Goal: Information Seeking & Learning: Learn about a topic

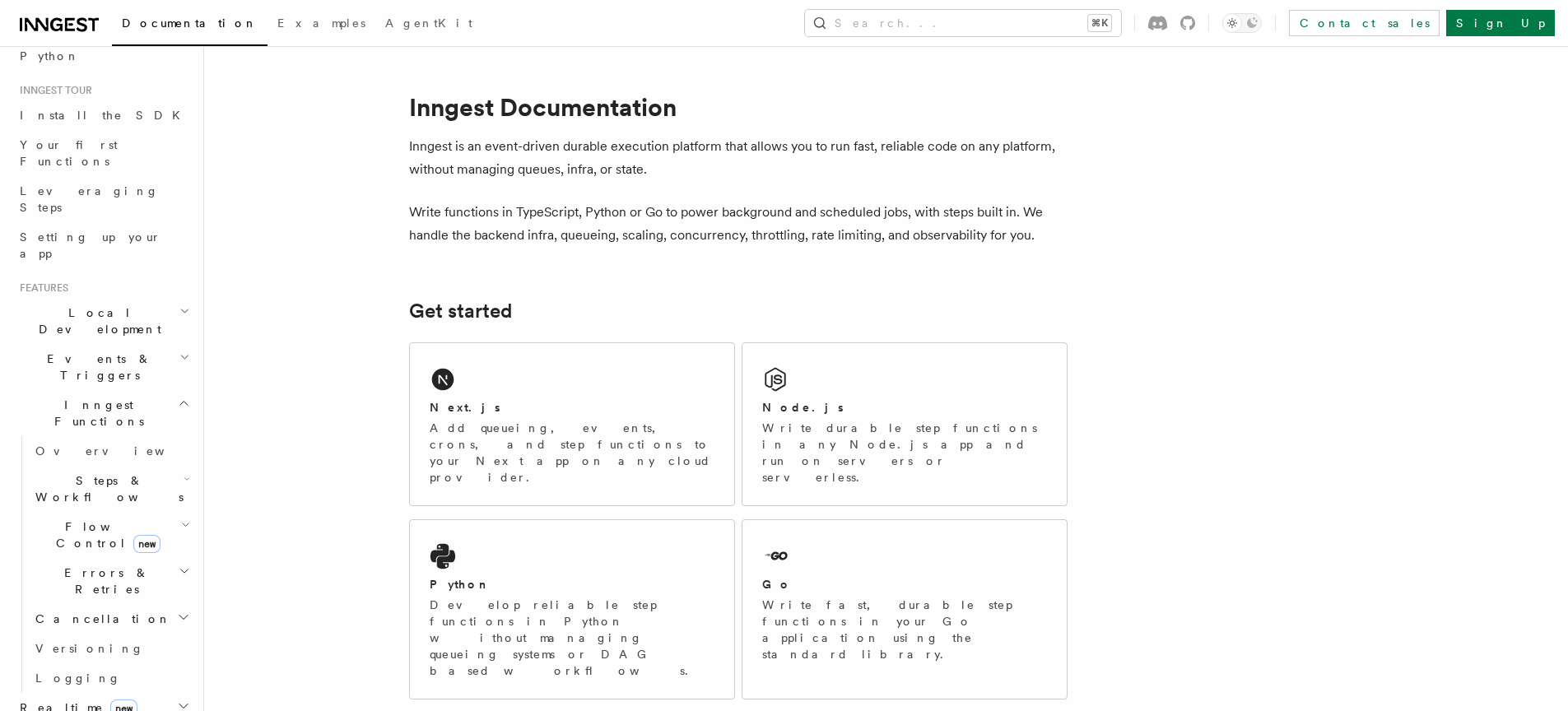
scroll to position [147, 0]
click at [136, 287] on h2 "Local Development" at bounding box center [104, 309] width 181 height 46
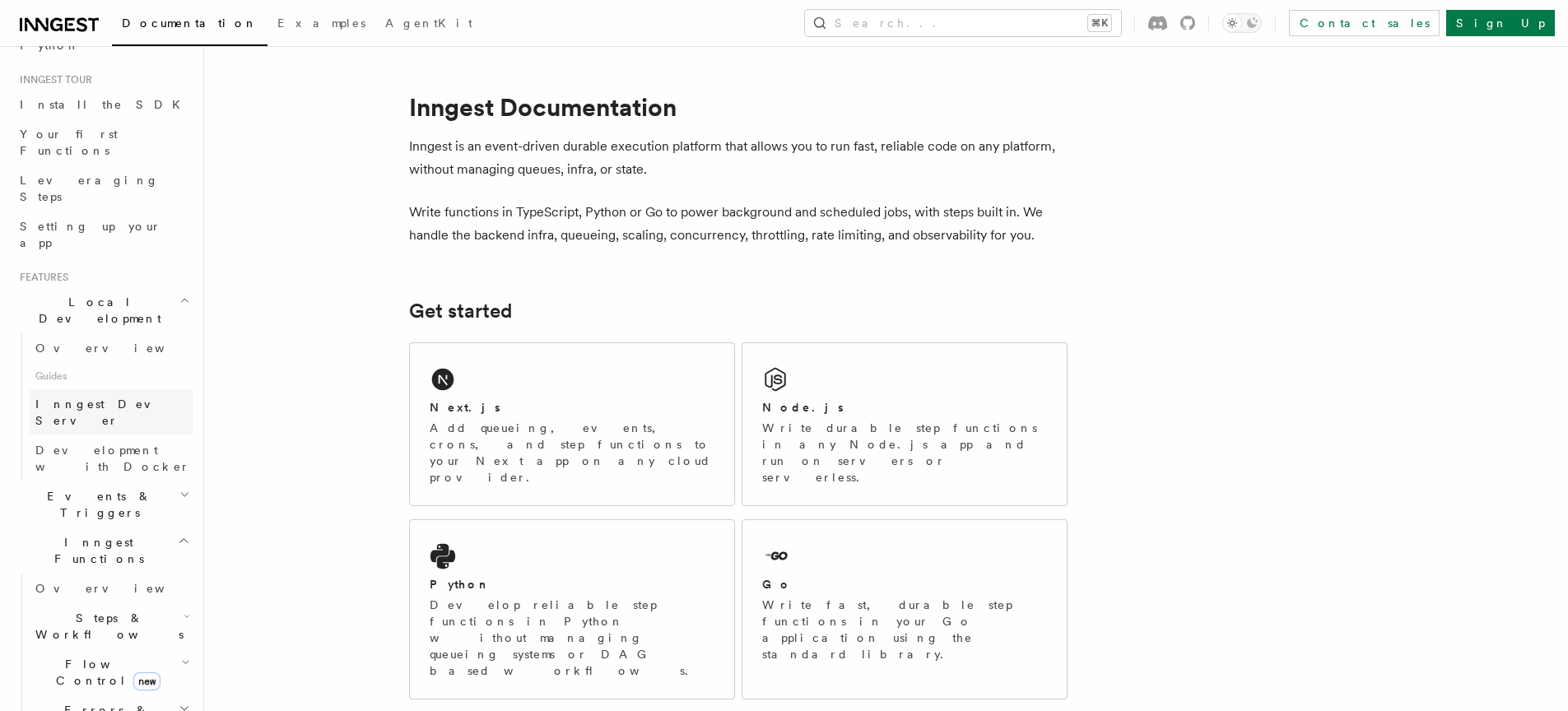
click at [136, 389] on link "Inngest Dev Server" at bounding box center [111, 411] width 164 height 46
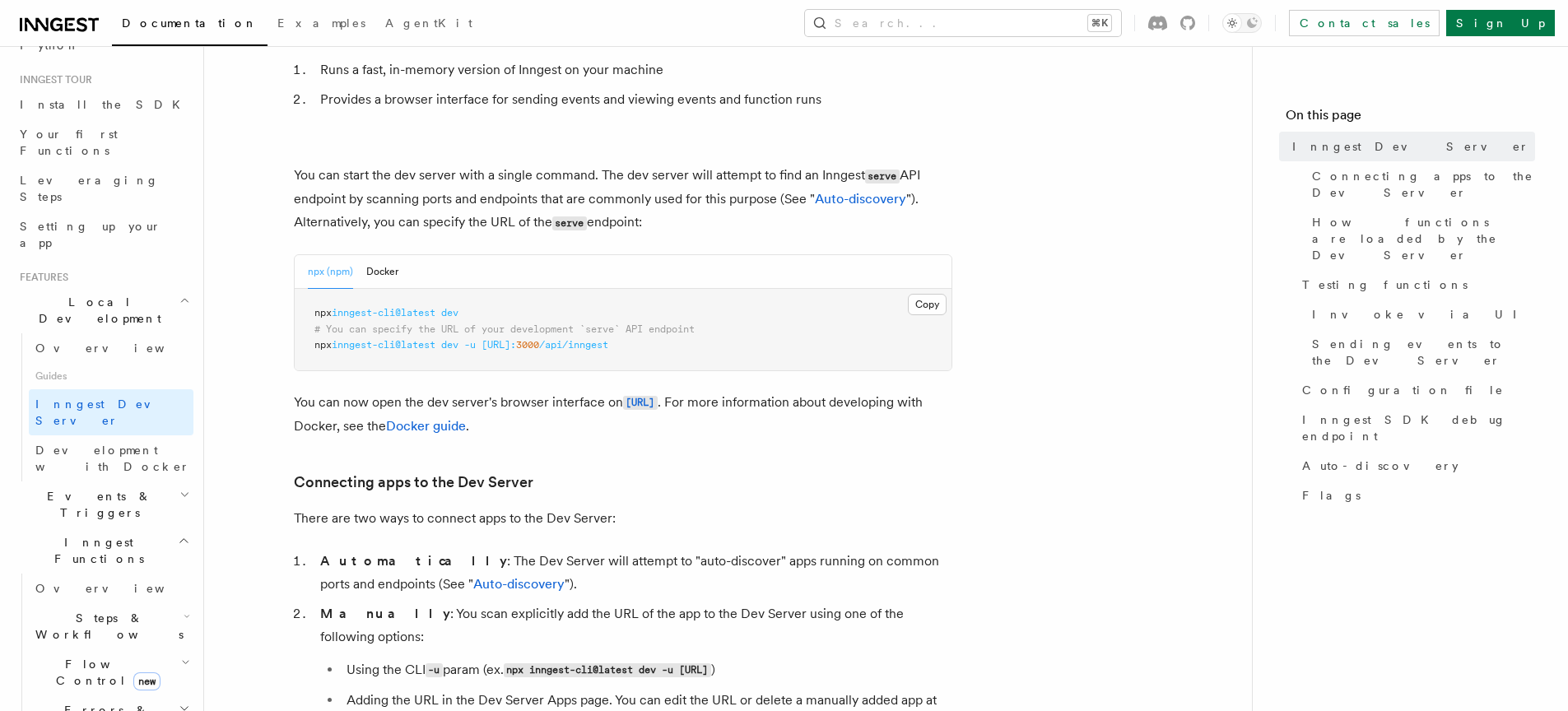
scroll to position [139, 0]
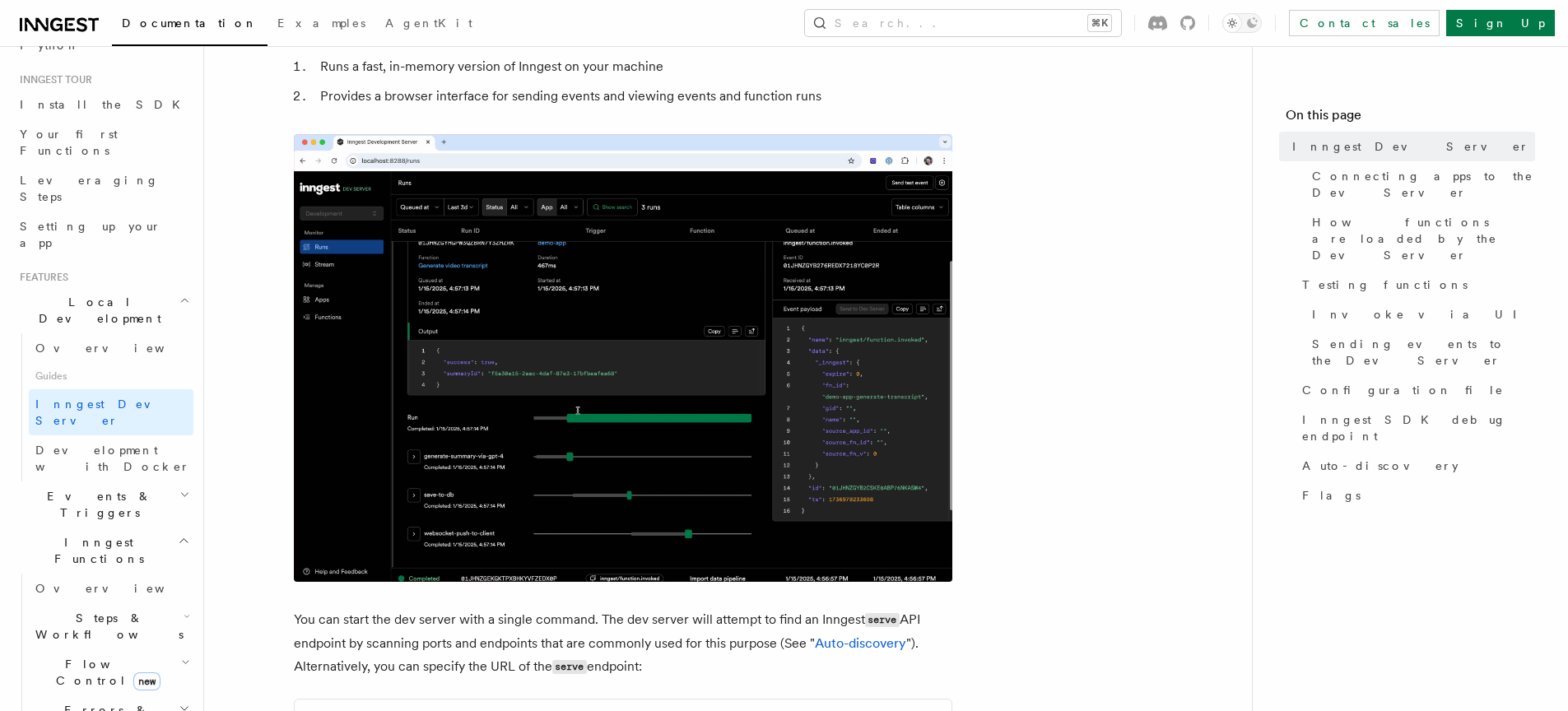
click at [148, 481] on h2 "Events & Triggers" at bounding box center [104, 503] width 181 height 46
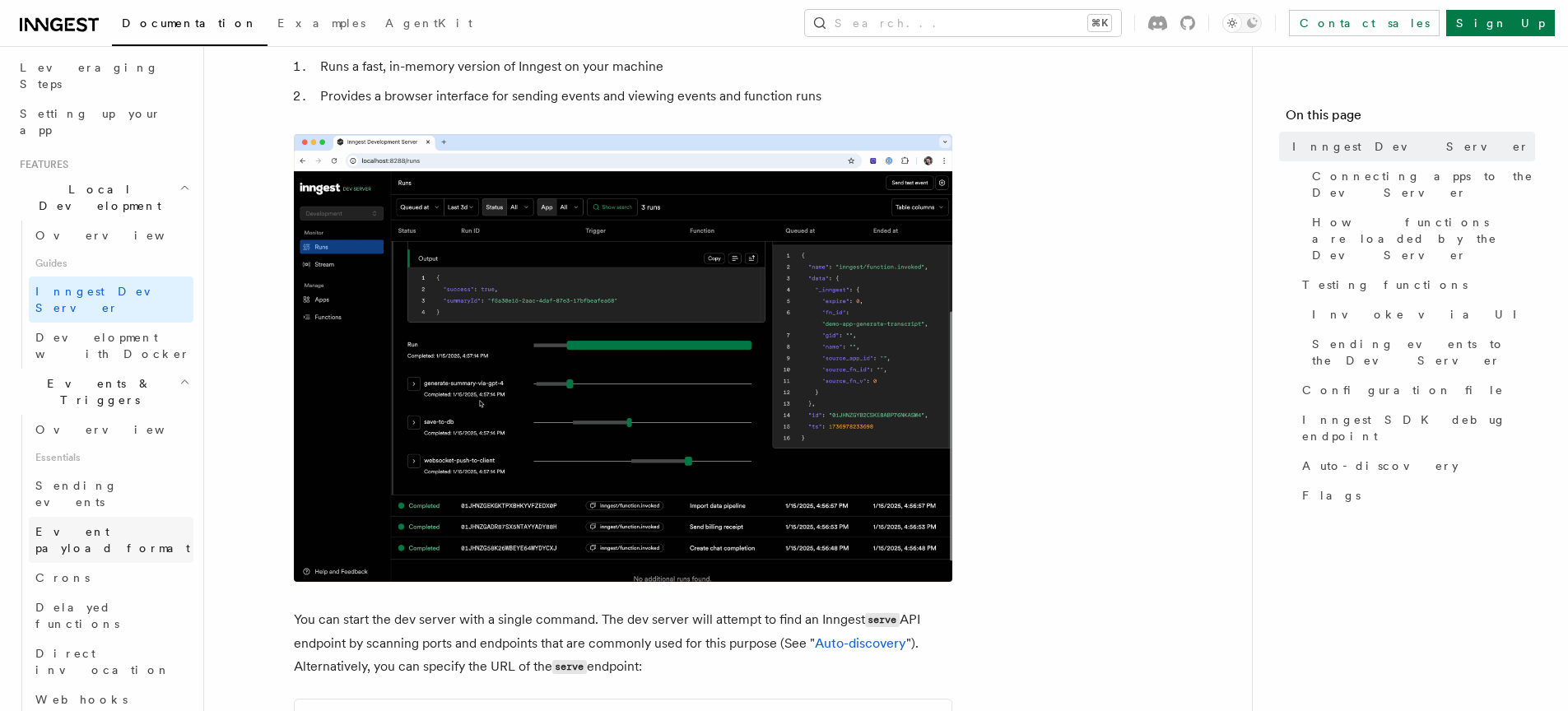
scroll to position [264, 0]
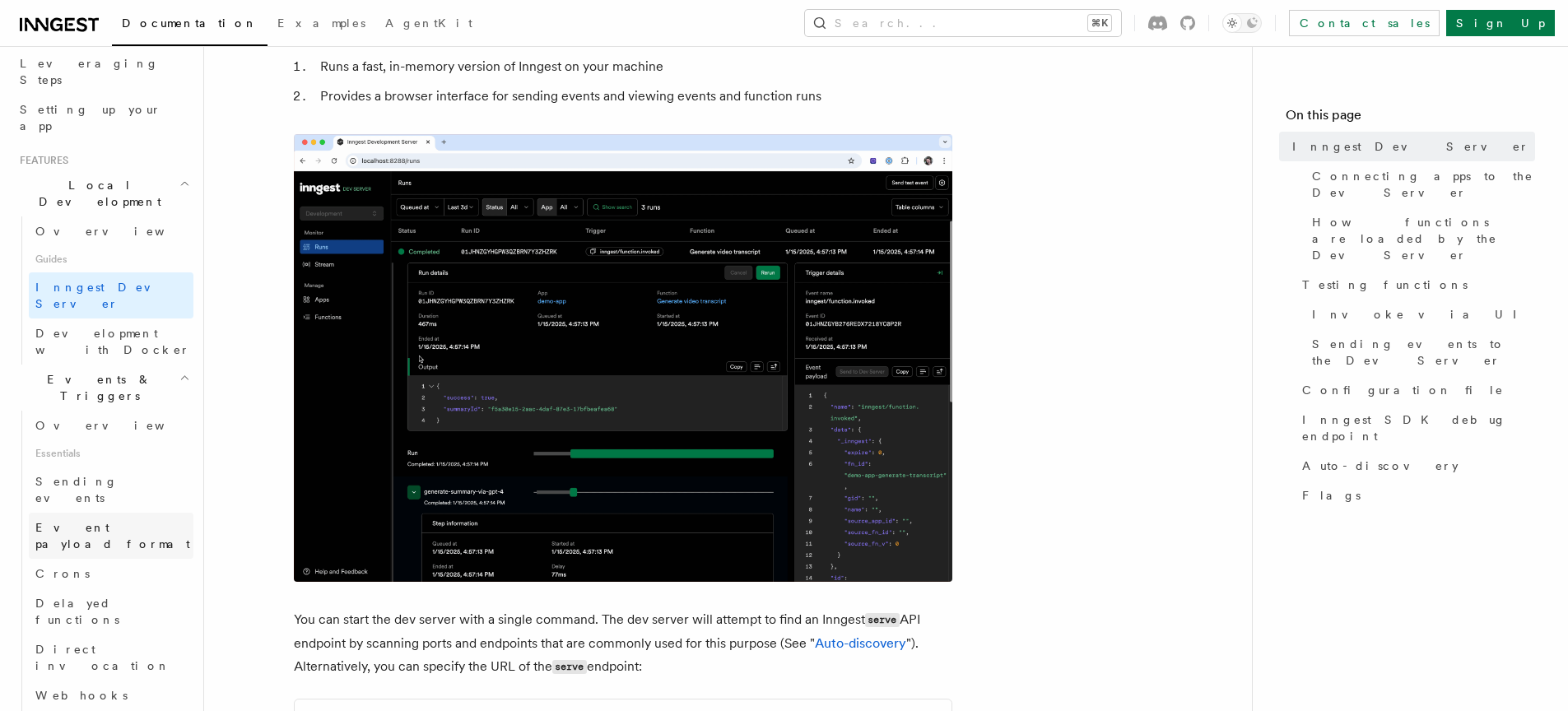
click at [144, 519] on span "Event payload format" at bounding box center [114, 535] width 158 height 32
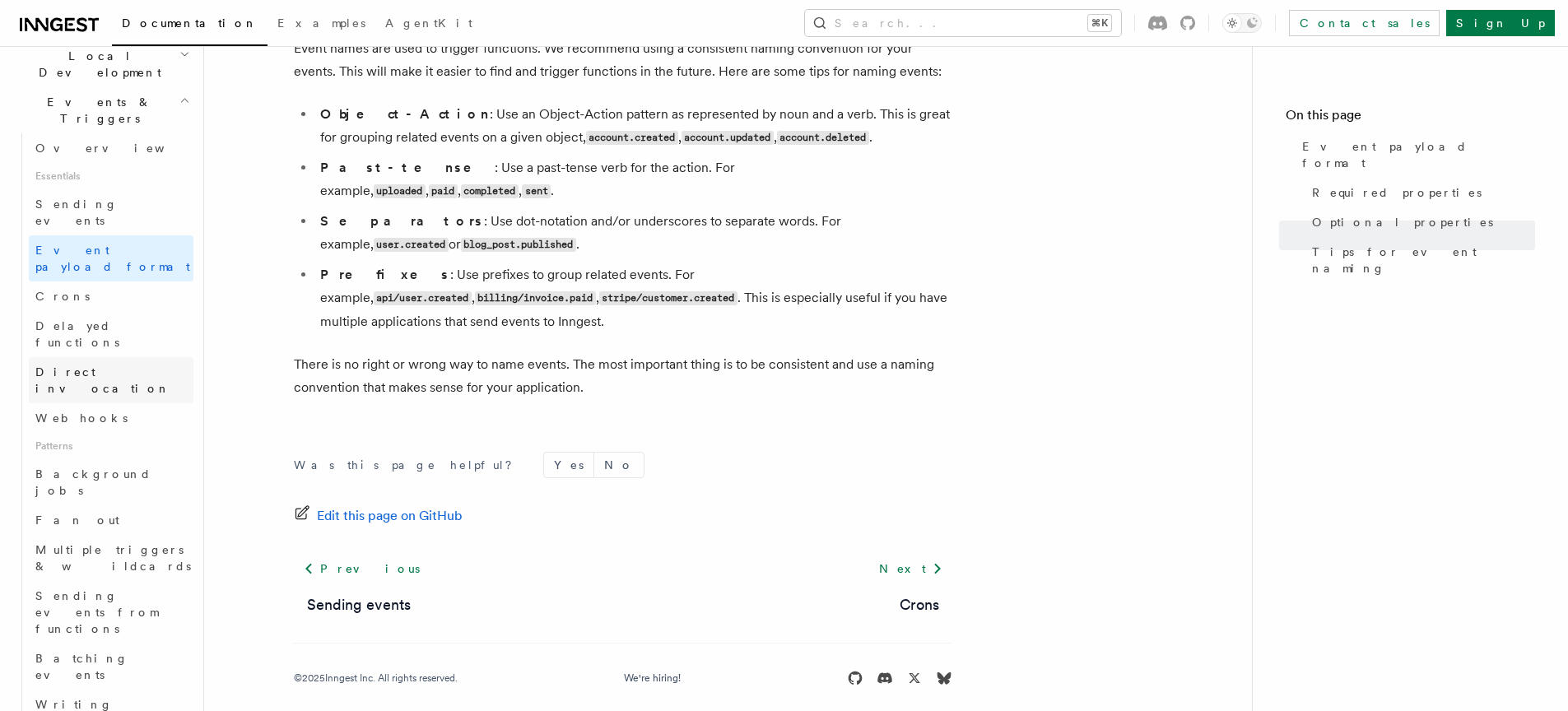
scroll to position [398, 0]
click at [129, 500] on link "Fan out" at bounding box center [111, 514] width 164 height 30
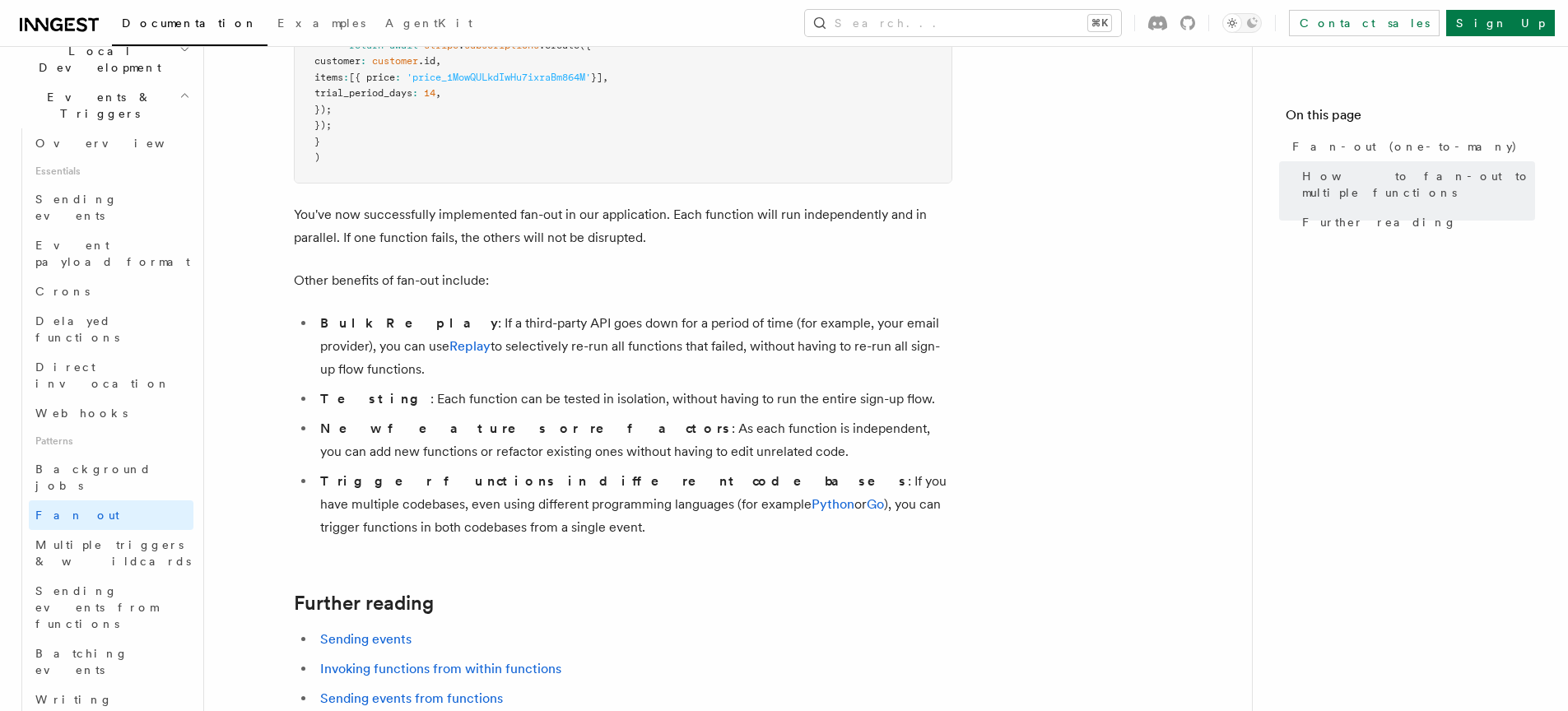
scroll to position [1974, 0]
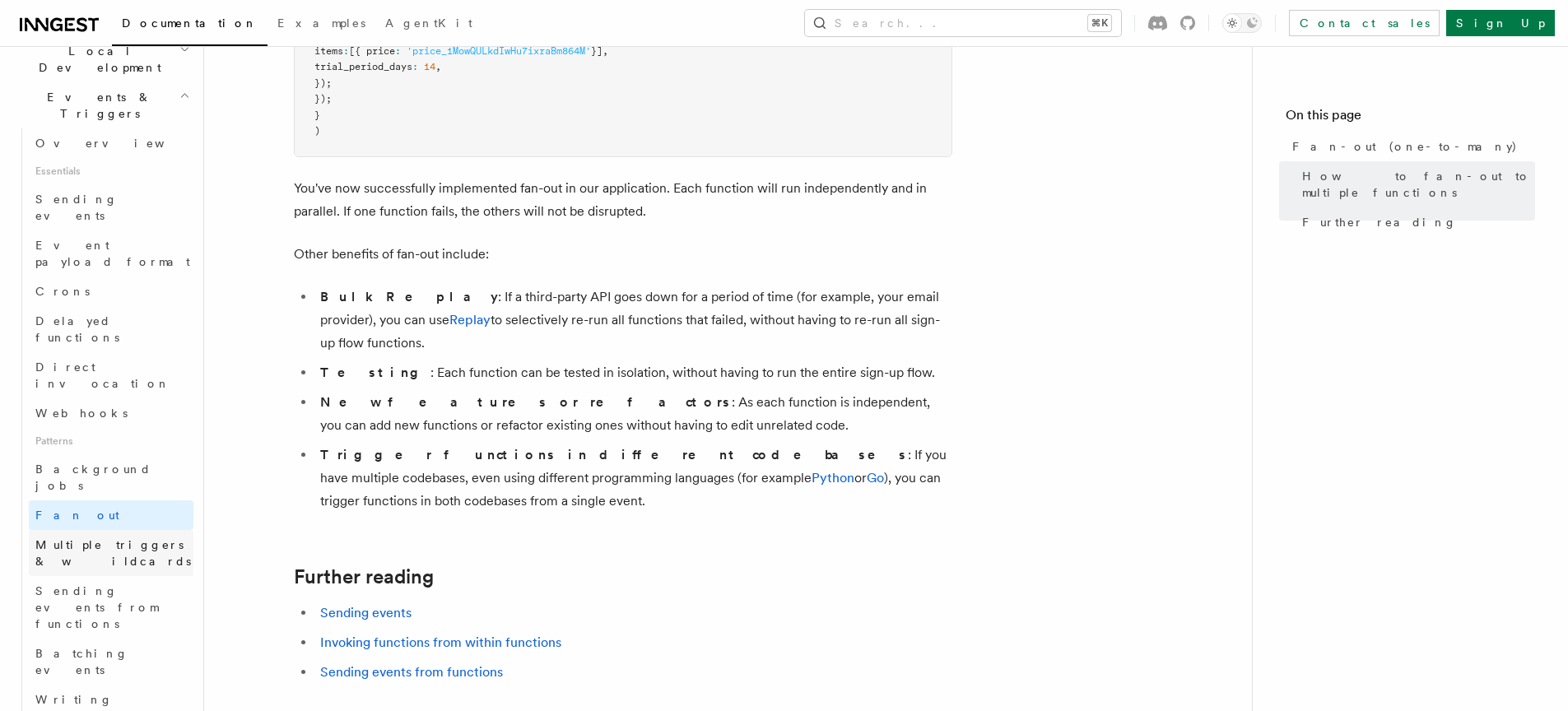
click at [139, 537] on span "Multiple triggers & wildcards" at bounding box center [114, 553] width 158 height 32
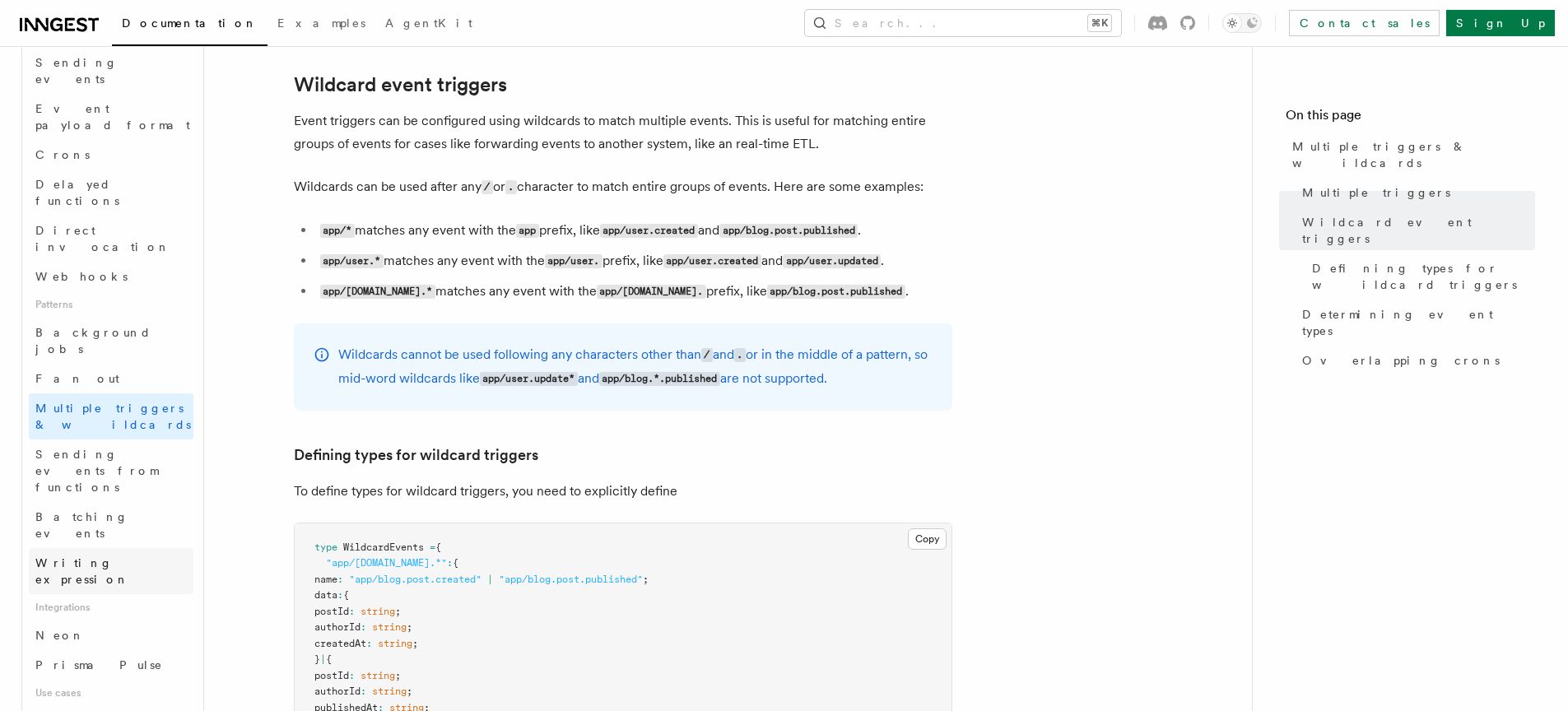
scroll to position [547, 0]
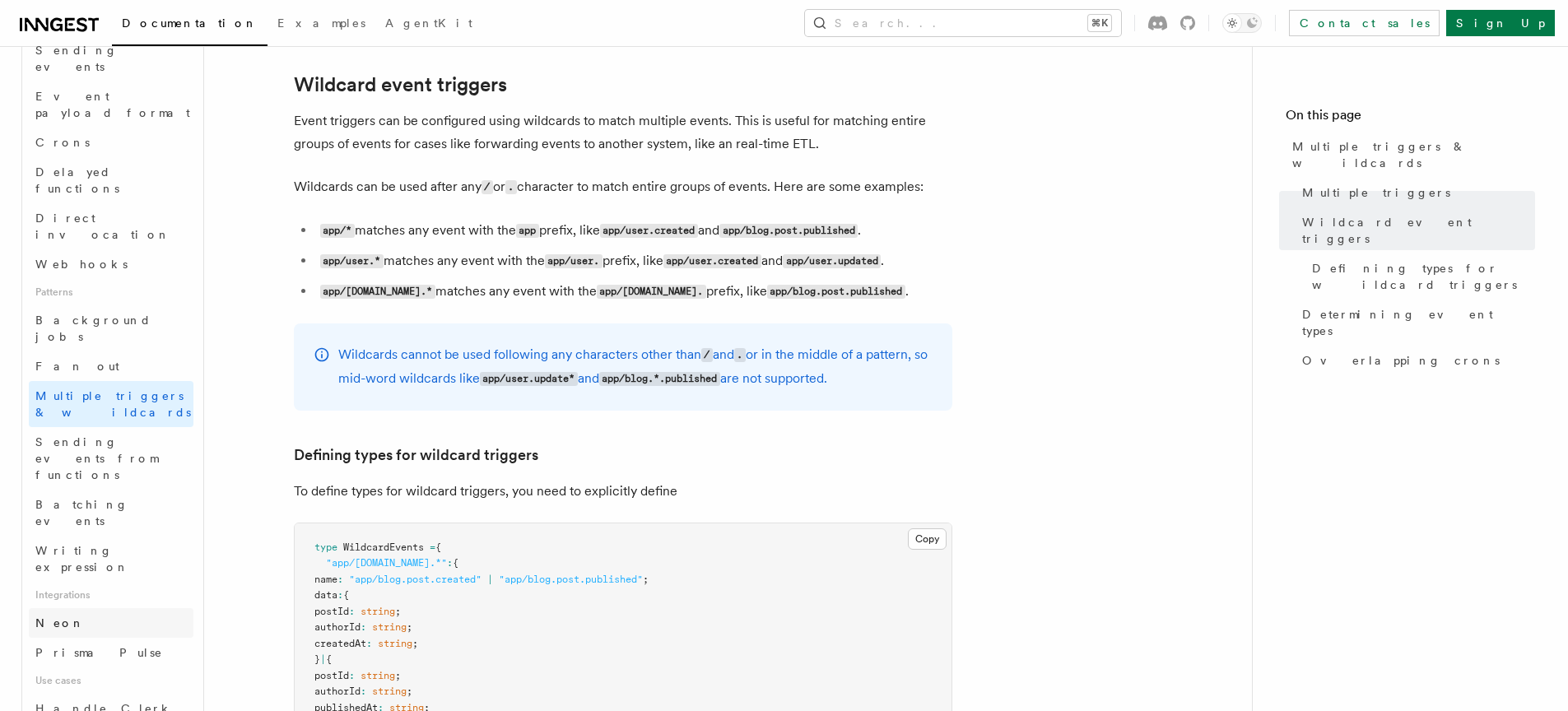
click at [133, 608] on link "Neon" at bounding box center [111, 623] width 164 height 30
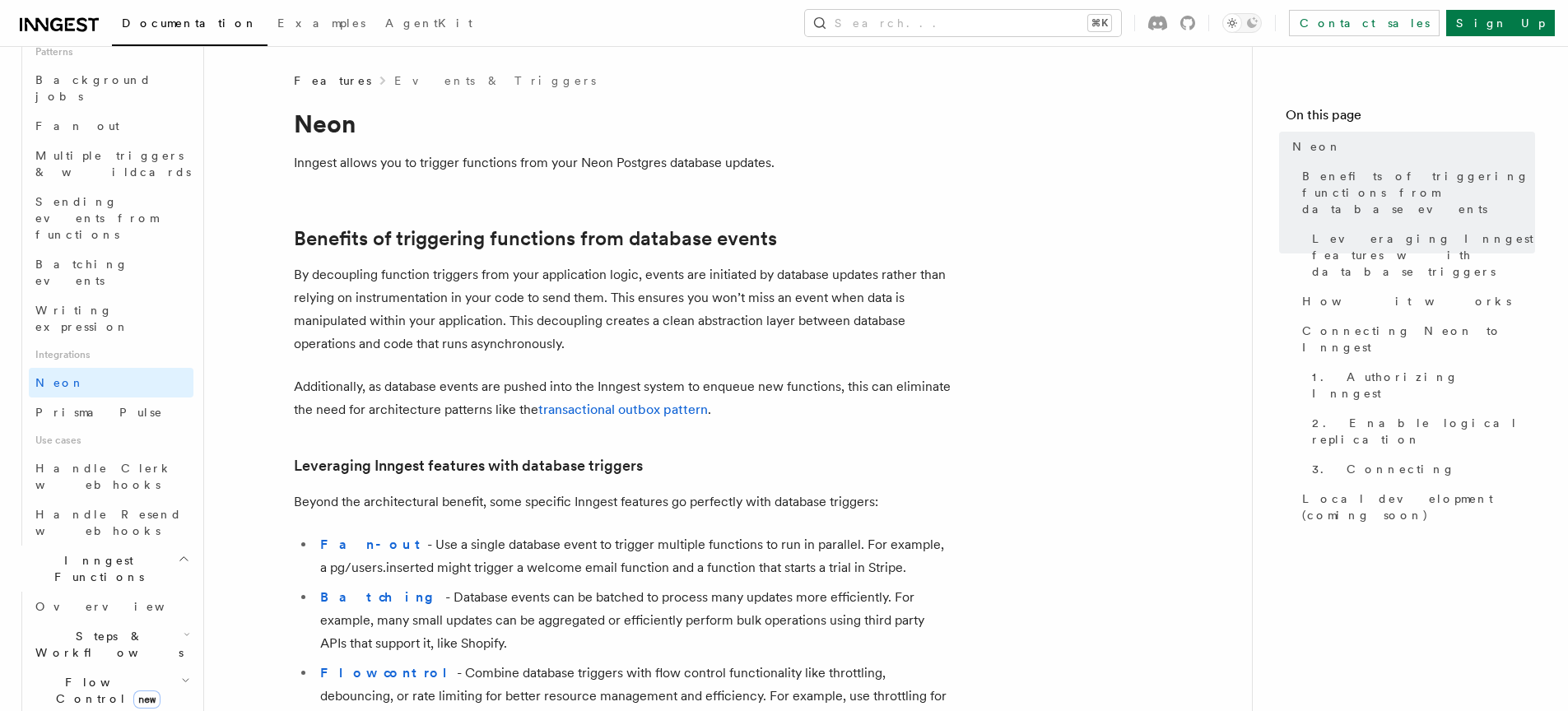
scroll to position [792, 0]
click at [131, 623] on span "Steps & Workflows" at bounding box center [106, 639] width 154 height 32
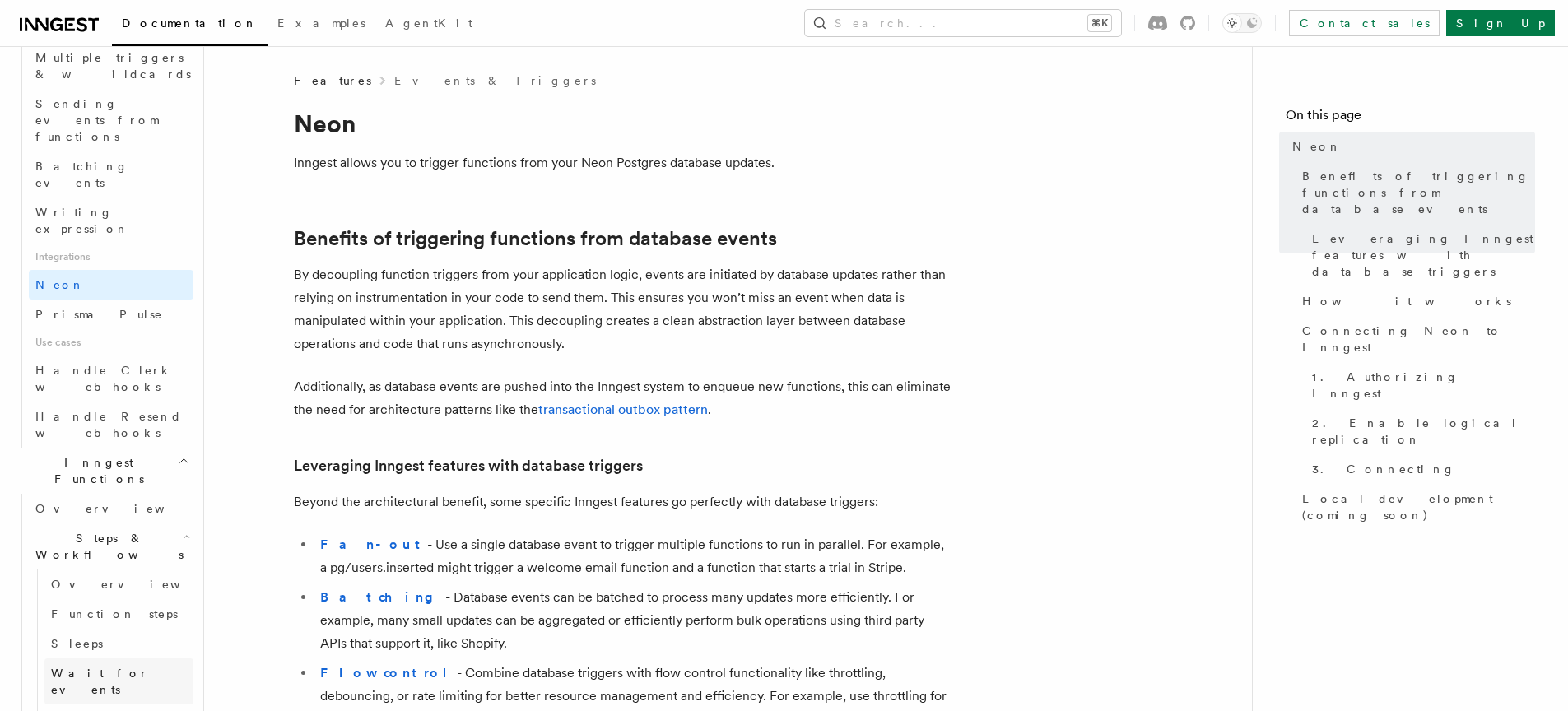
scroll to position [892, 0]
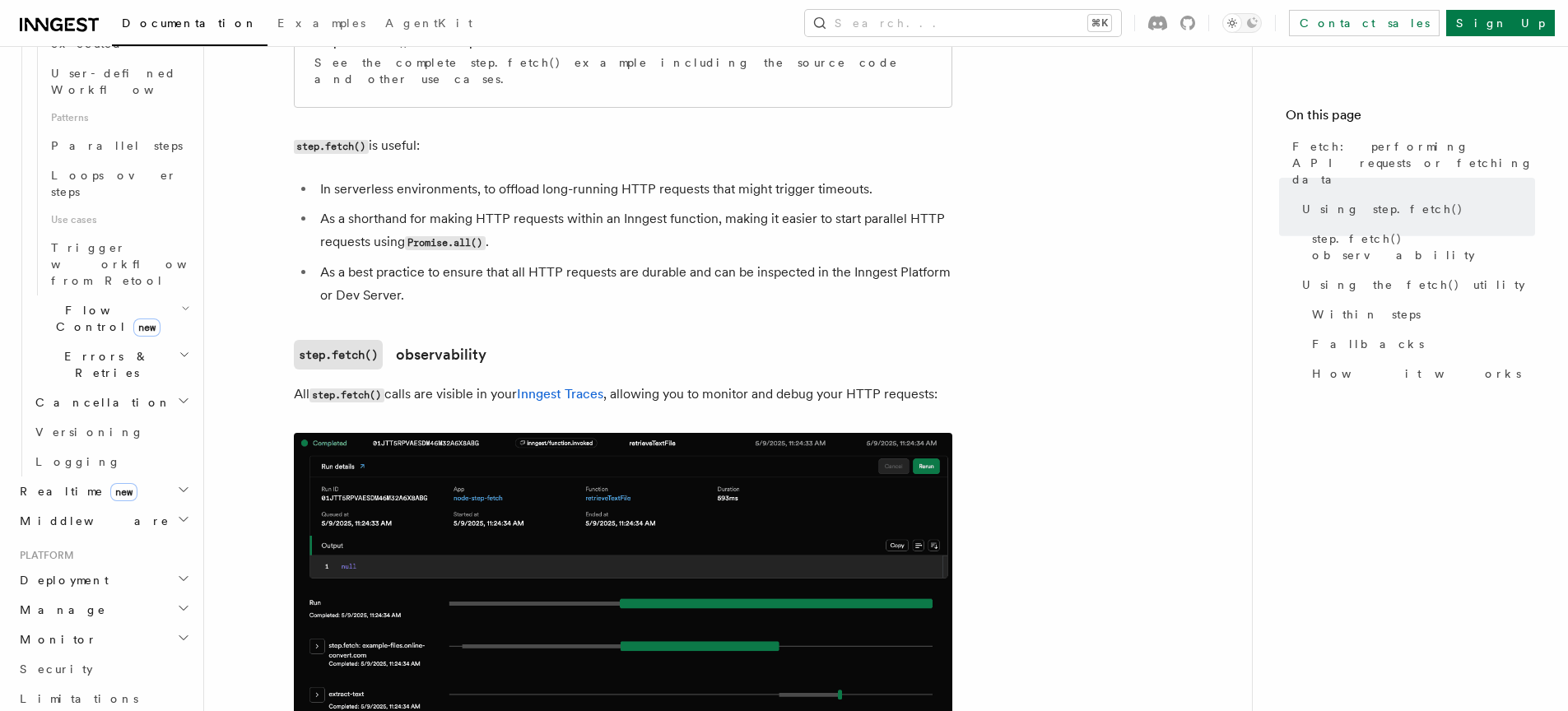
scroll to position [1106, 0]
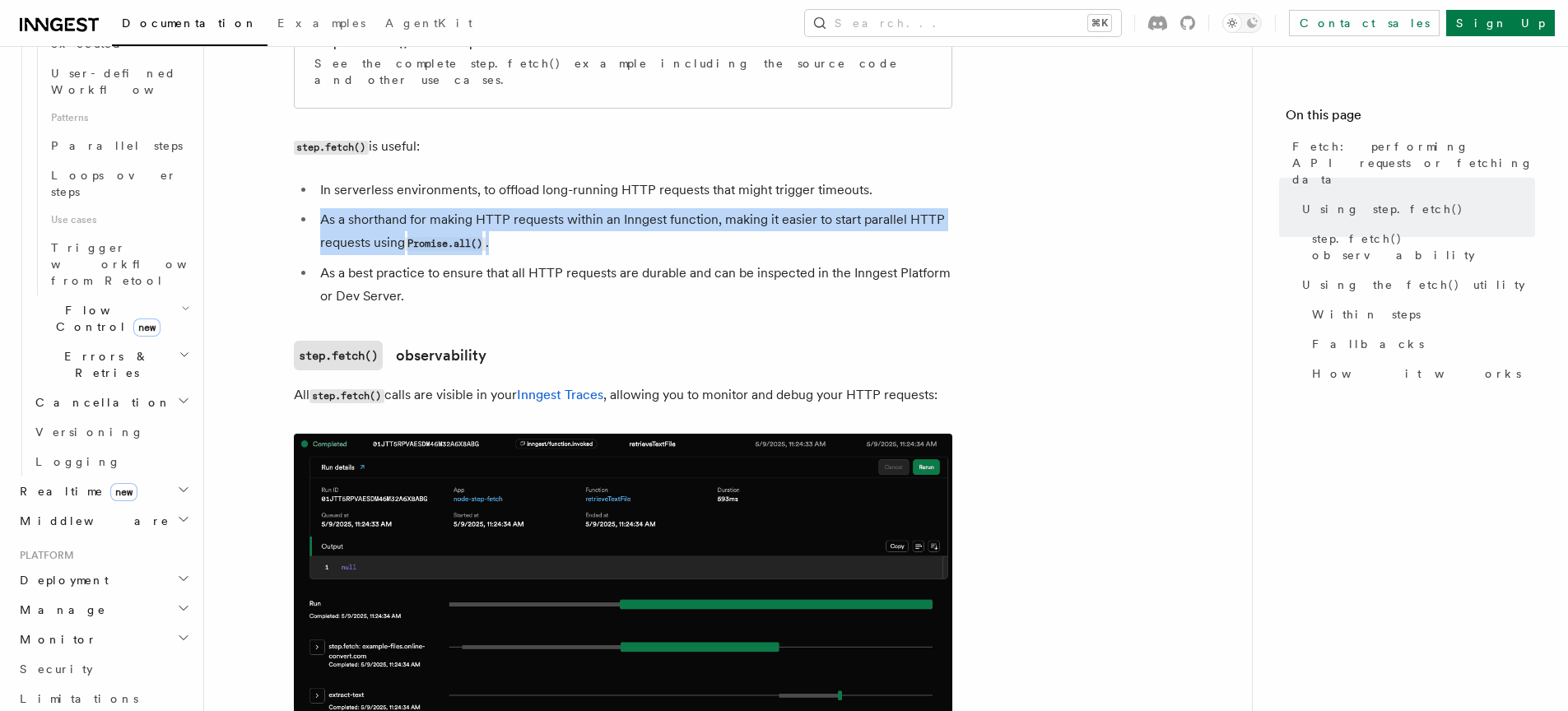
drag, startPoint x: 915, startPoint y: 192, endPoint x: 949, endPoint y: 233, distance: 53.3
click at [949, 233] on ul "In serverless environments, to offload long-running HTTP requests that might tr…" at bounding box center [624, 243] width 659 height 129
click at [949, 238] on li "As a shorthand for making HTTP requests within an Inngest function, making it e…" at bounding box center [634, 232] width 637 height 47
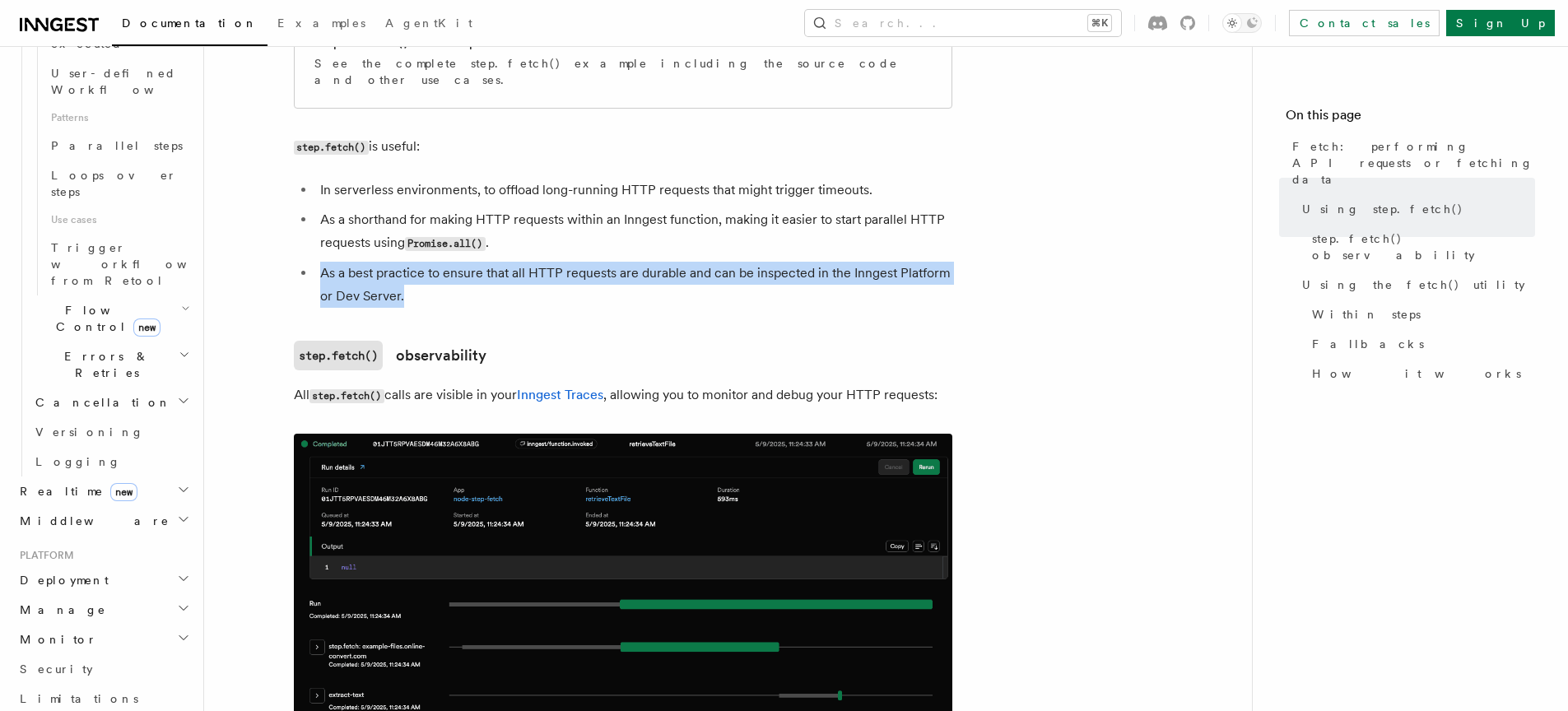
drag, startPoint x: 924, startPoint y: 235, endPoint x: 937, endPoint y: 284, distance: 50.7
click at [937, 284] on ul "In serverless environments, to offload long-running HTTP requests that might tr…" at bounding box center [624, 243] width 659 height 129
click at [937, 285] on li "As a best practice to ensure that all HTTP requests are durable and can be insp…" at bounding box center [634, 284] width 637 height 46
drag, startPoint x: 942, startPoint y: 280, endPoint x: 926, endPoint y: 232, distance: 50.6
click at [926, 232] on ul "In serverless environments, to offload long-running HTTP requests that might tr…" at bounding box center [624, 243] width 659 height 129
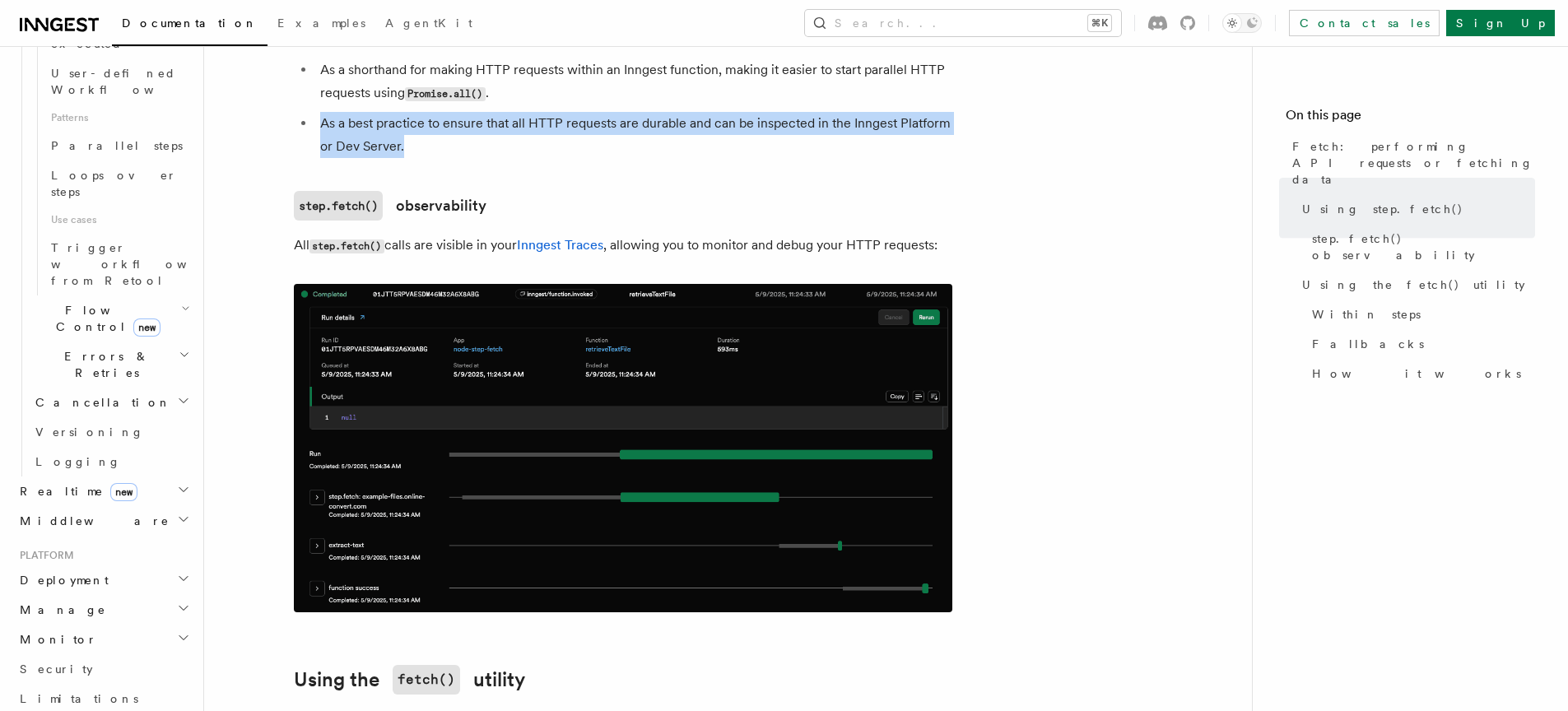
scroll to position [1270, 0]
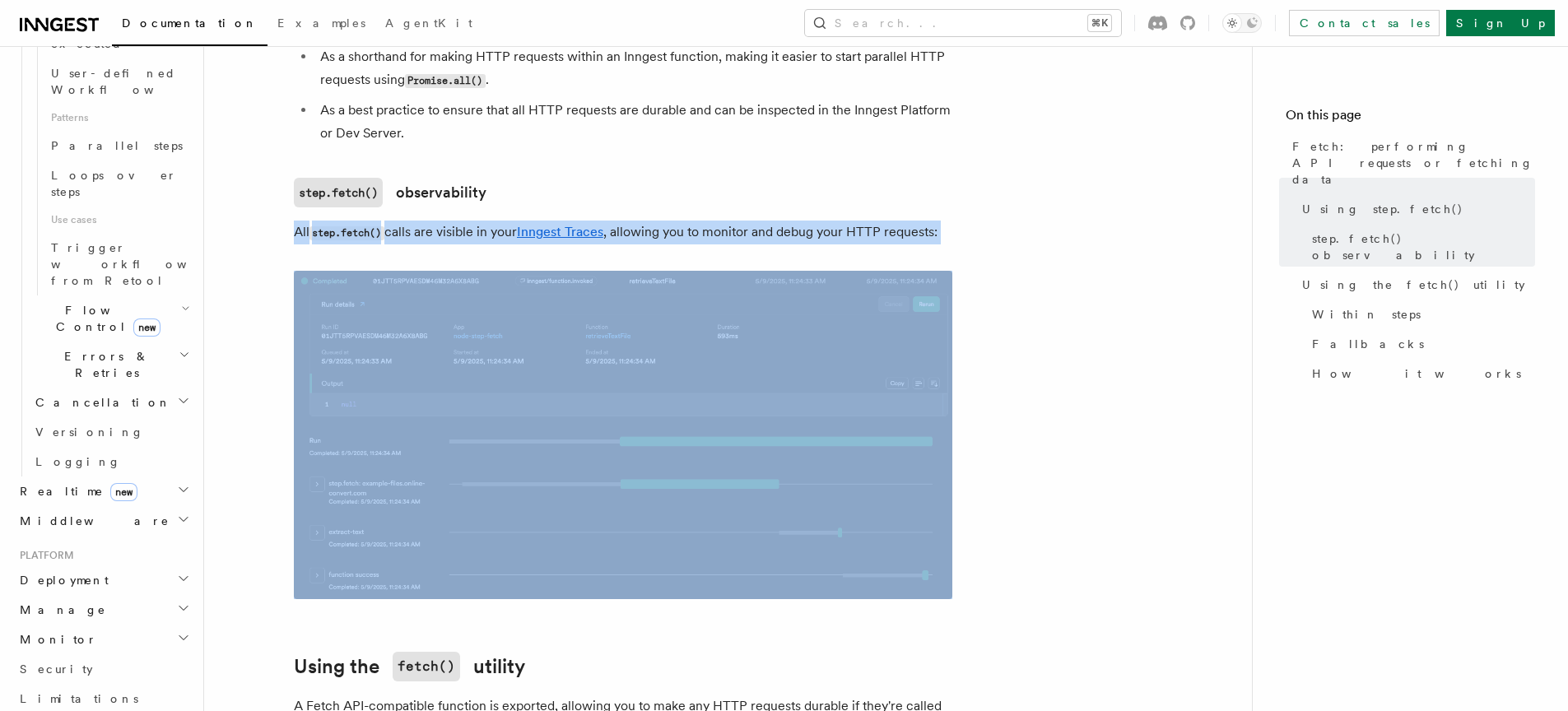
drag, startPoint x: 780, startPoint y: 202, endPoint x: 803, endPoint y: 235, distance: 40.2
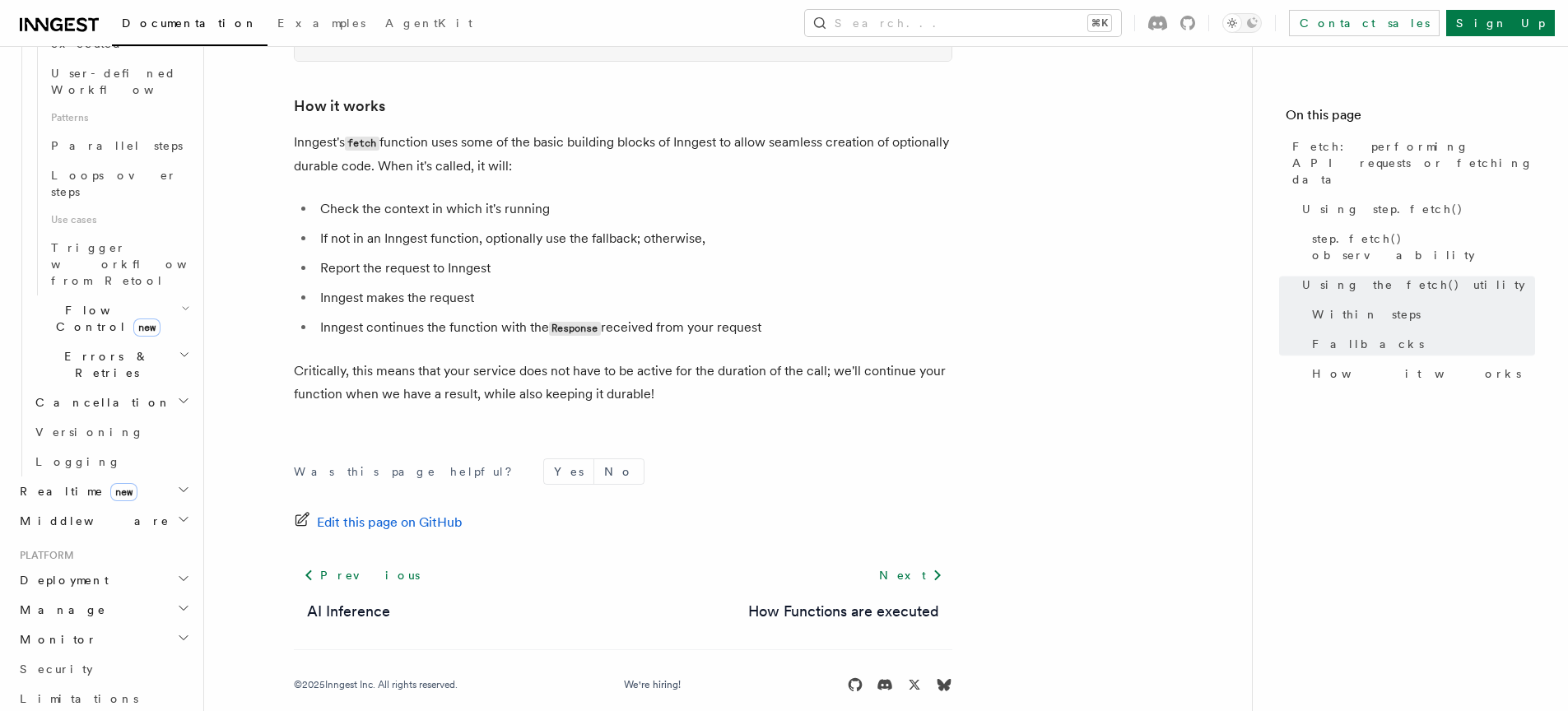
scroll to position [3905, 0]
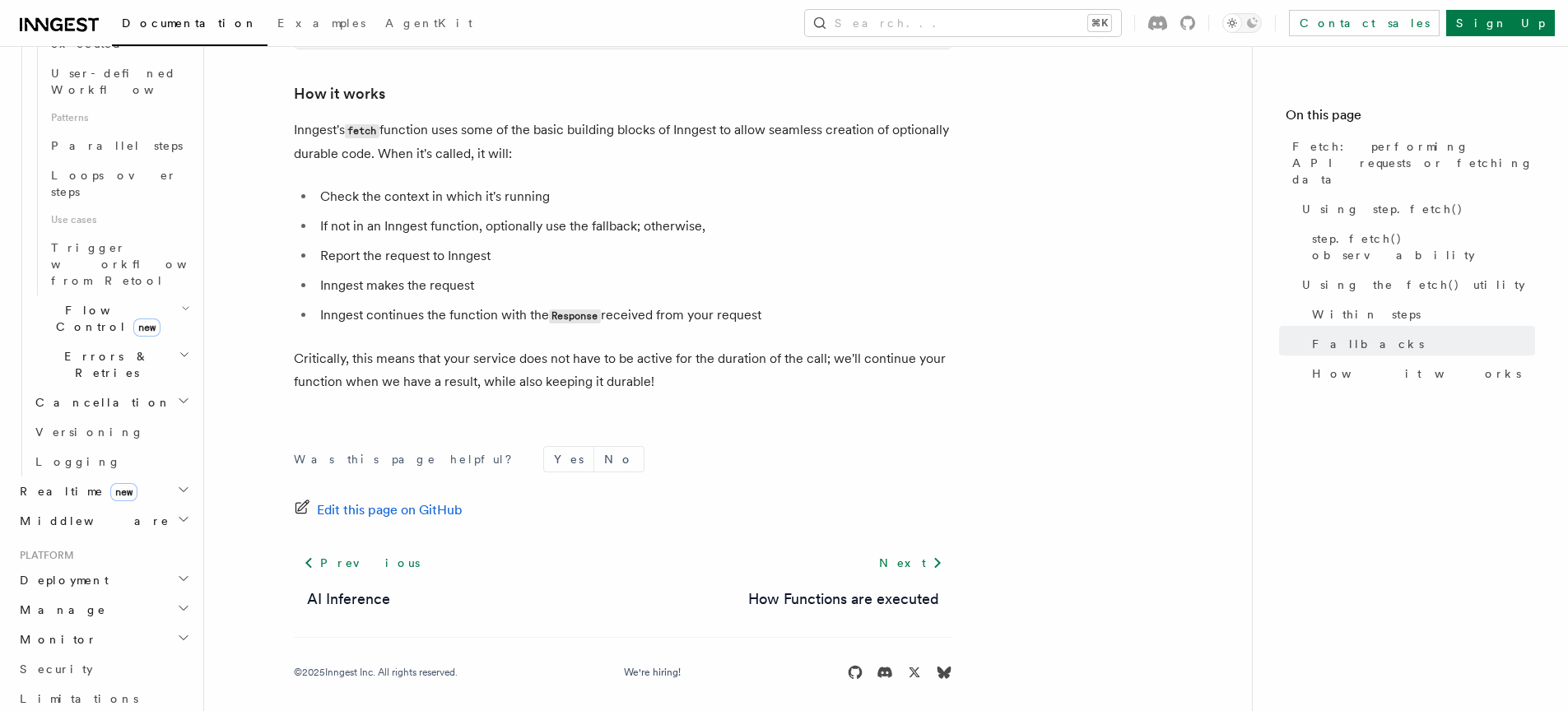
click at [159, 506] on h2 "Middleware" at bounding box center [104, 521] width 181 height 30
click at [161, 476] on h2 "Realtime new" at bounding box center [104, 491] width 181 height 30
click at [123, 544] on span "React hooks / Next.js" at bounding box center [107, 559] width 145 height 30
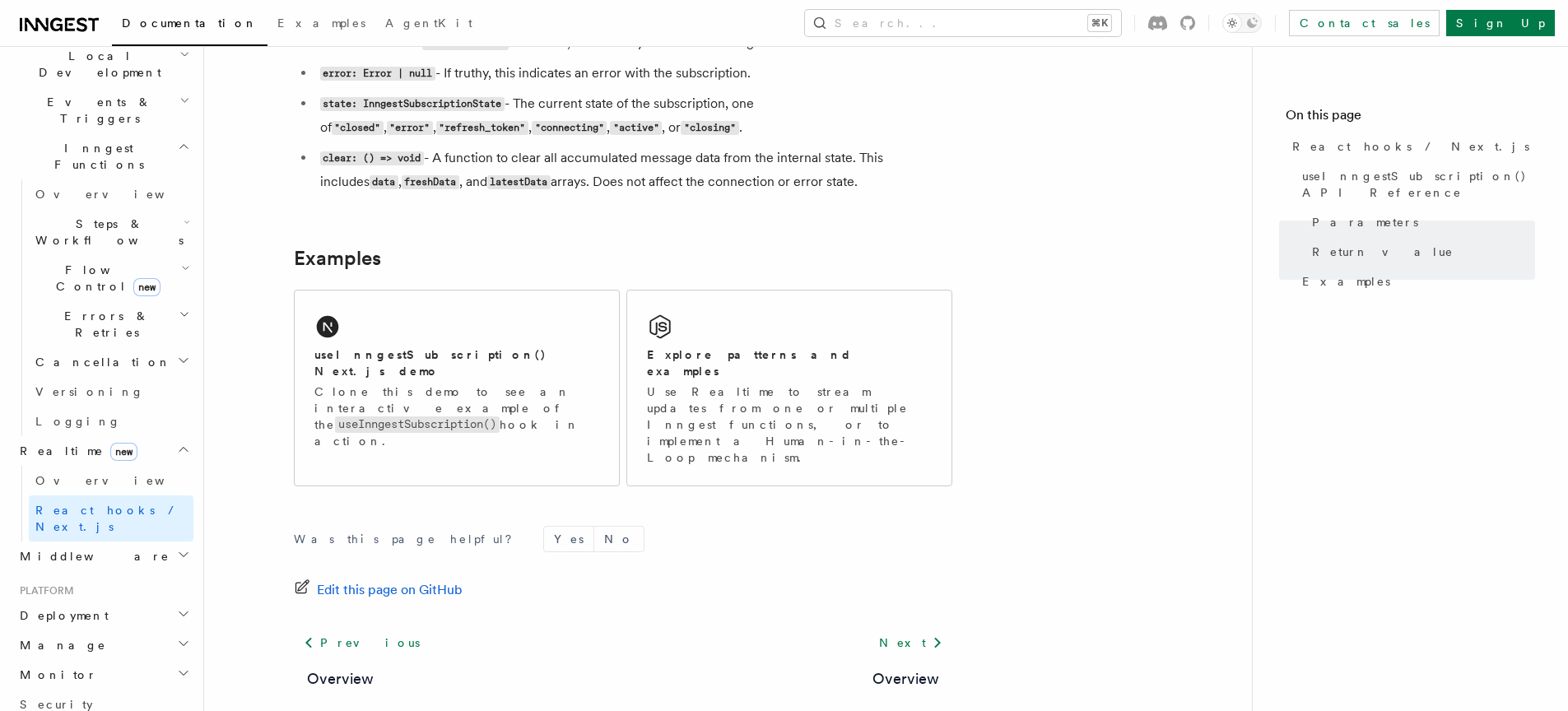
scroll to position [288, 0]
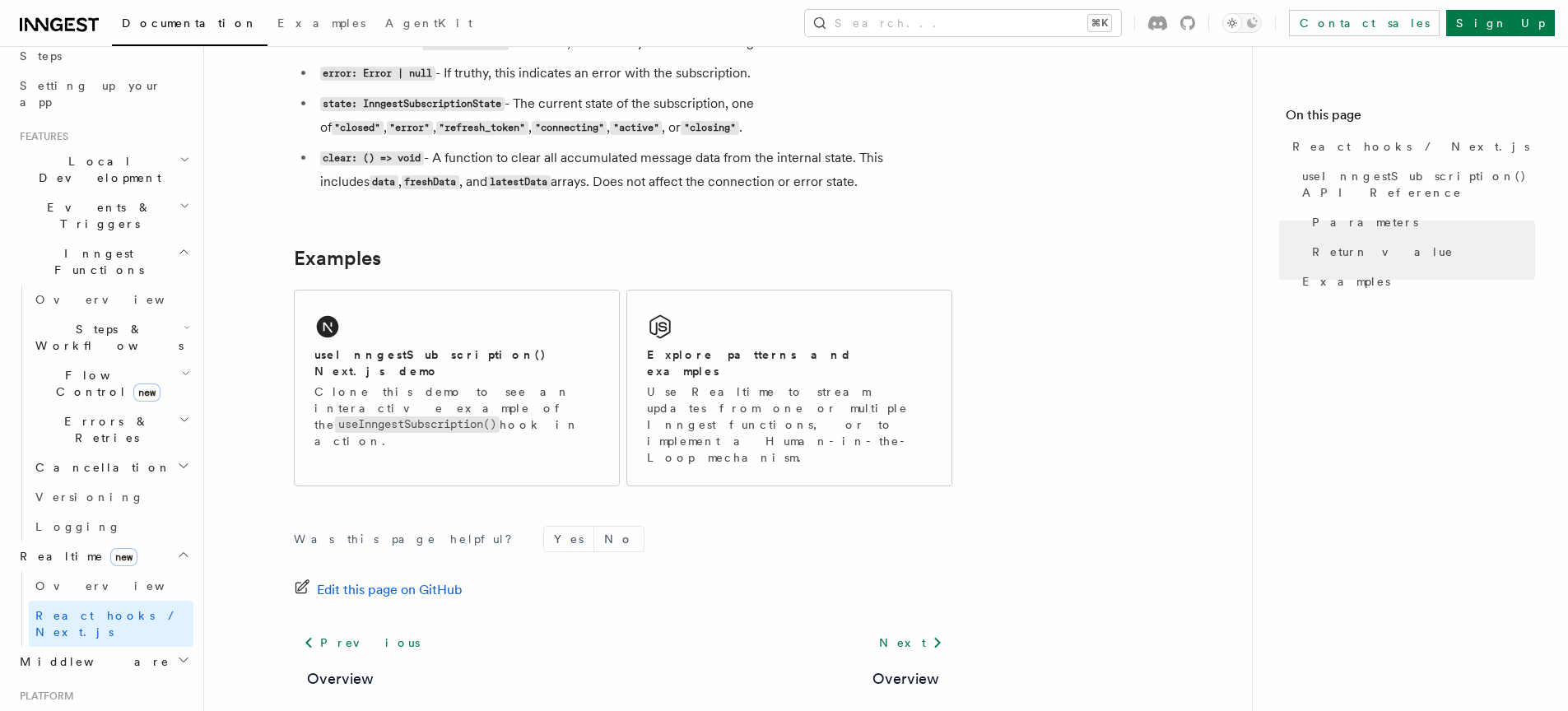
click at [133, 453] on h2 "Cancellation" at bounding box center [111, 467] width 164 height 30
click at [179, 413] on icon "button" at bounding box center [184, 420] width 12 height 14
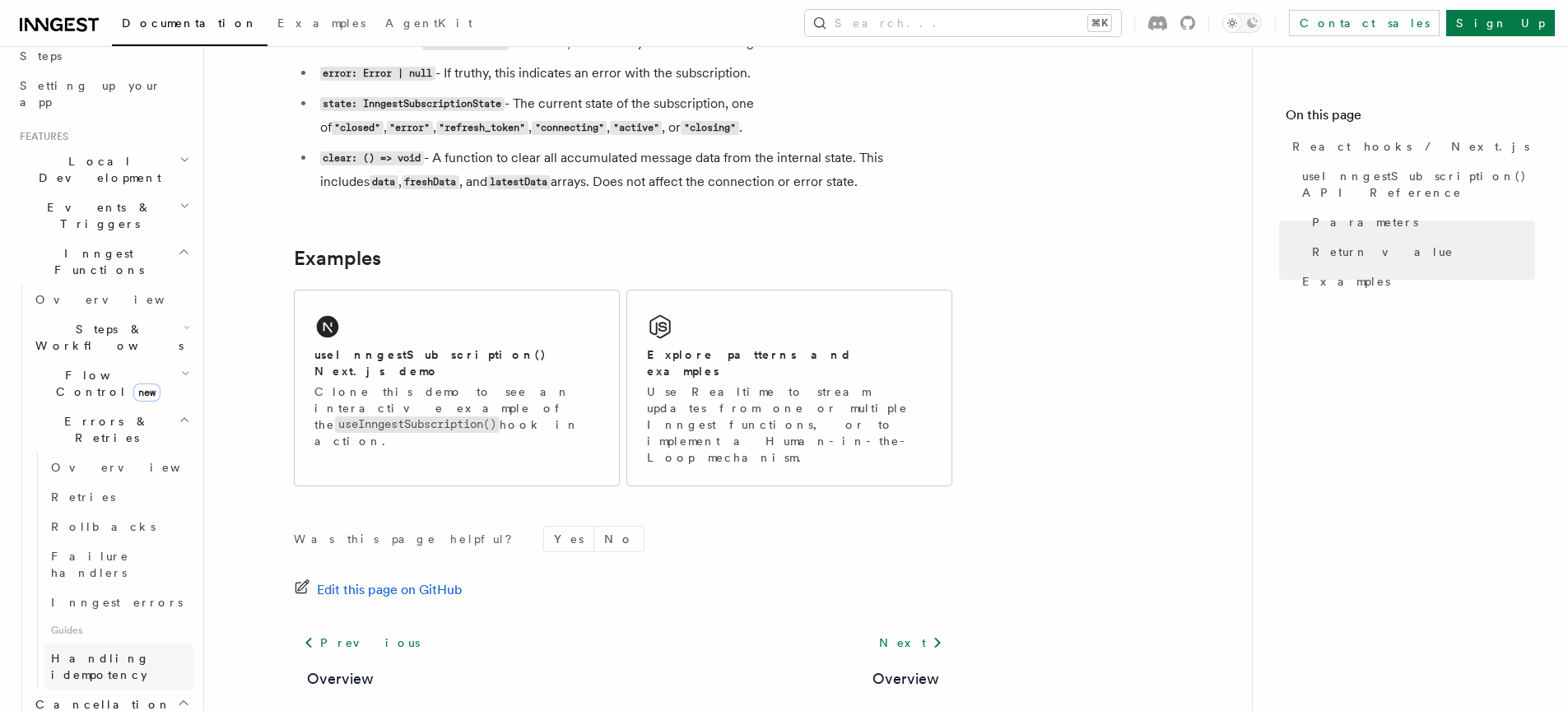
click at [140, 643] on link "Handling idempotency" at bounding box center [118, 666] width 149 height 46
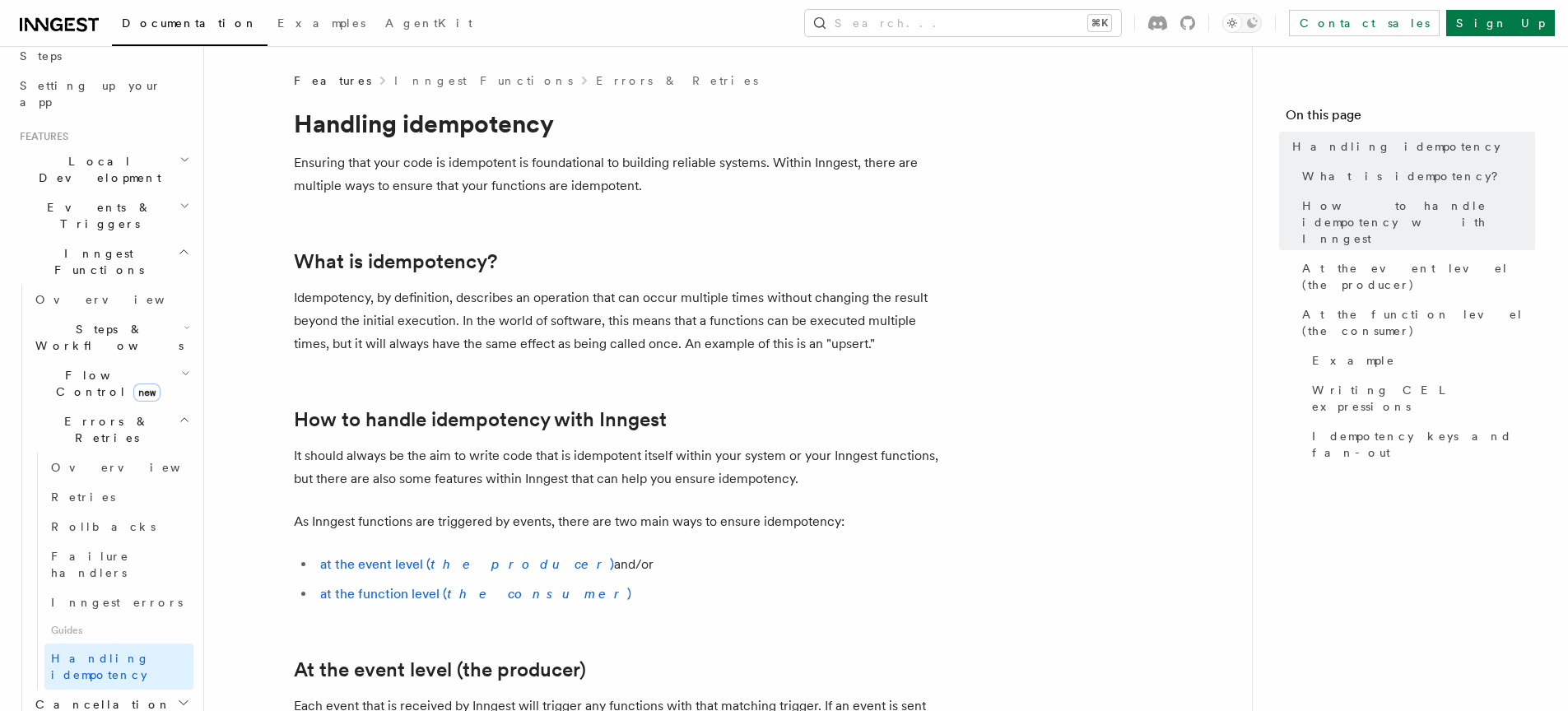
click at [148, 360] on h2 "Flow Control new" at bounding box center [111, 383] width 164 height 46
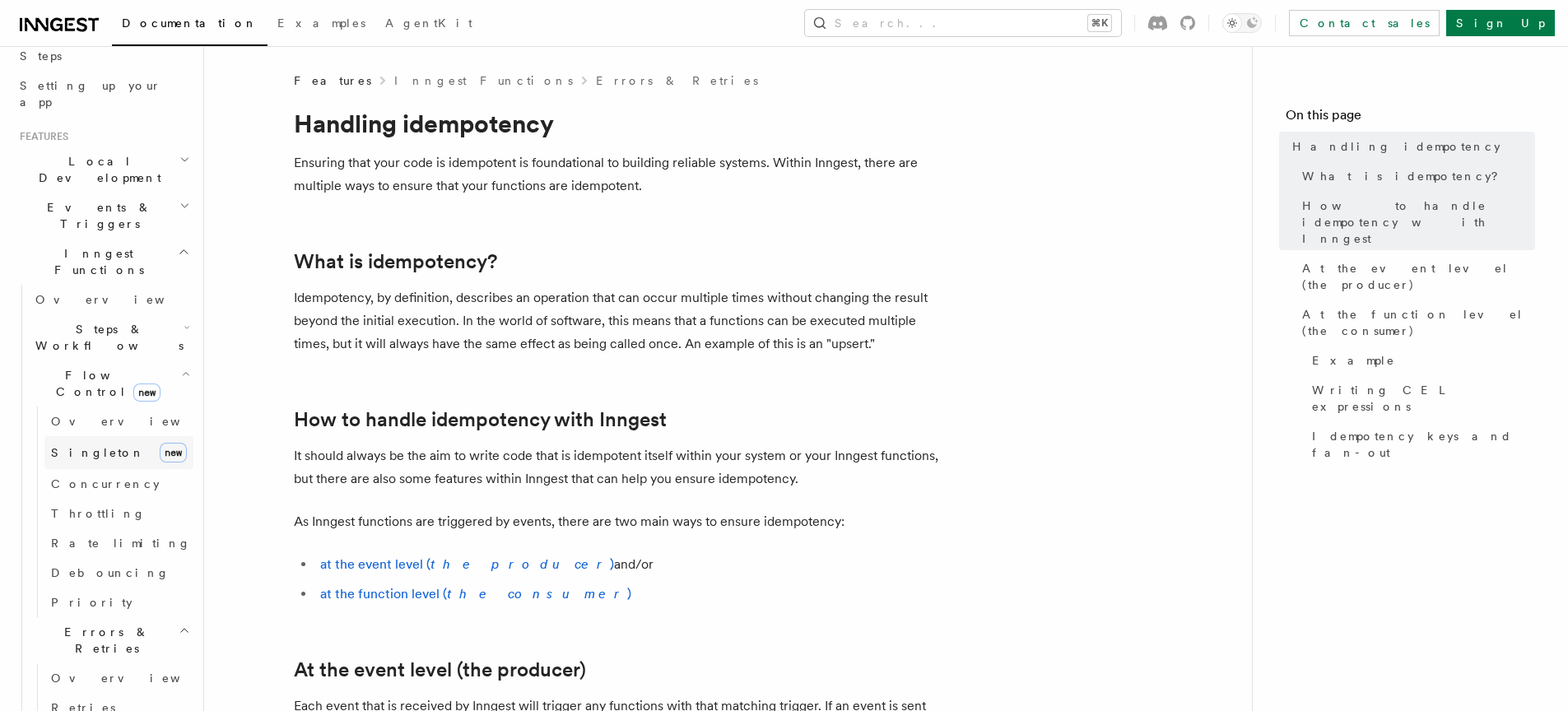
click at [90, 436] on link "[PERSON_NAME] new" at bounding box center [118, 452] width 149 height 32
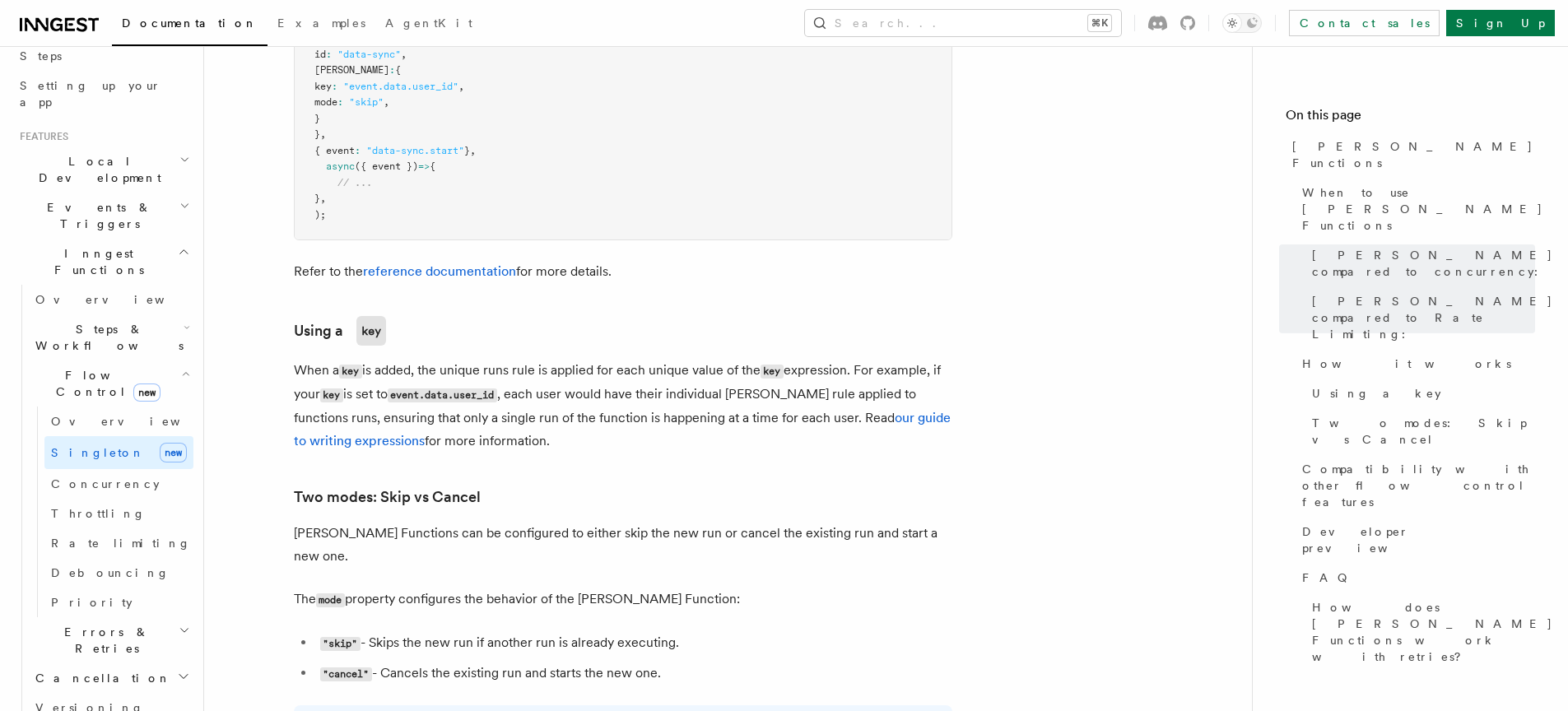
scroll to position [1504, 0]
click at [116, 406] on link "Overview" at bounding box center [118, 420] width 149 height 30
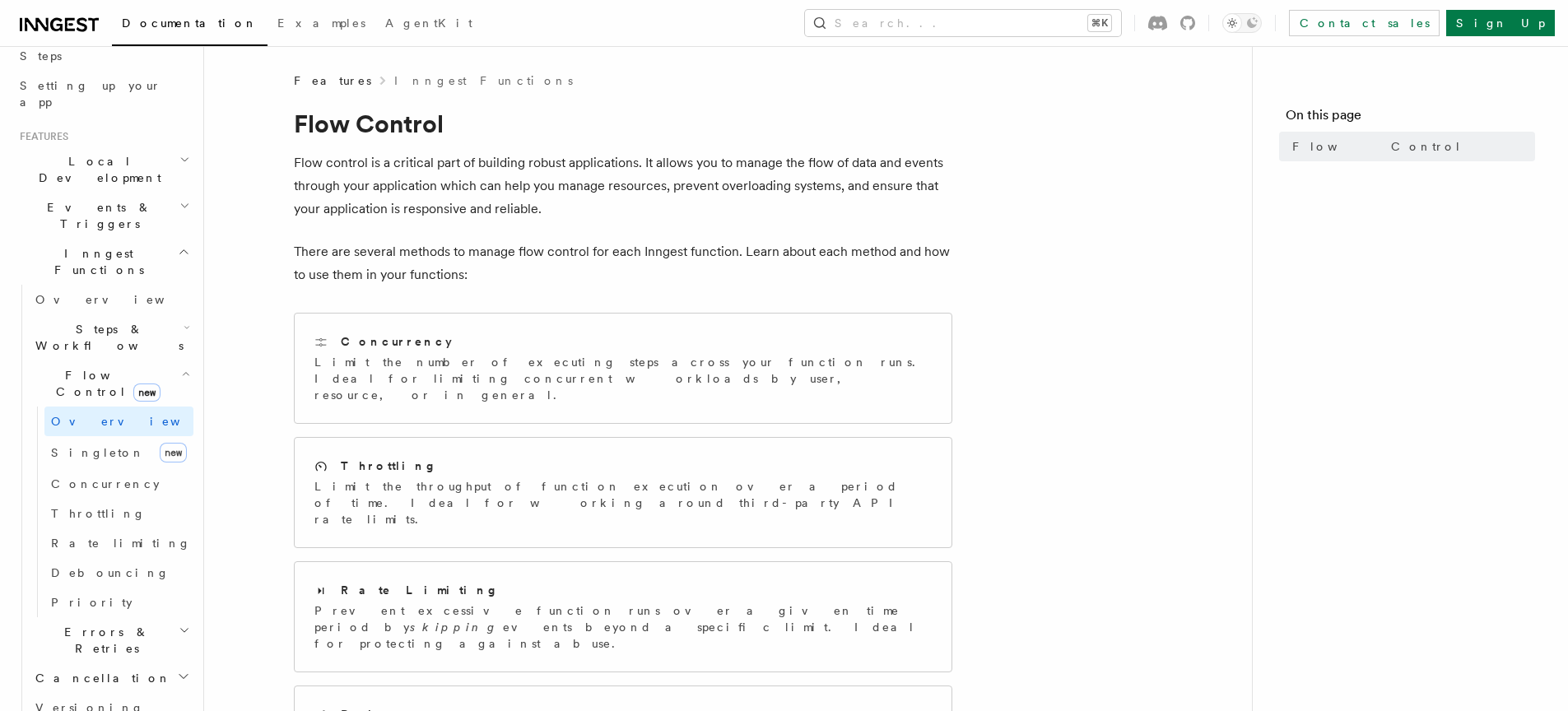
click at [125, 321] on span "Steps & Workflows" at bounding box center [106, 337] width 154 height 32
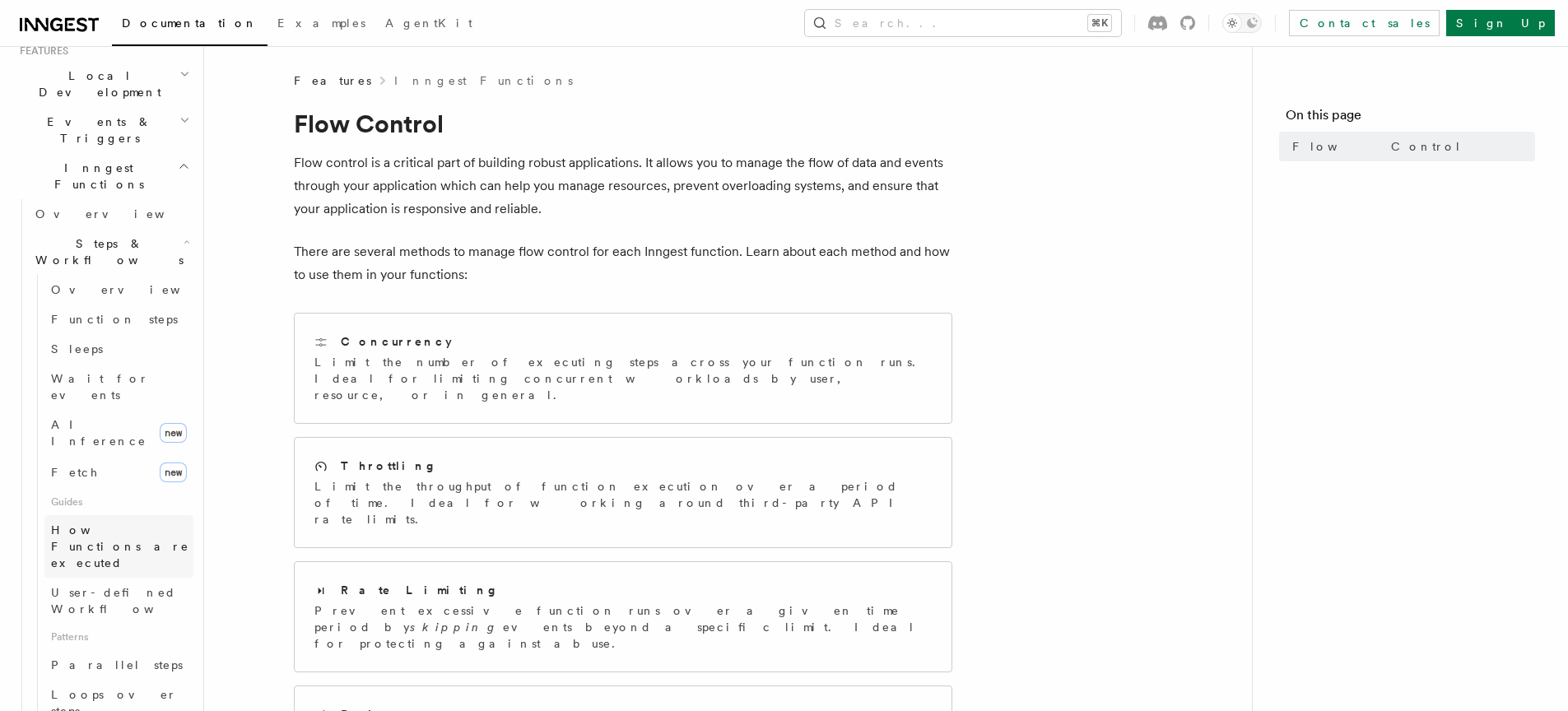
scroll to position [376, 0]
click at [127, 519] on span "How Functions are executed" at bounding box center [123, 543] width 143 height 50
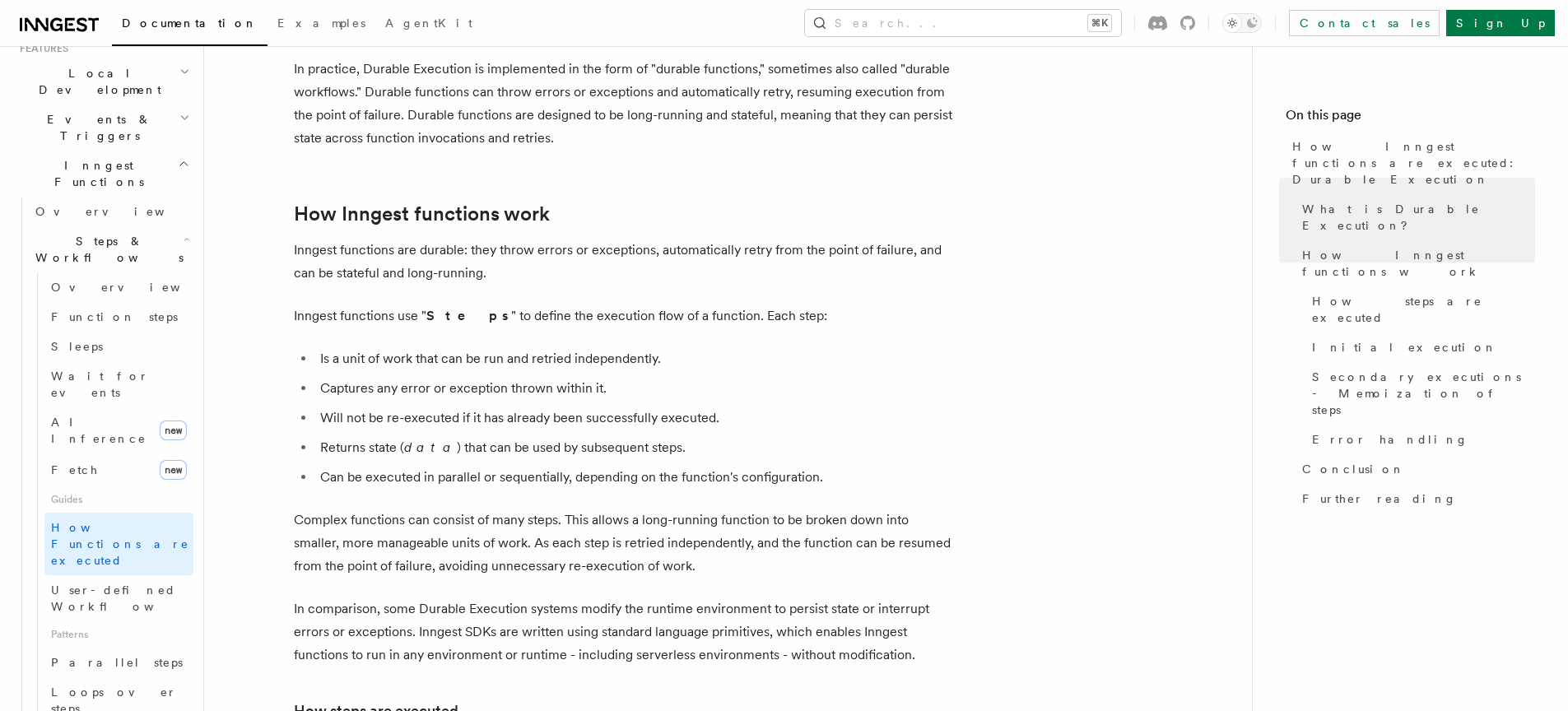
scroll to position [592, 0]
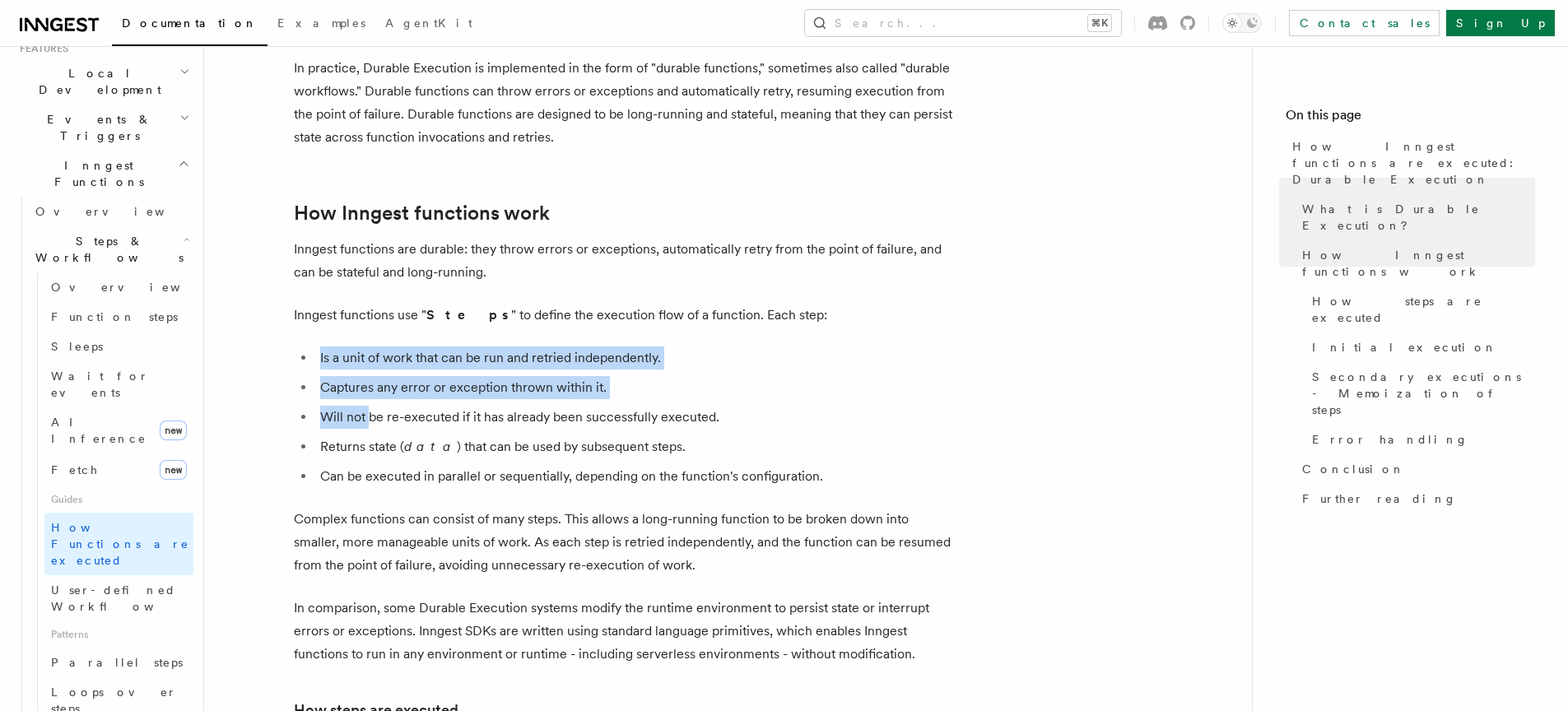
drag, startPoint x: 318, startPoint y: 308, endPoint x: 374, endPoint y: 370, distance: 83.5
click at [372, 367] on ul "Is a unit of work that can be run and retried independently. Captures any error…" at bounding box center [624, 417] width 659 height 142
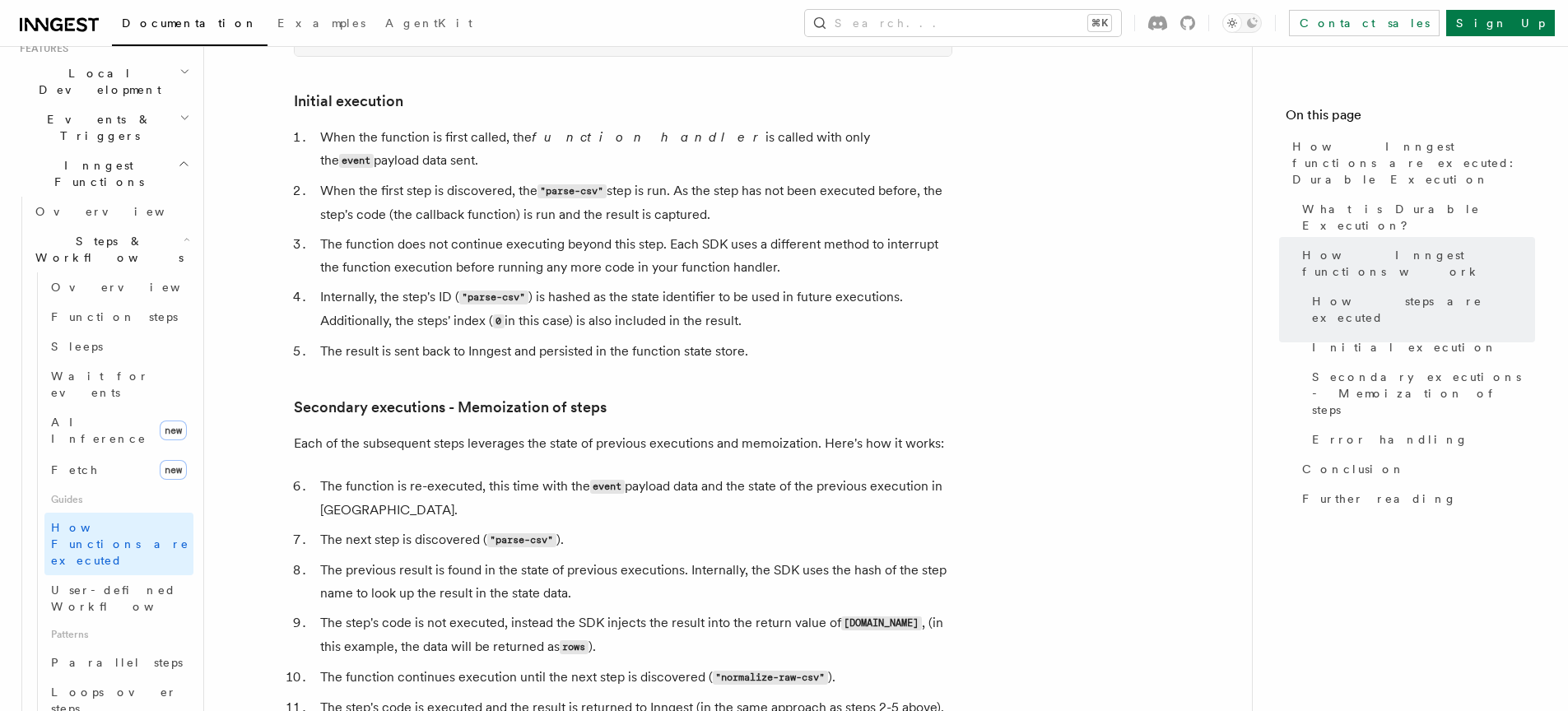
scroll to position [2181, 0]
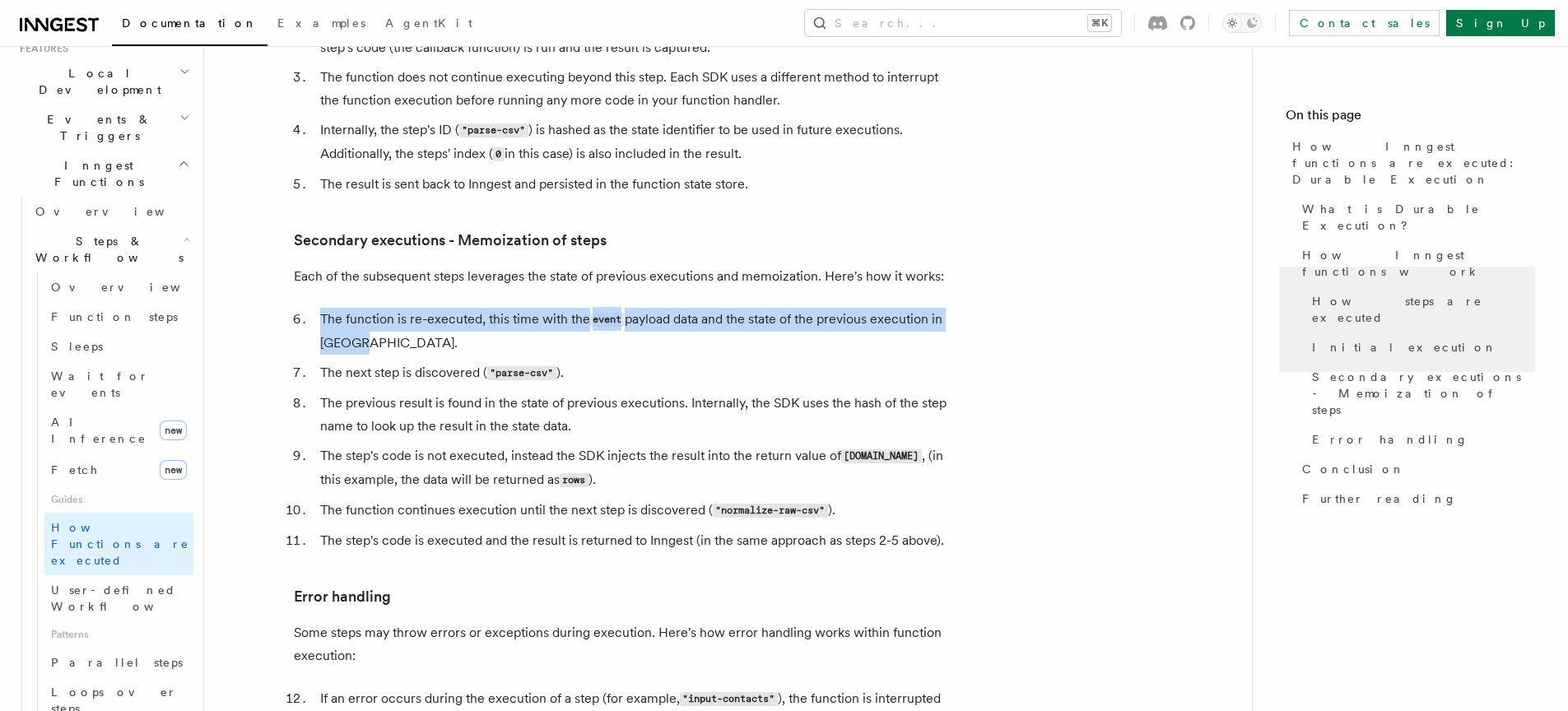
drag, startPoint x: 465, startPoint y: 238, endPoint x: 475, endPoint y: 275, distance: 38.3
click at [475, 308] on li "The function is re-executed, this time with the event payload data and the stat…" at bounding box center [634, 331] width 637 height 47
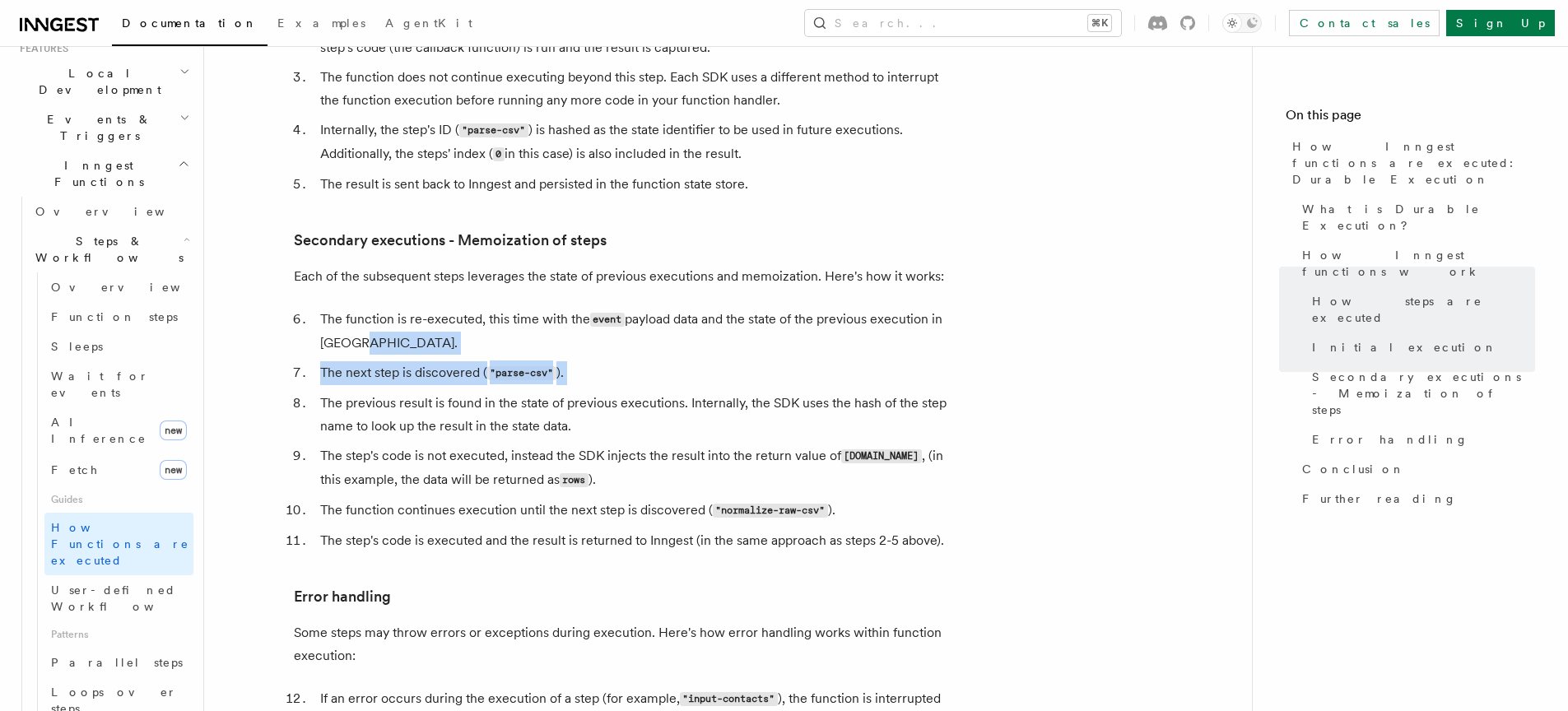
drag, startPoint x: 488, startPoint y: 272, endPoint x: 597, endPoint y: 325, distance: 121.2
click at [580, 325] on ol "The function is re-executed, this time with the event payload data and the stat…" at bounding box center [624, 429] width 659 height 245
click at [607, 320] on ol "The function is re-executed, this time with the event payload data and the stat…" at bounding box center [624, 429] width 659 height 245
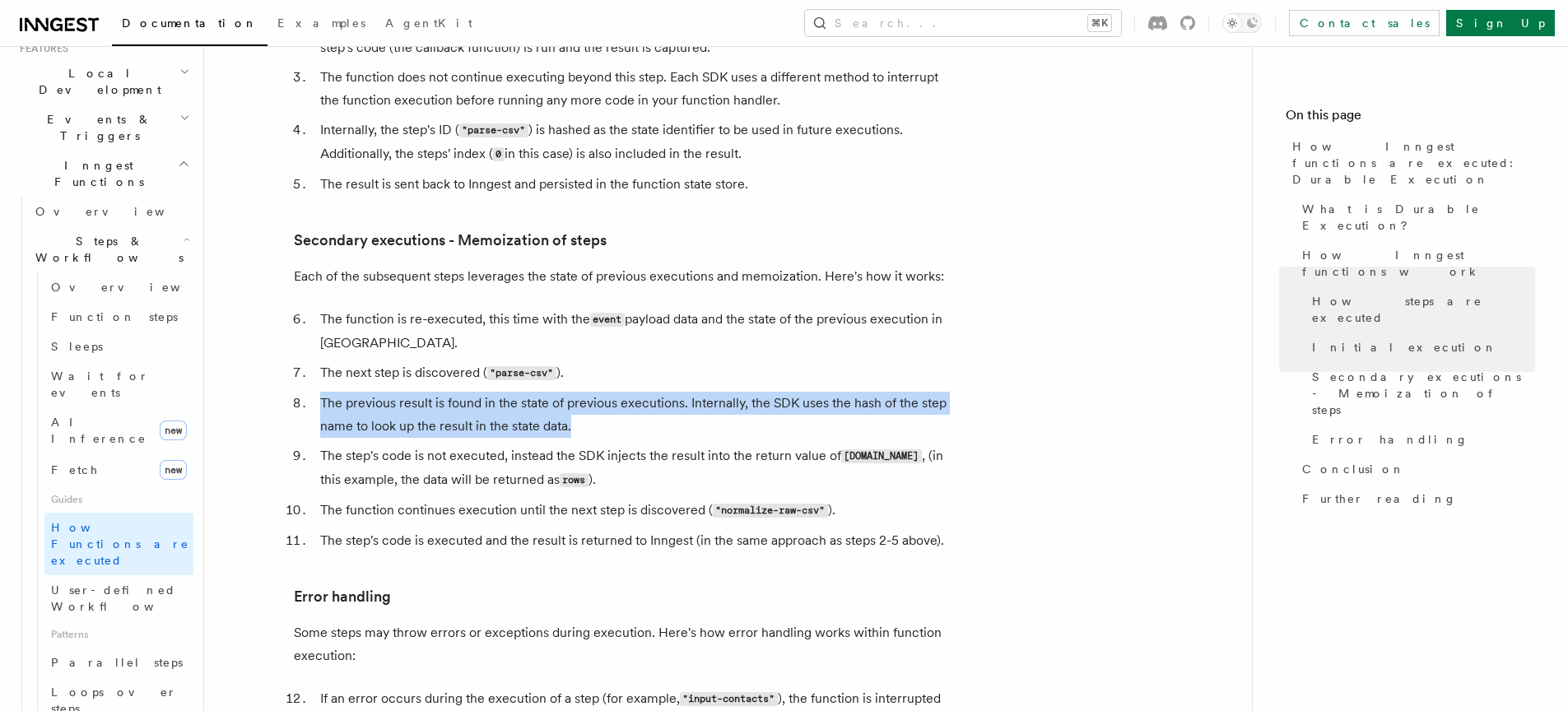
drag, startPoint x: 616, startPoint y: 316, endPoint x: 636, endPoint y: 357, distance: 45.6
click at [636, 357] on ol "The function is re-executed, this time with the event payload data and the stat…" at bounding box center [624, 429] width 659 height 245
click at [632, 392] on li "The previous result is found in the state of previous executions. Internally, t…" at bounding box center [634, 414] width 637 height 46
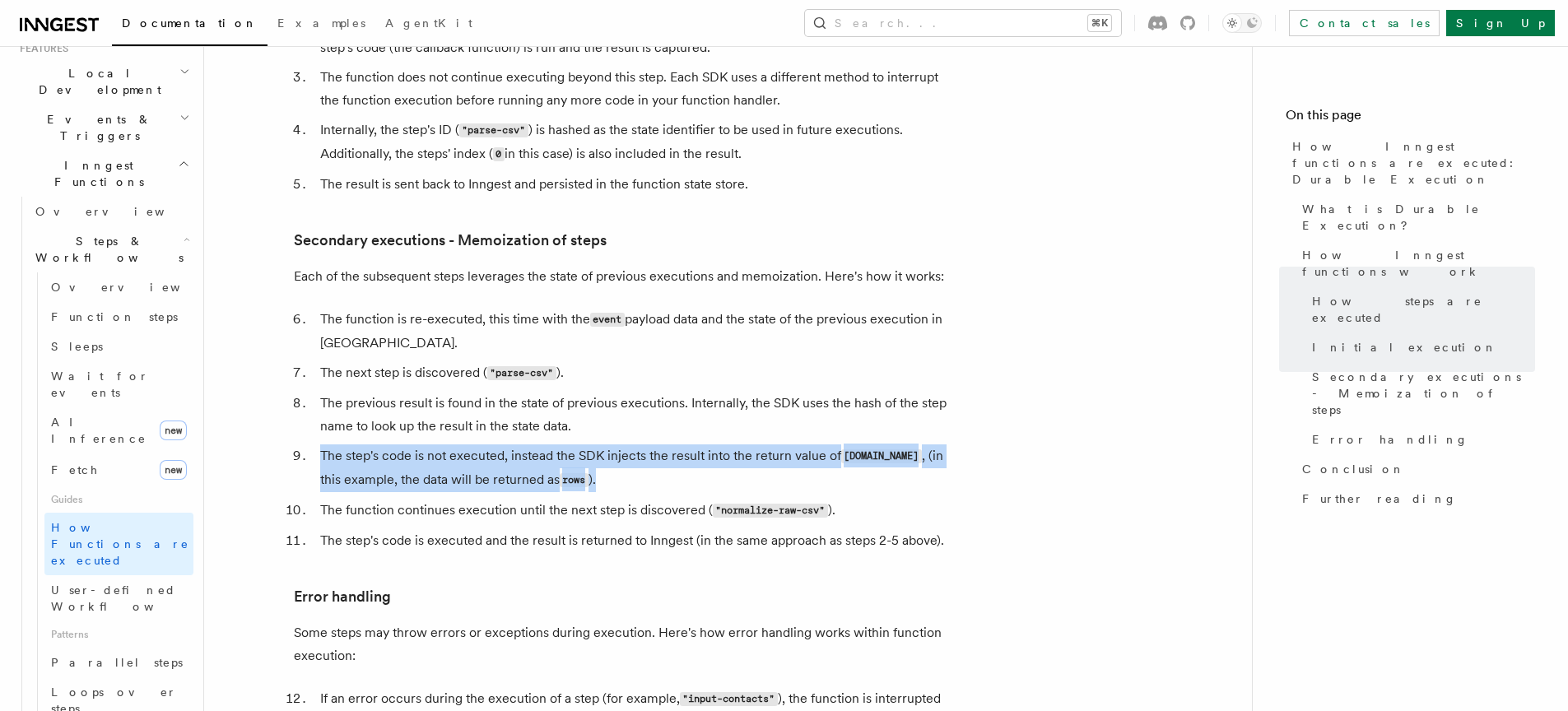
drag, startPoint x: 629, startPoint y: 363, endPoint x: 654, endPoint y: 404, distance: 48.0
click at [654, 404] on ol "The function is re-executed, this time with the event payload data and the stat…" at bounding box center [624, 429] width 659 height 245
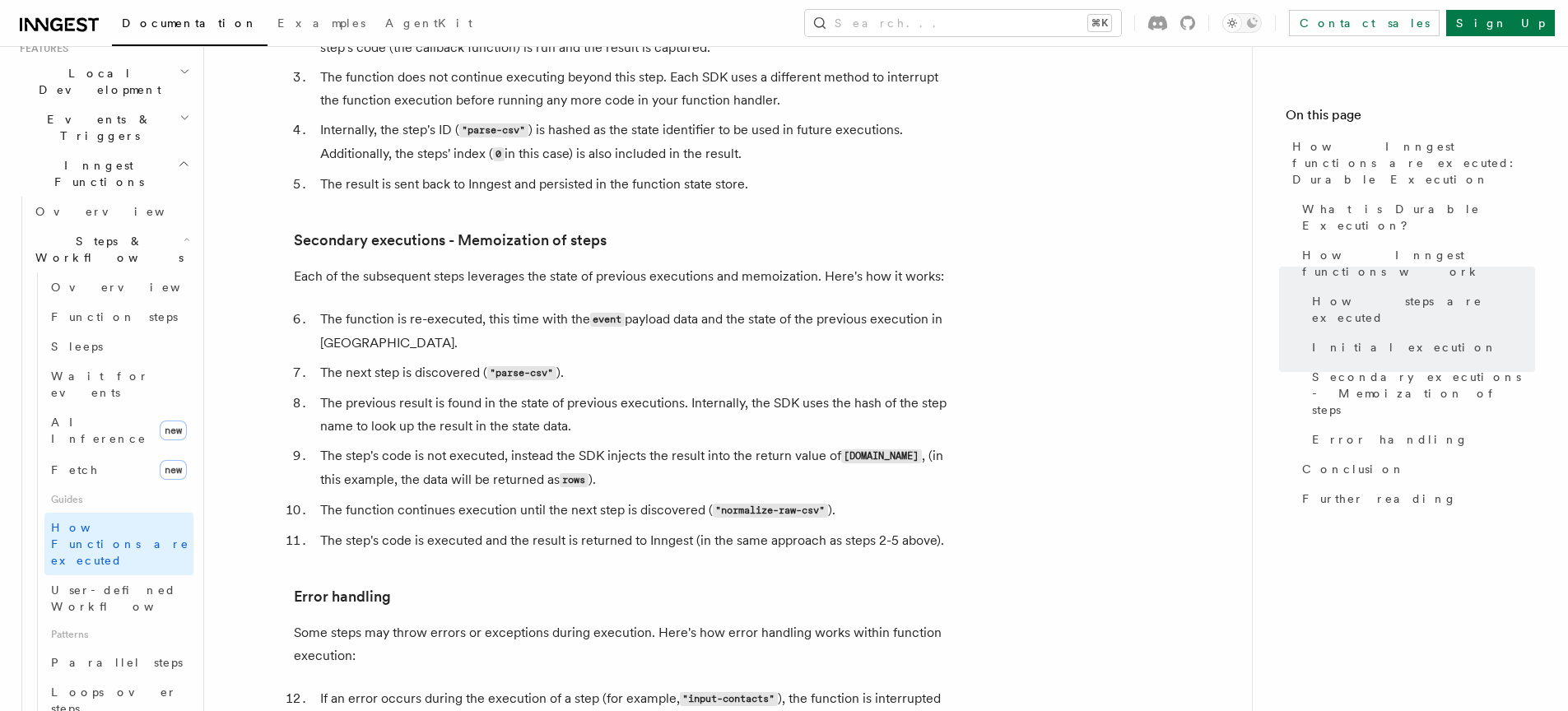
click at [621, 428] on ol "The function is re-executed, this time with the event payload data and the stat…" at bounding box center [624, 429] width 659 height 245
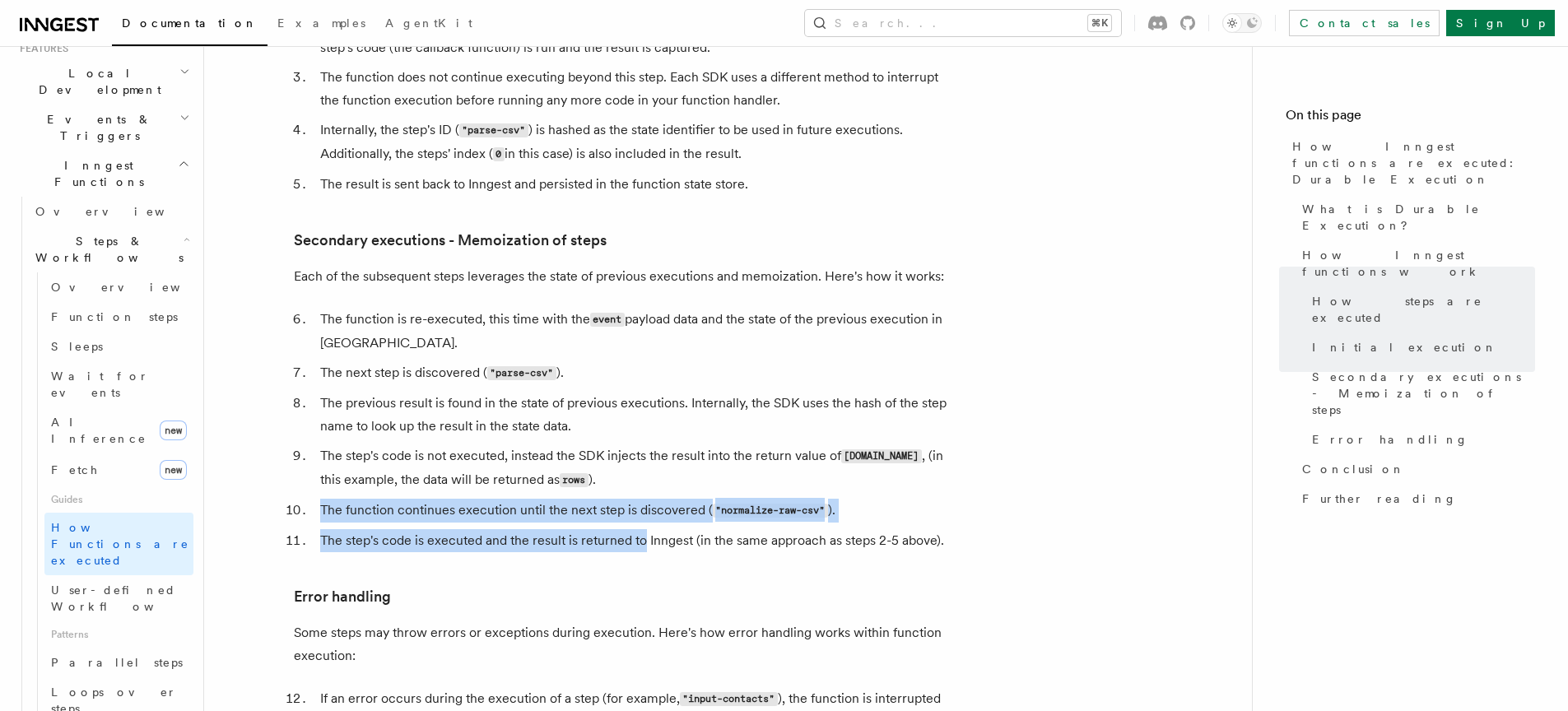
drag, startPoint x: 626, startPoint y: 422, endPoint x: 645, endPoint y: 468, distance: 49.8
click at [645, 468] on ol "The function is re-executed, this time with the event payload data and the stat…" at bounding box center [624, 429] width 659 height 245
click at [620, 429] on ol "The function is re-executed, this time with the event payload data and the stat…" at bounding box center [624, 429] width 659 height 245
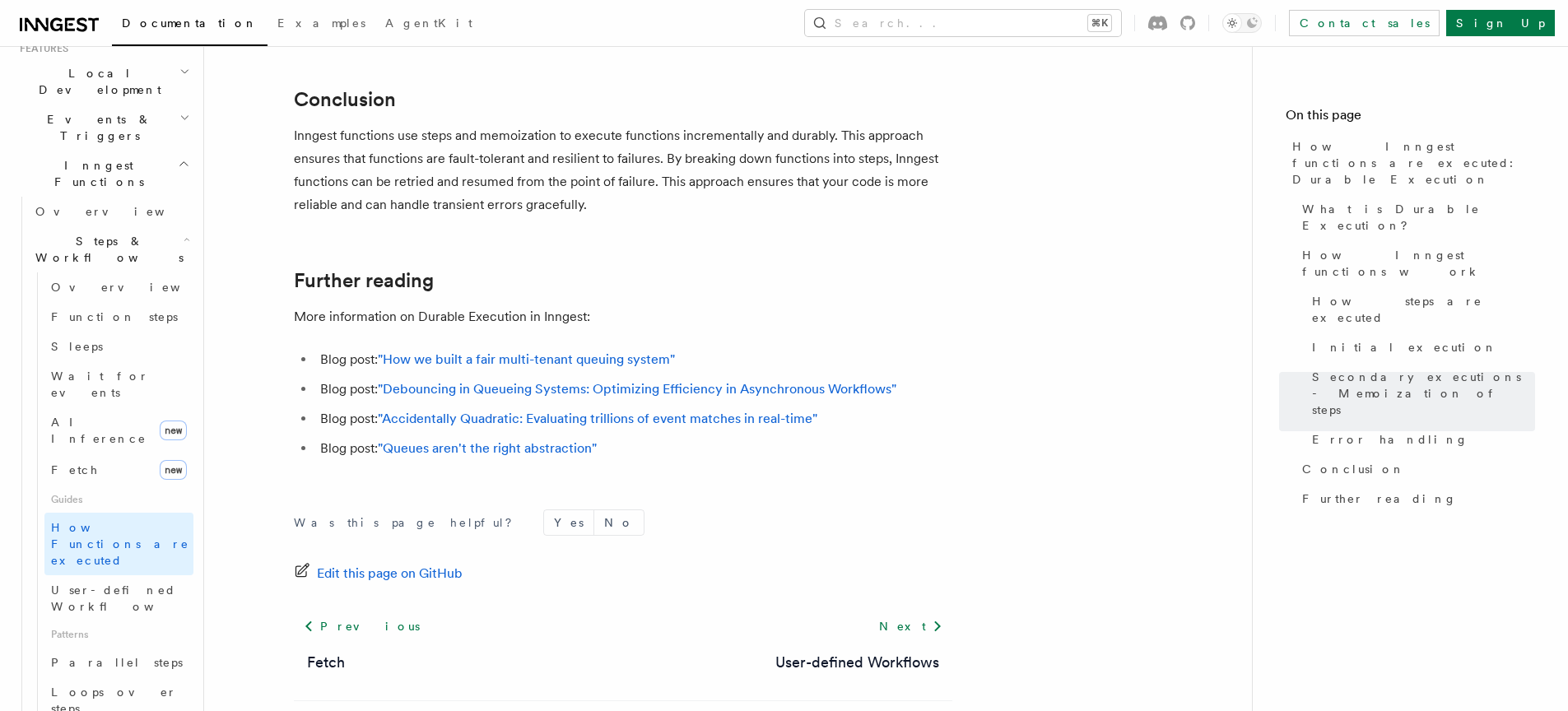
scroll to position [3190, 0]
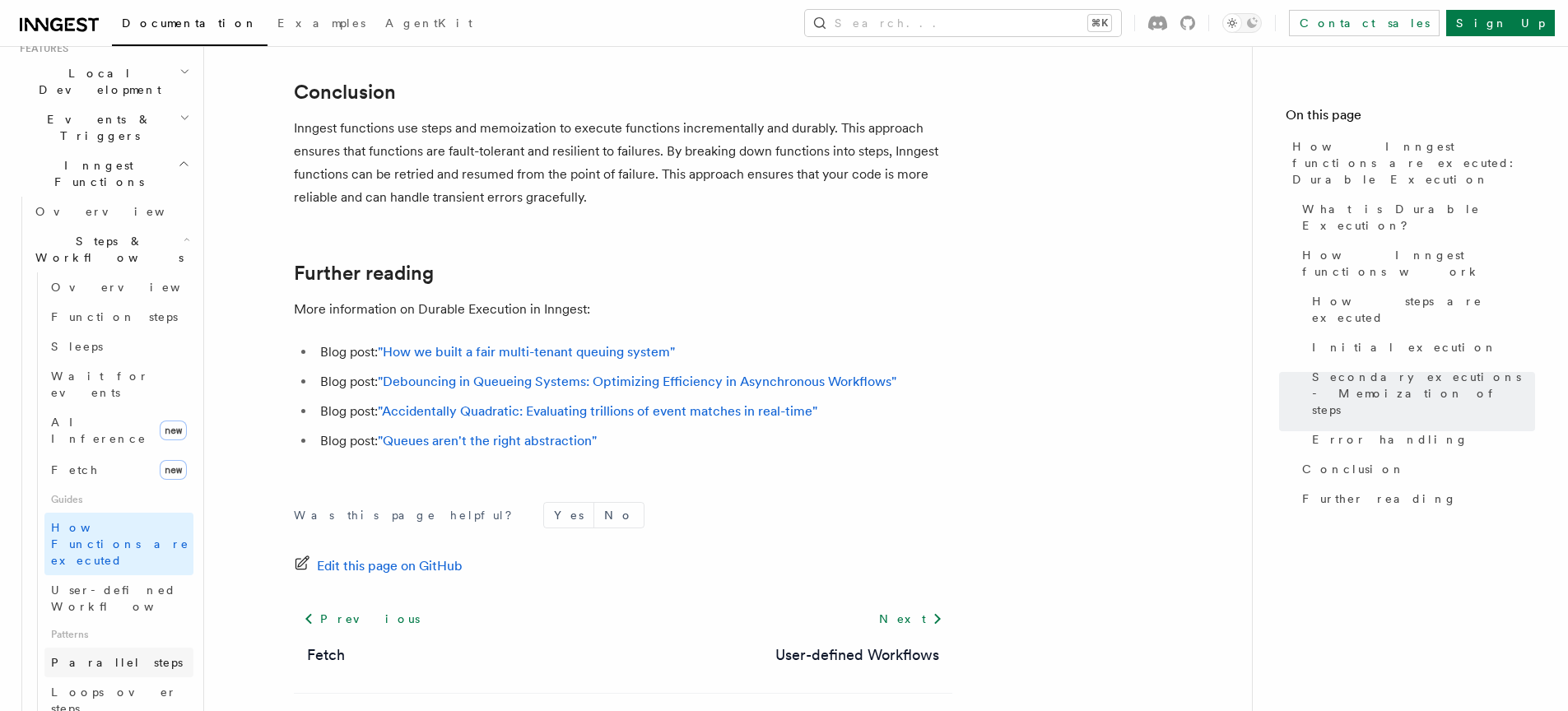
click at [95, 656] on span "Parallel steps" at bounding box center [117, 662] width 132 height 14
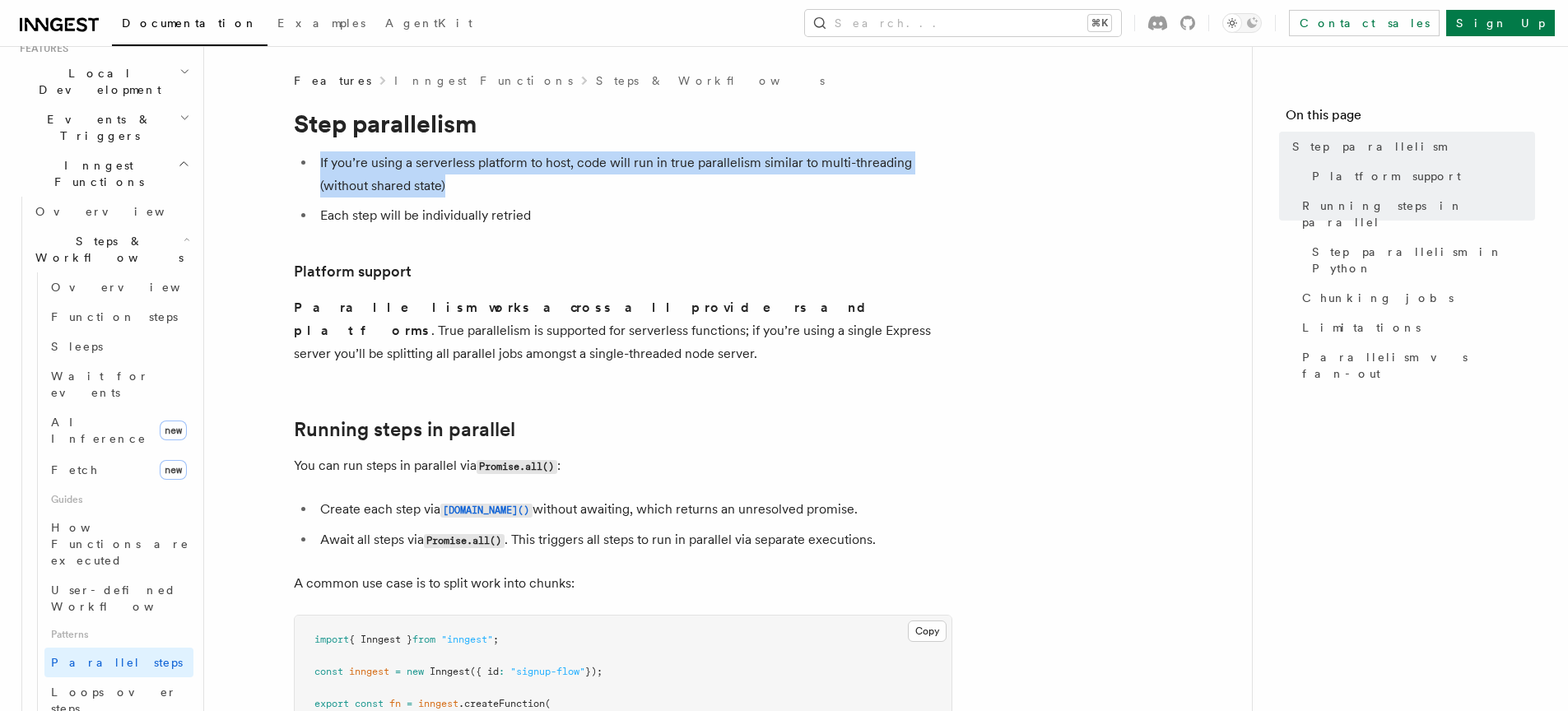
drag, startPoint x: 553, startPoint y: 151, endPoint x: 561, endPoint y: 182, distance: 32.0
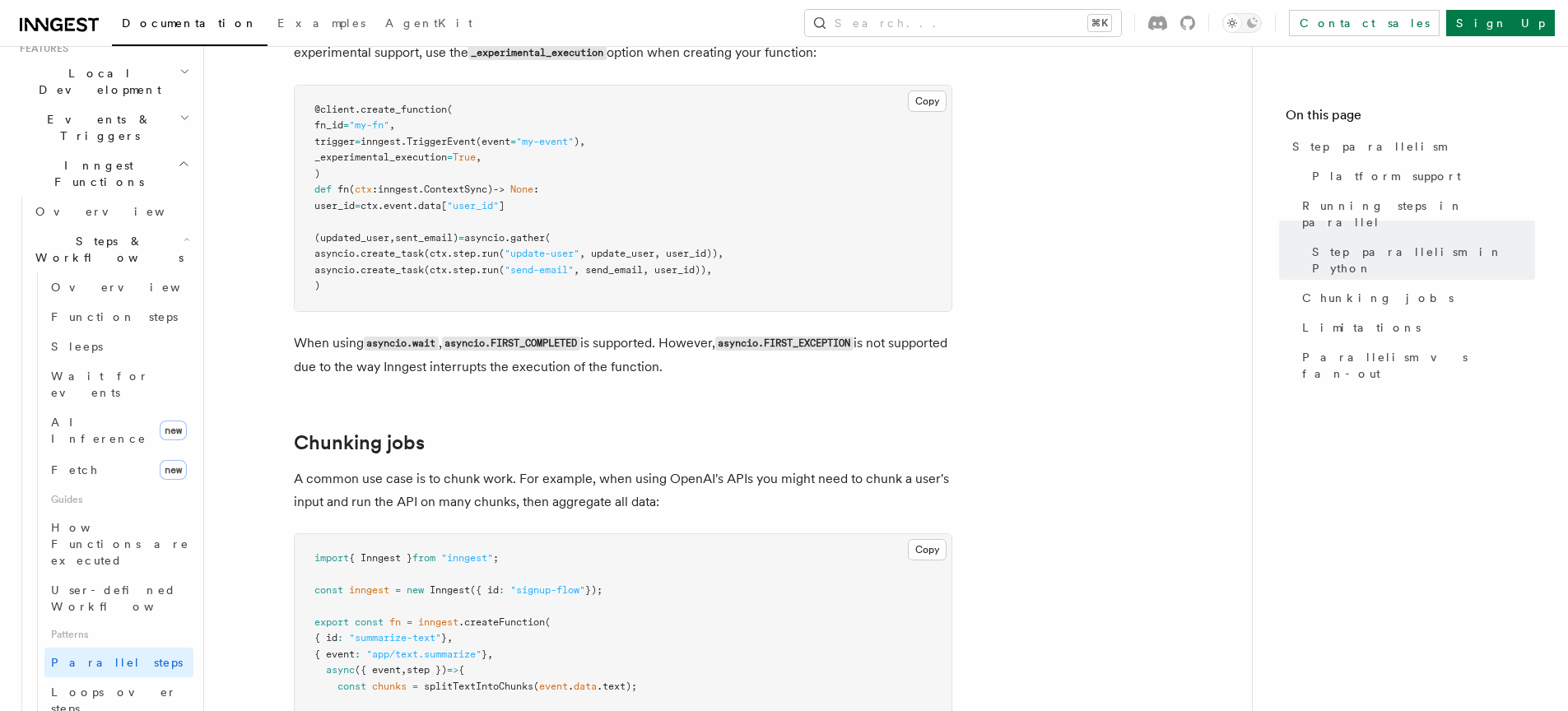
scroll to position [2111, 0]
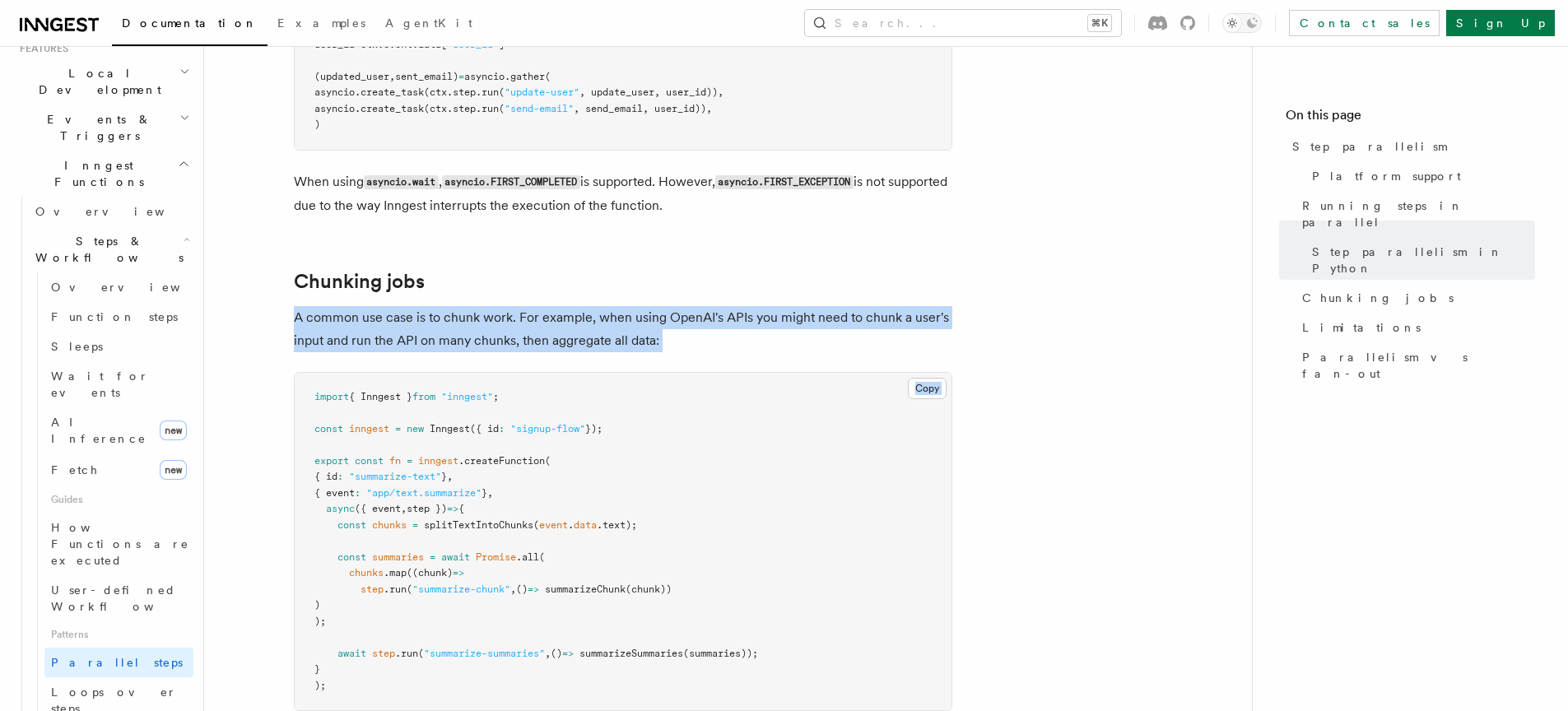
drag, startPoint x: 527, startPoint y: 265, endPoint x: 668, endPoint y: 346, distance: 162.6
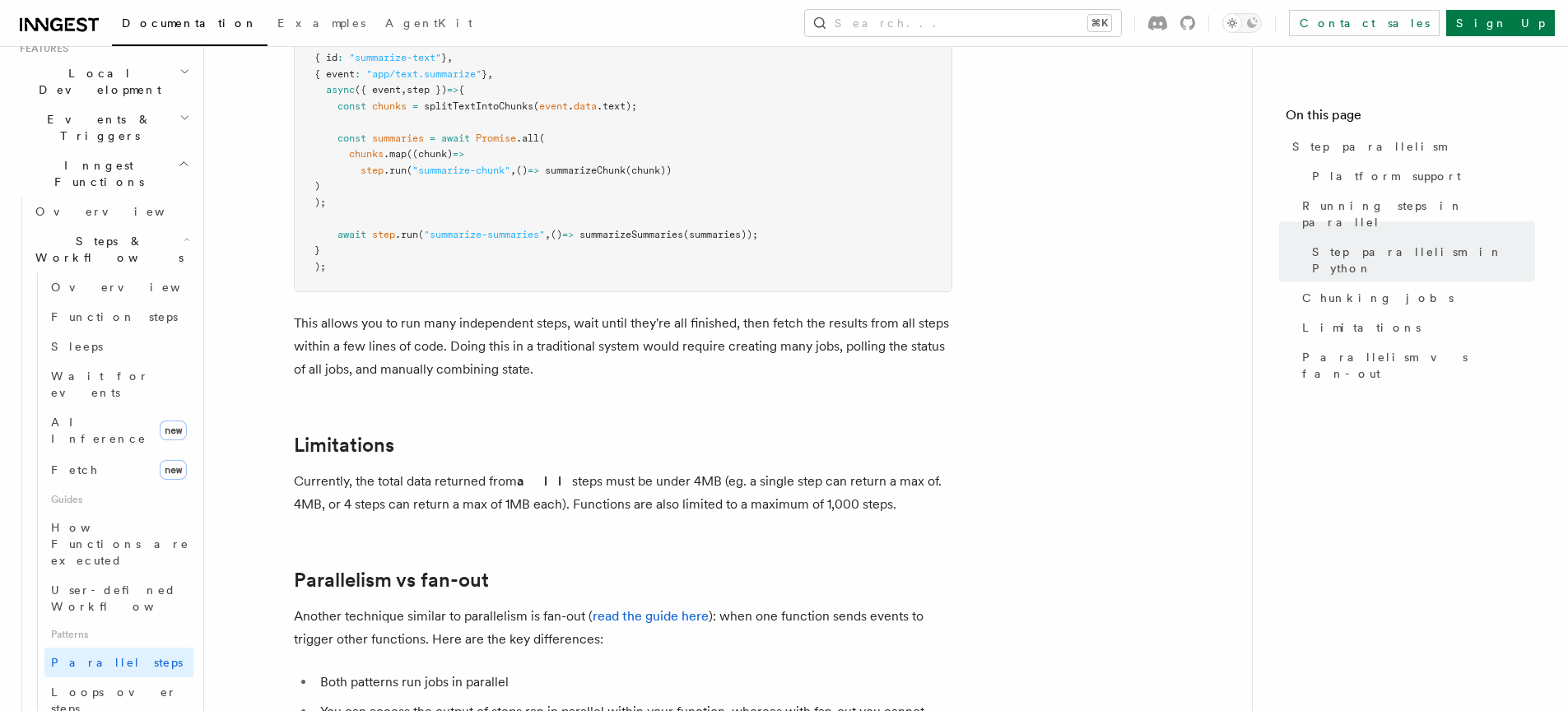
scroll to position [2554, 0]
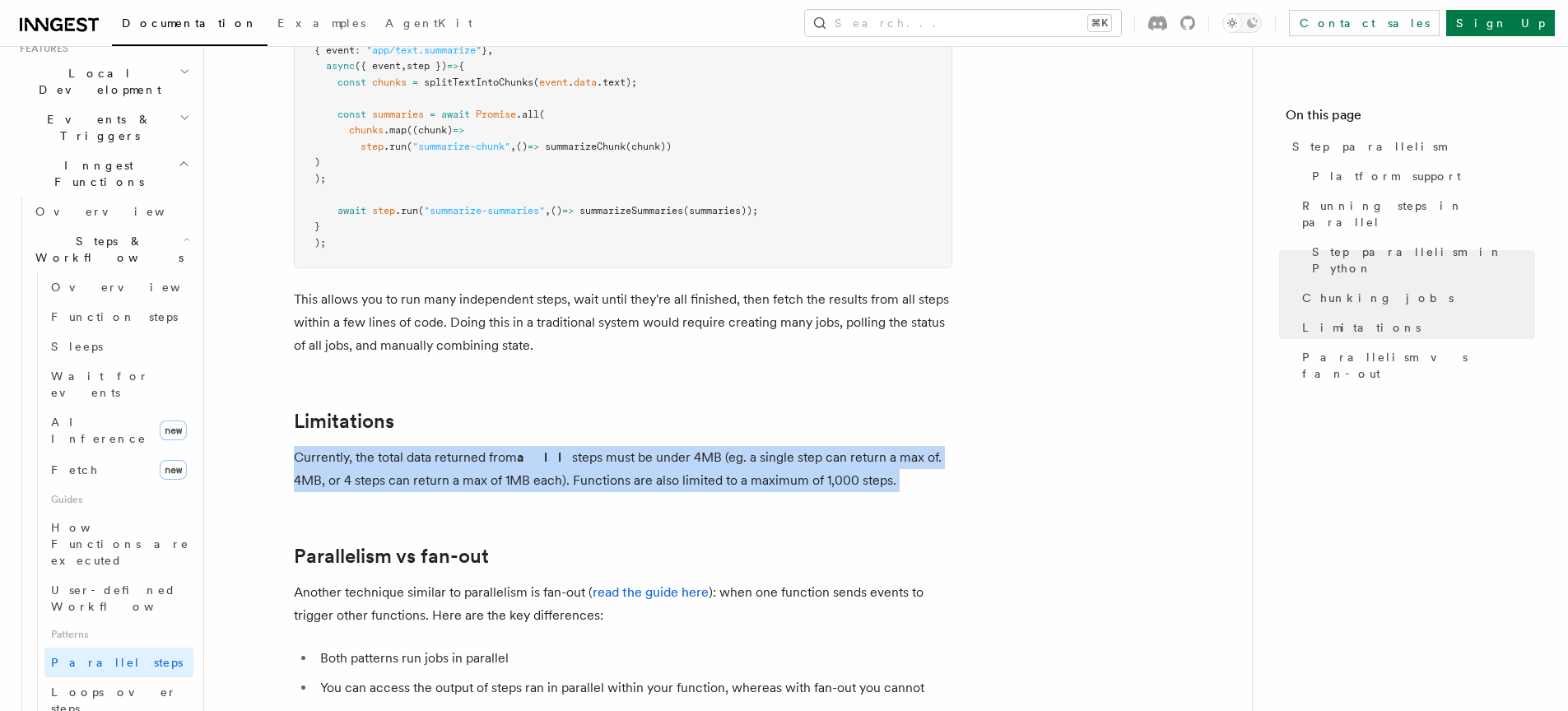
drag, startPoint x: 654, startPoint y: 424, endPoint x: 717, endPoint y: 485, distance: 87.7
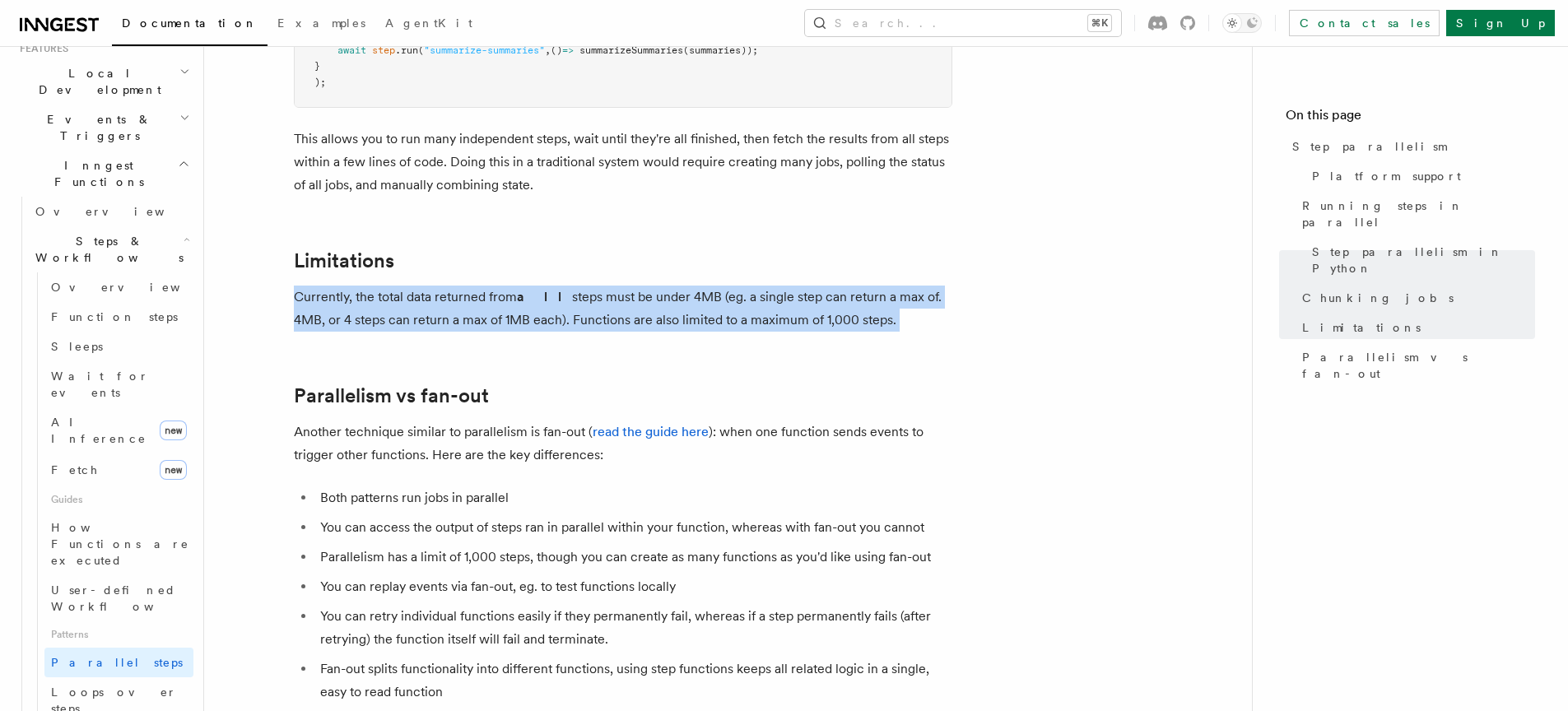
scroll to position [2735, 0]
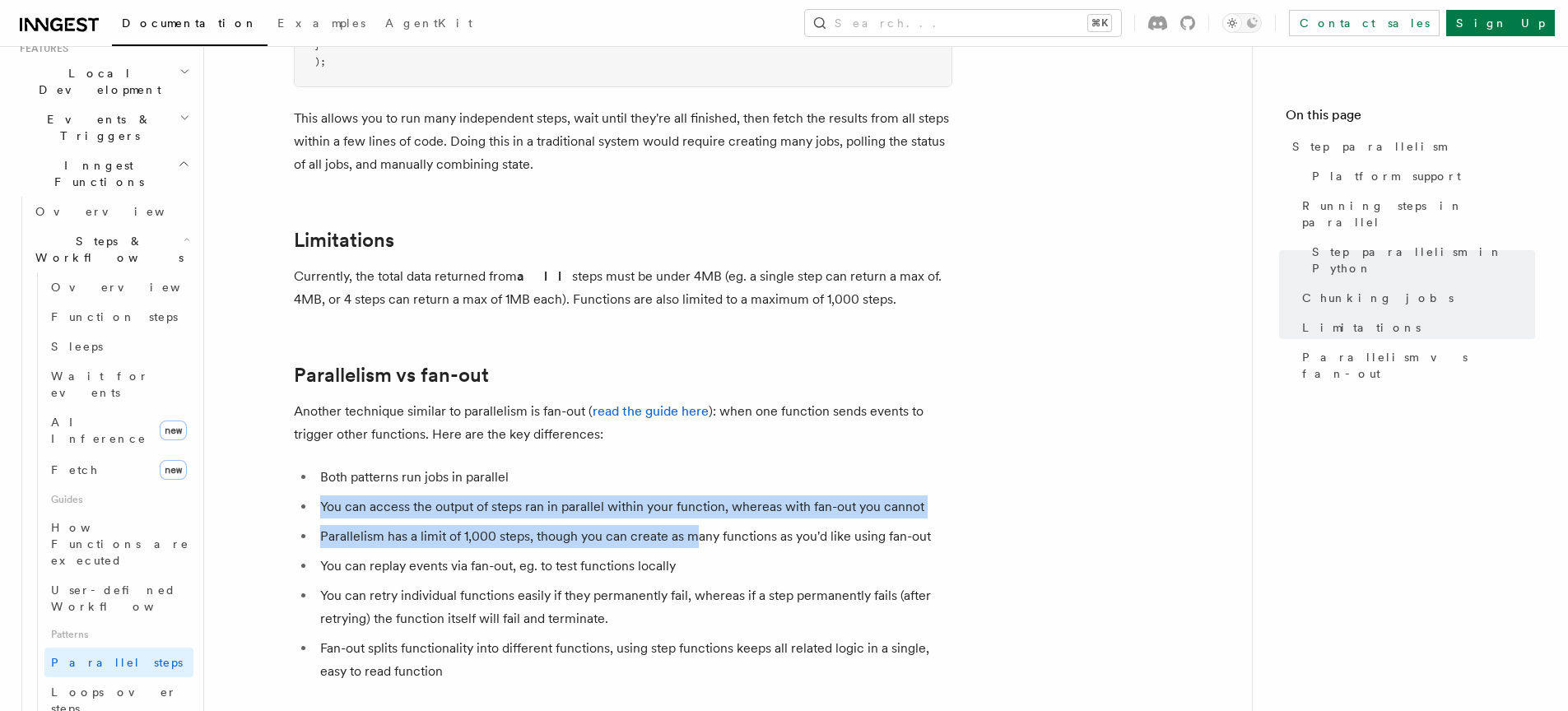
drag, startPoint x: 637, startPoint y: 467, endPoint x: 704, endPoint y: 501, distance: 75.1
click at [701, 507] on ul "Both patterns run jobs in parallel You can access the output of steps ran in pa…" at bounding box center [624, 574] width 659 height 217
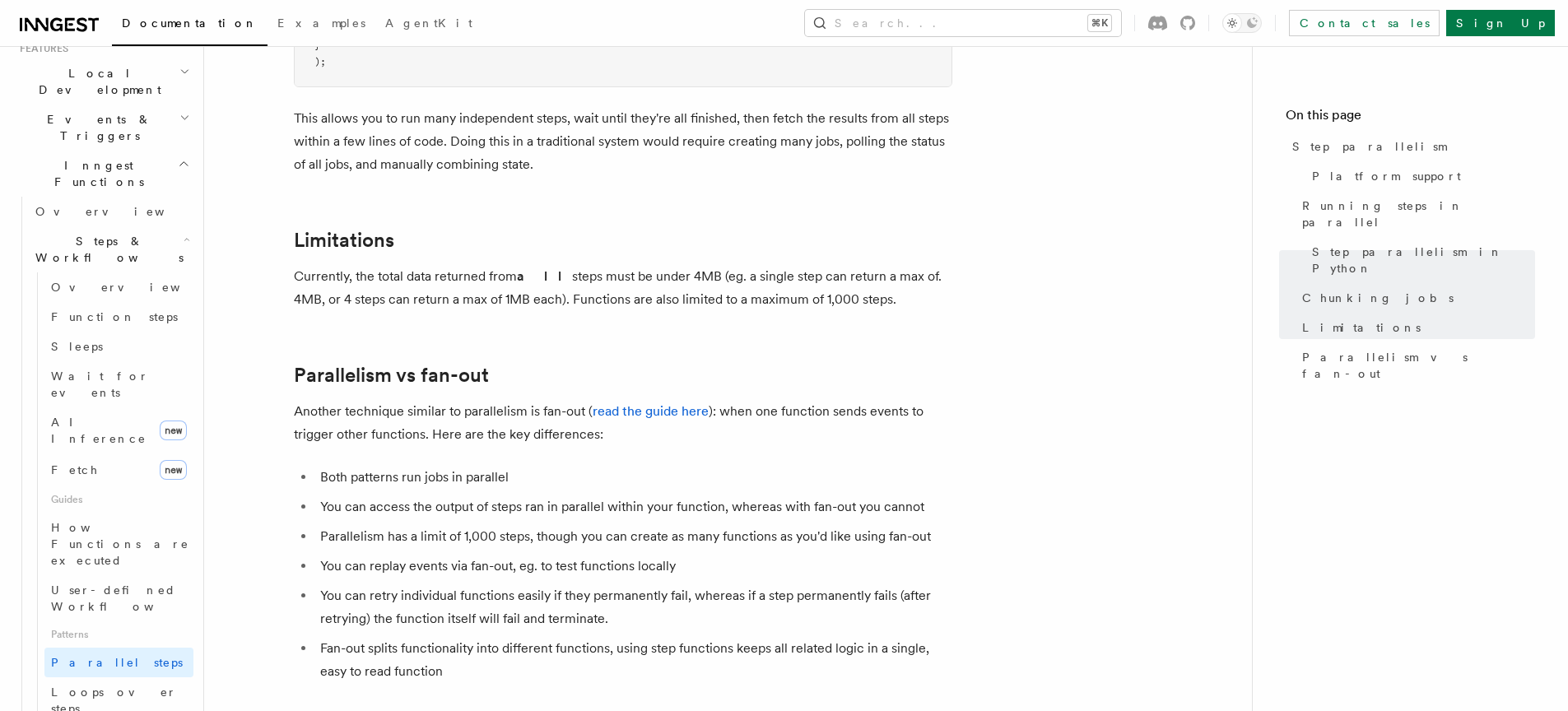
click at [649, 495] on li "You can access the output of steps ran in parallel within your function, wherea…" at bounding box center [634, 507] width 637 height 23
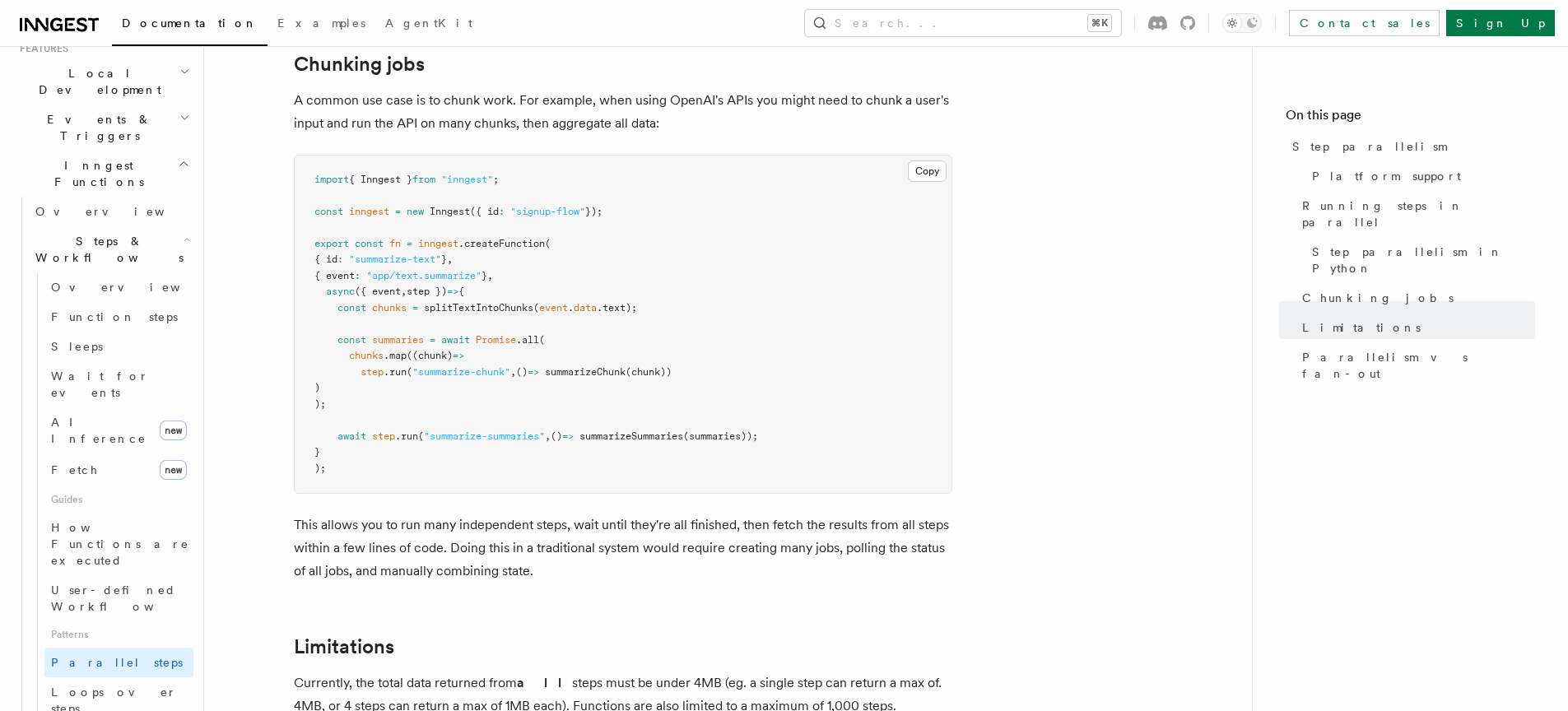
scroll to position [1890, 0]
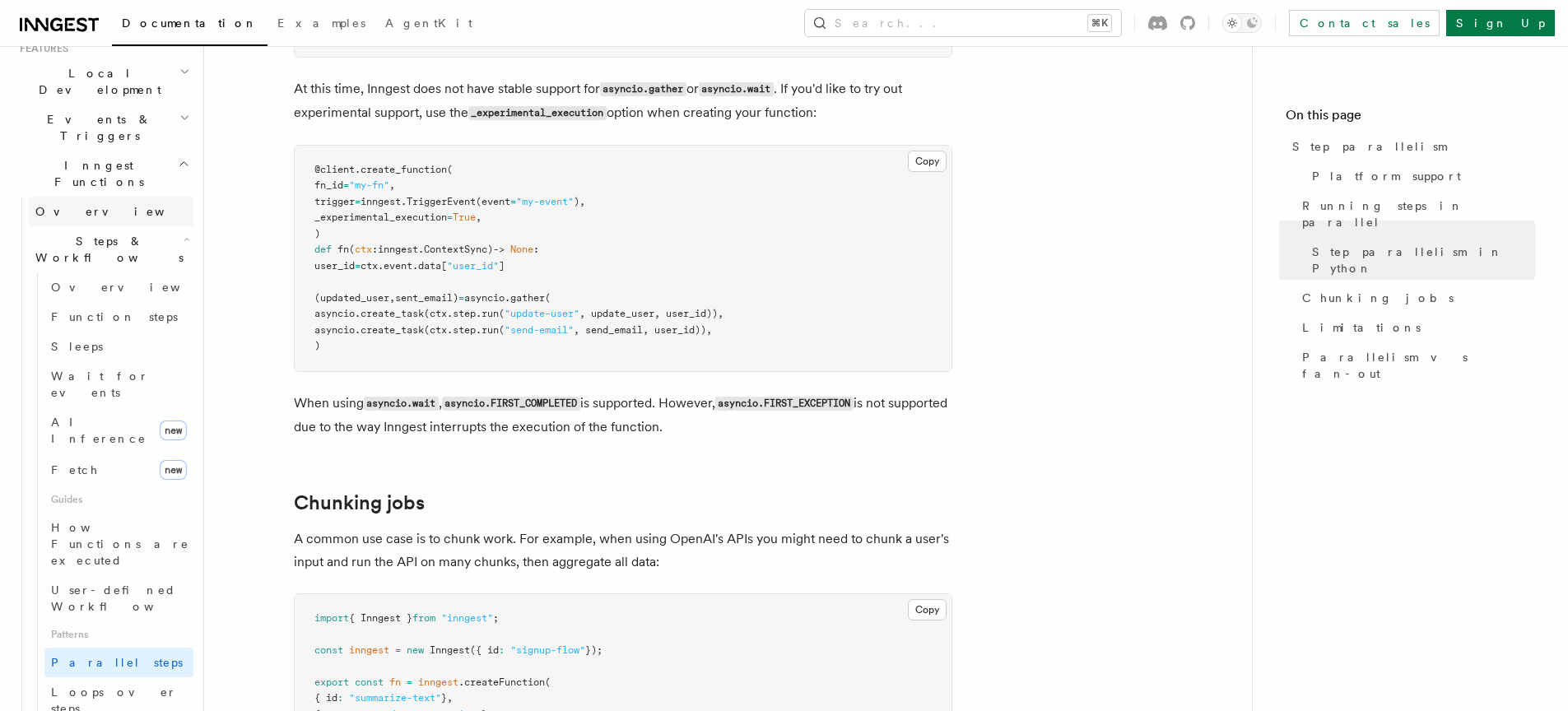
click at [116, 197] on link "Overview" at bounding box center [111, 211] width 164 height 30
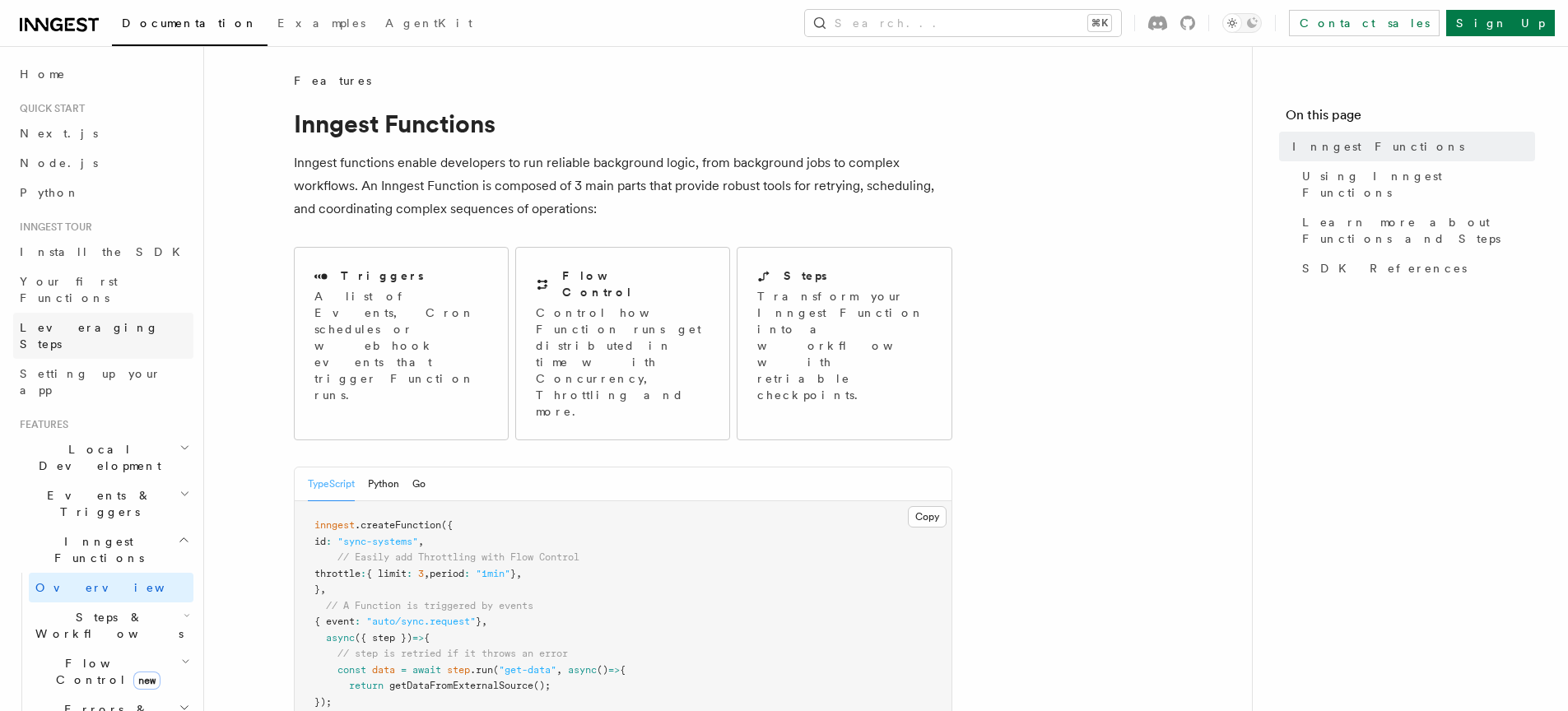
click at [119, 313] on link "Leveraging Steps" at bounding box center [104, 336] width 181 height 46
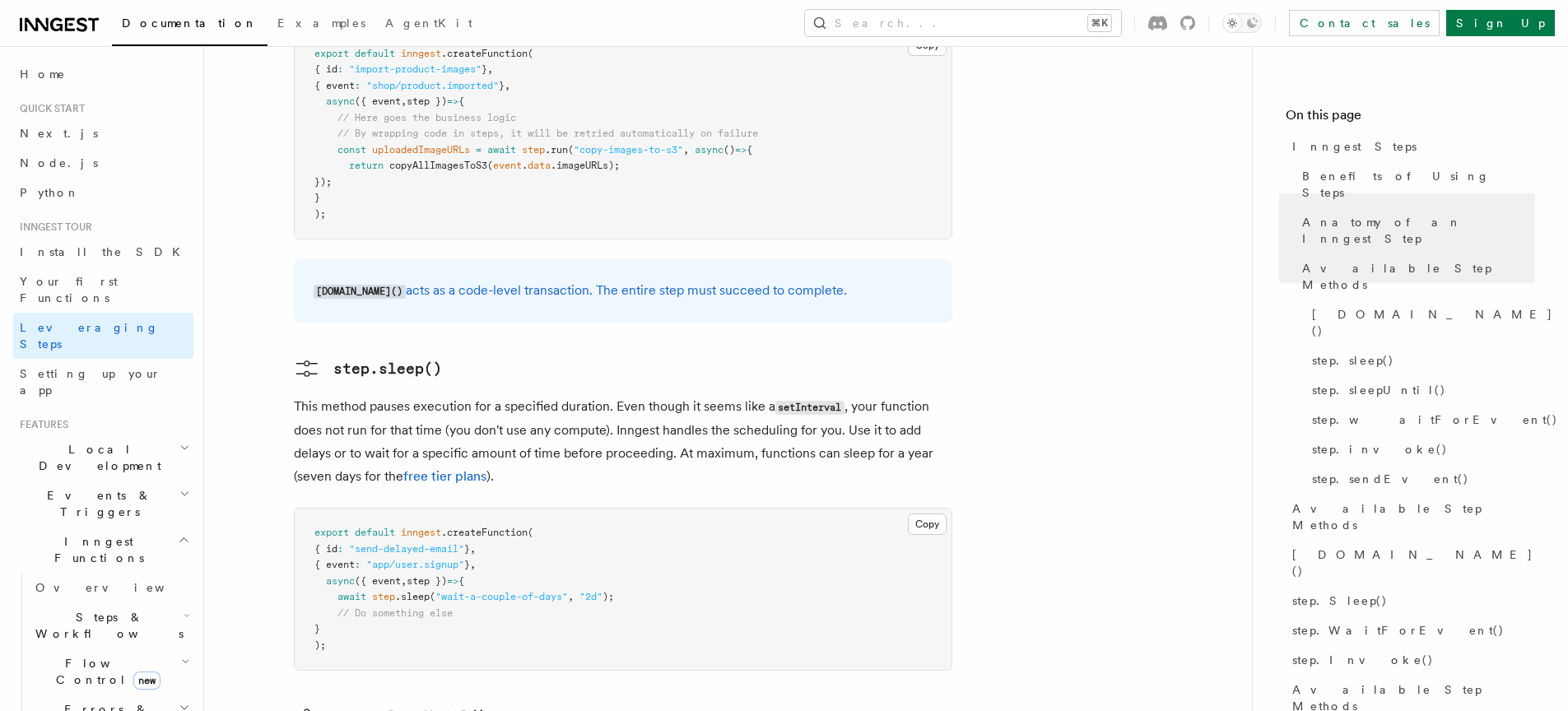
scroll to position [1905, 0]
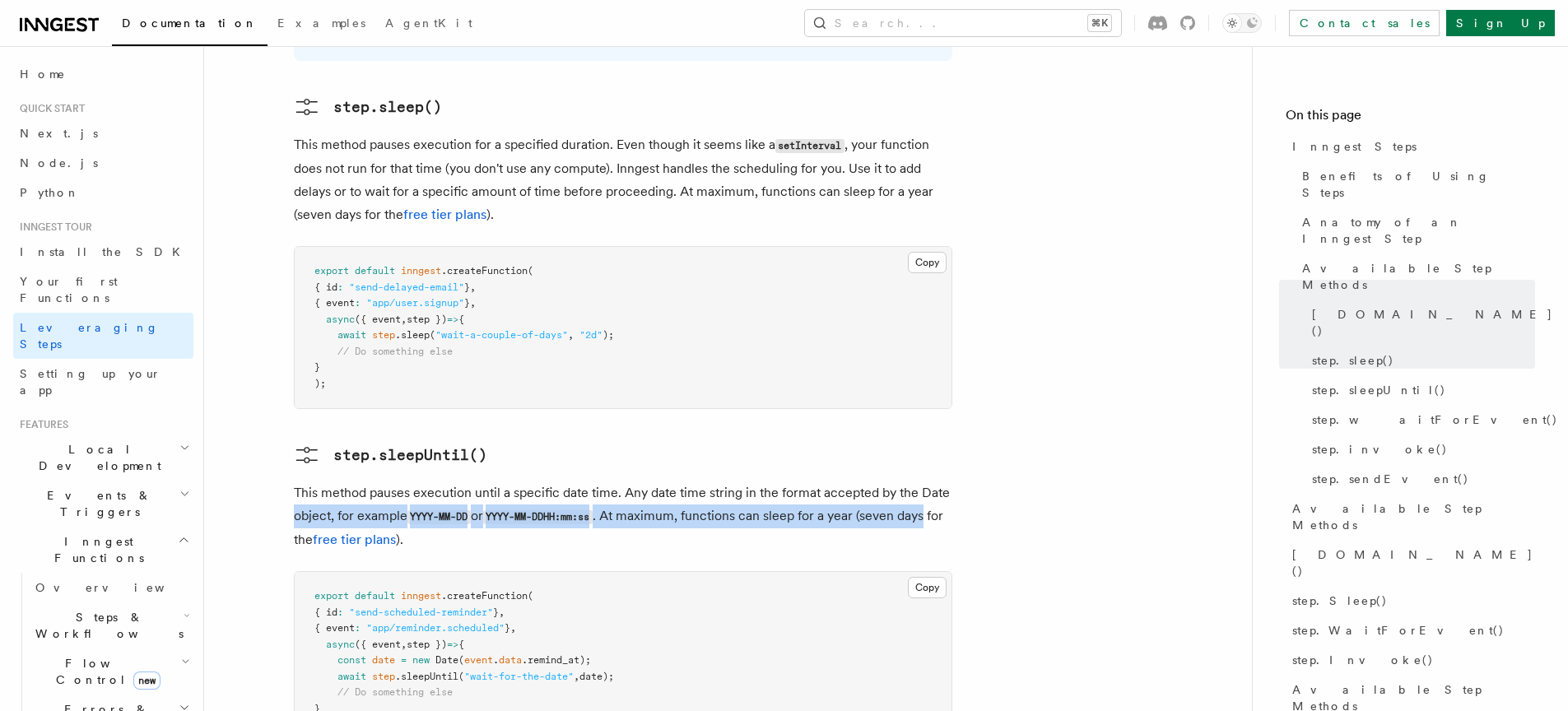
drag, startPoint x: 950, startPoint y: 383, endPoint x: 950, endPoint y: 406, distance: 23.0
click at [950, 481] on p "This method pauses execution until a specific date time. Any date time string i…" at bounding box center [624, 516] width 659 height 70
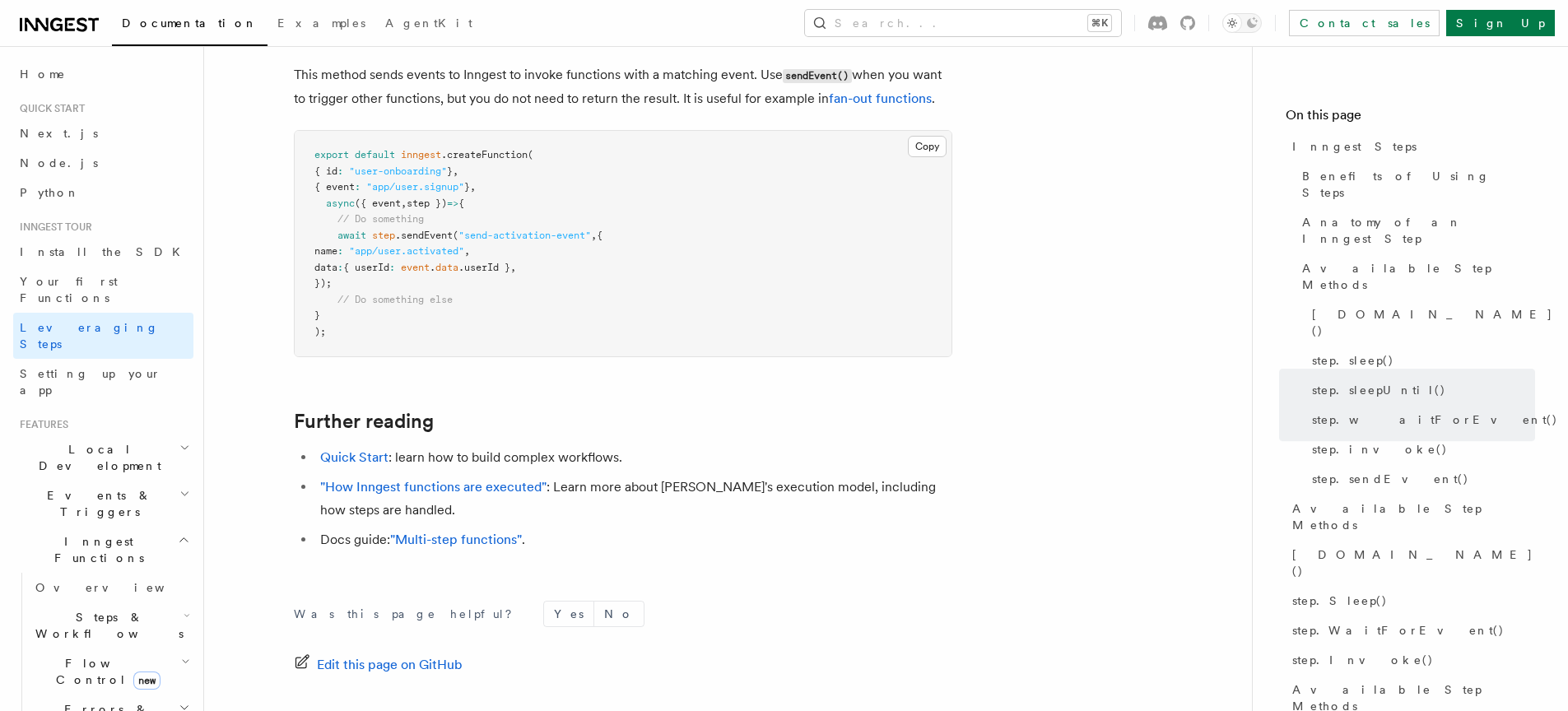
scroll to position [3633, 0]
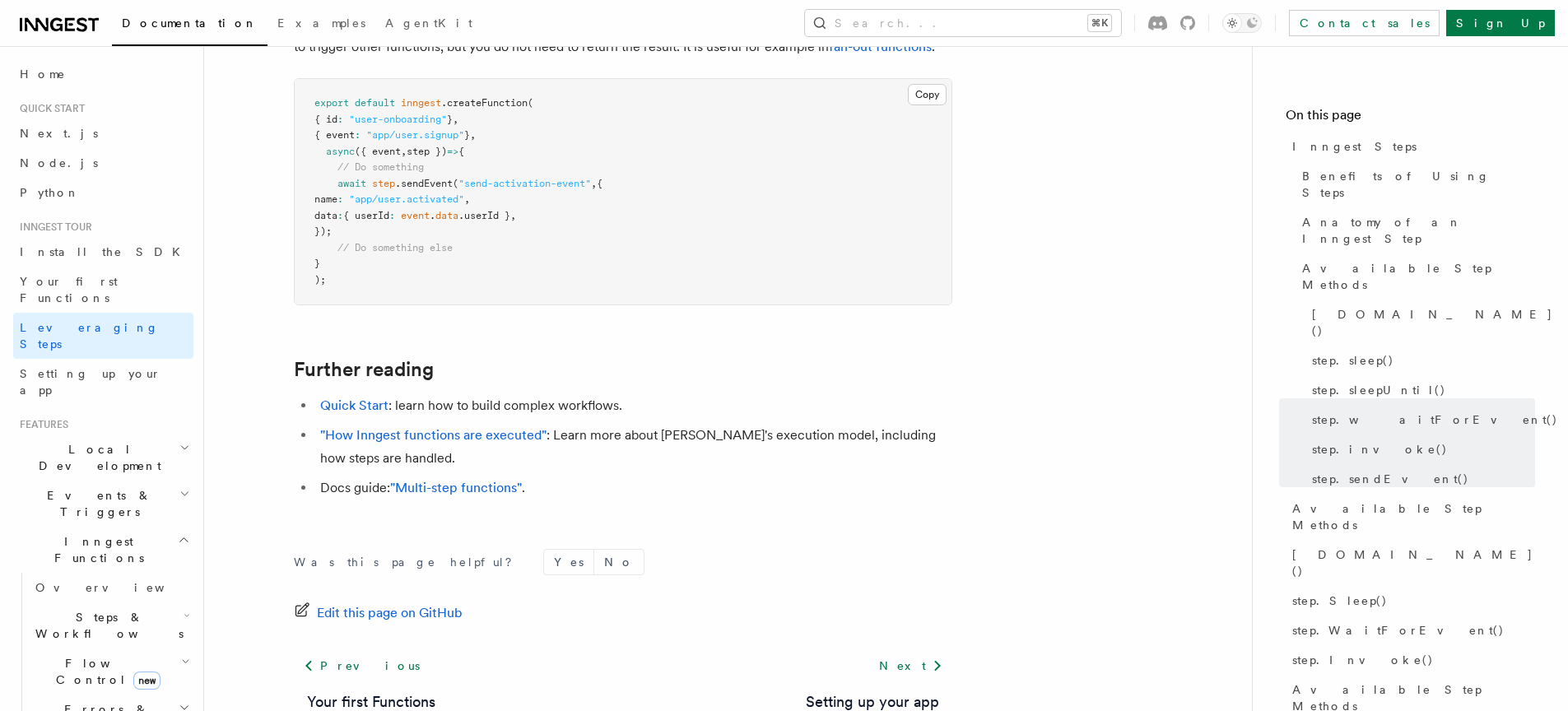
click at [145, 481] on h2 "Events & Triggers" at bounding box center [104, 503] width 181 height 46
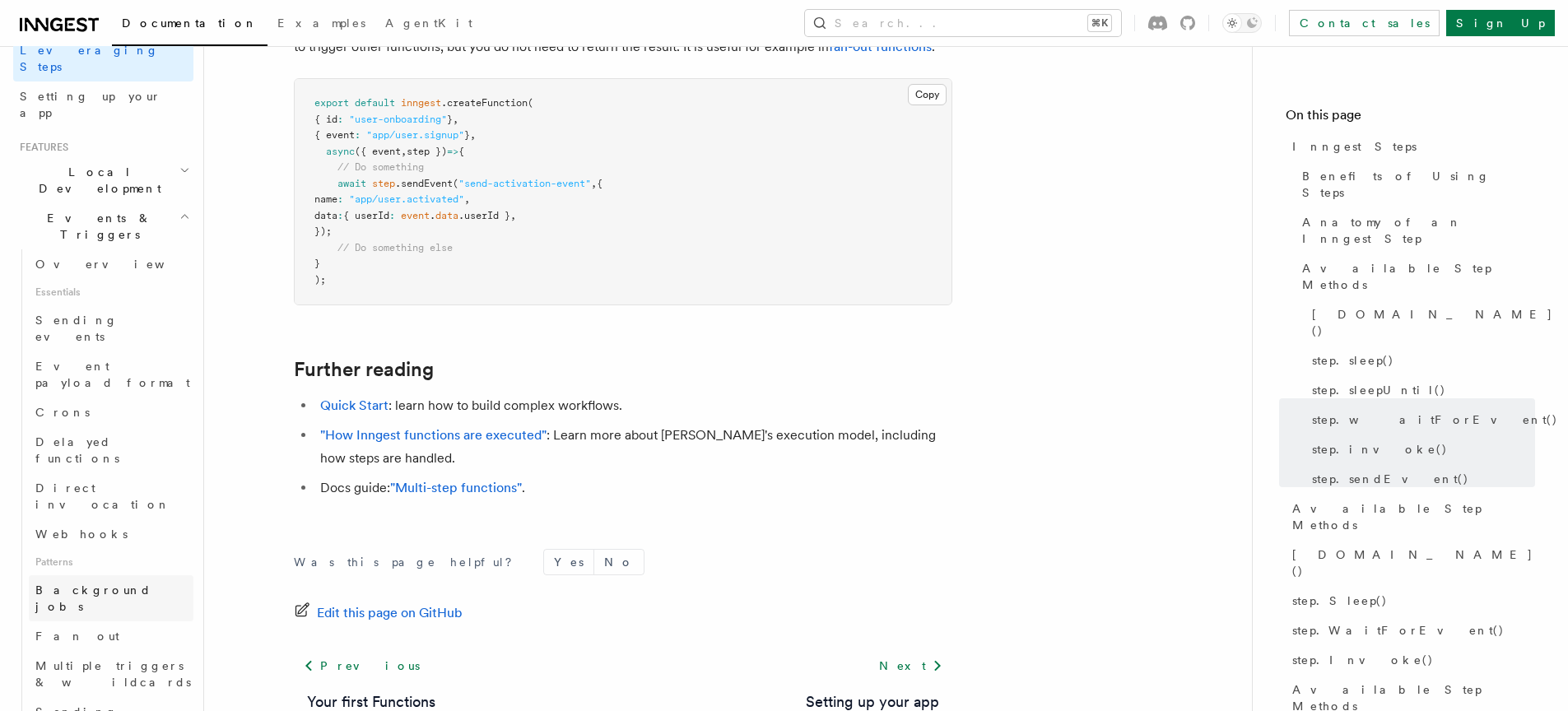
scroll to position [279, 0]
click at [107, 620] on link "Fan out" at bounding box center [111, 634] width 164 height 30
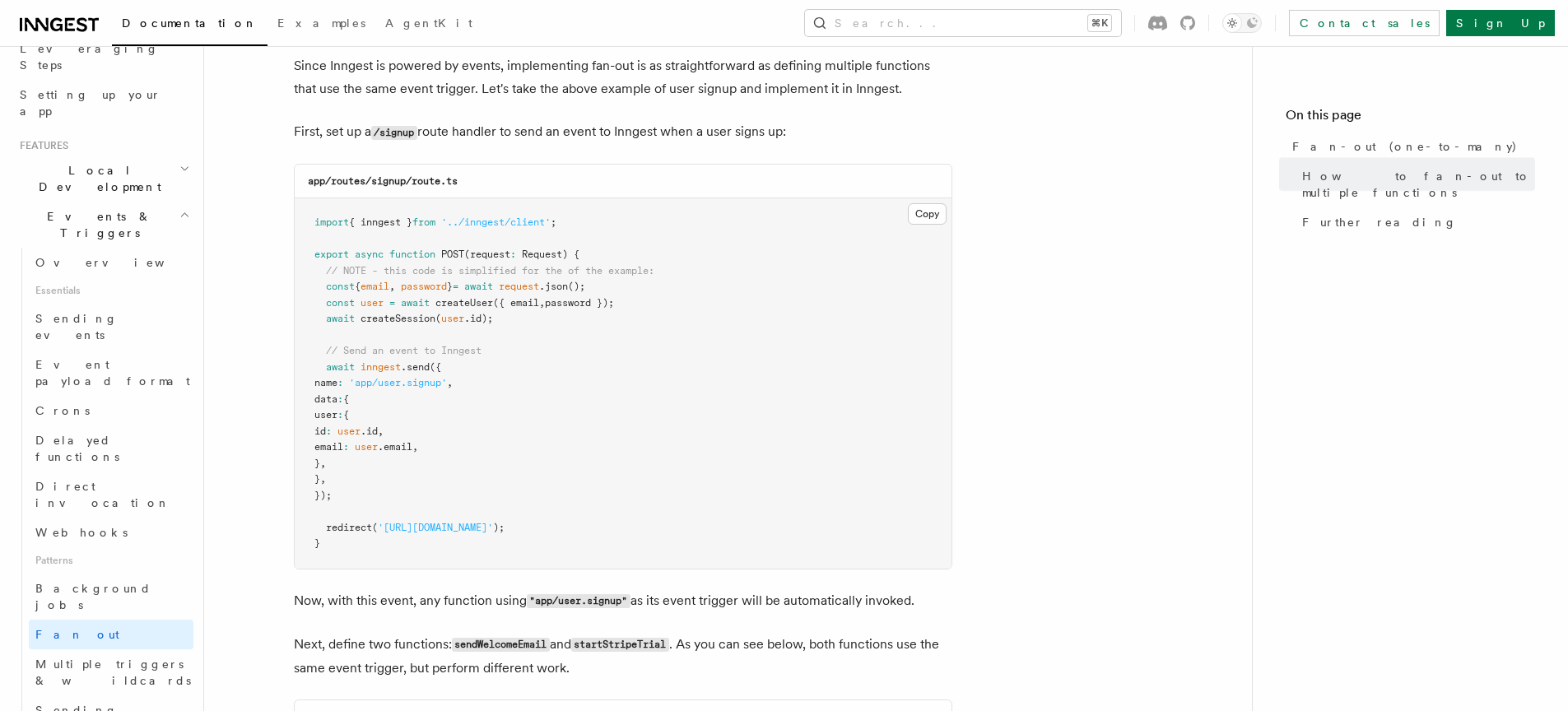
scroll to position [956, 0]
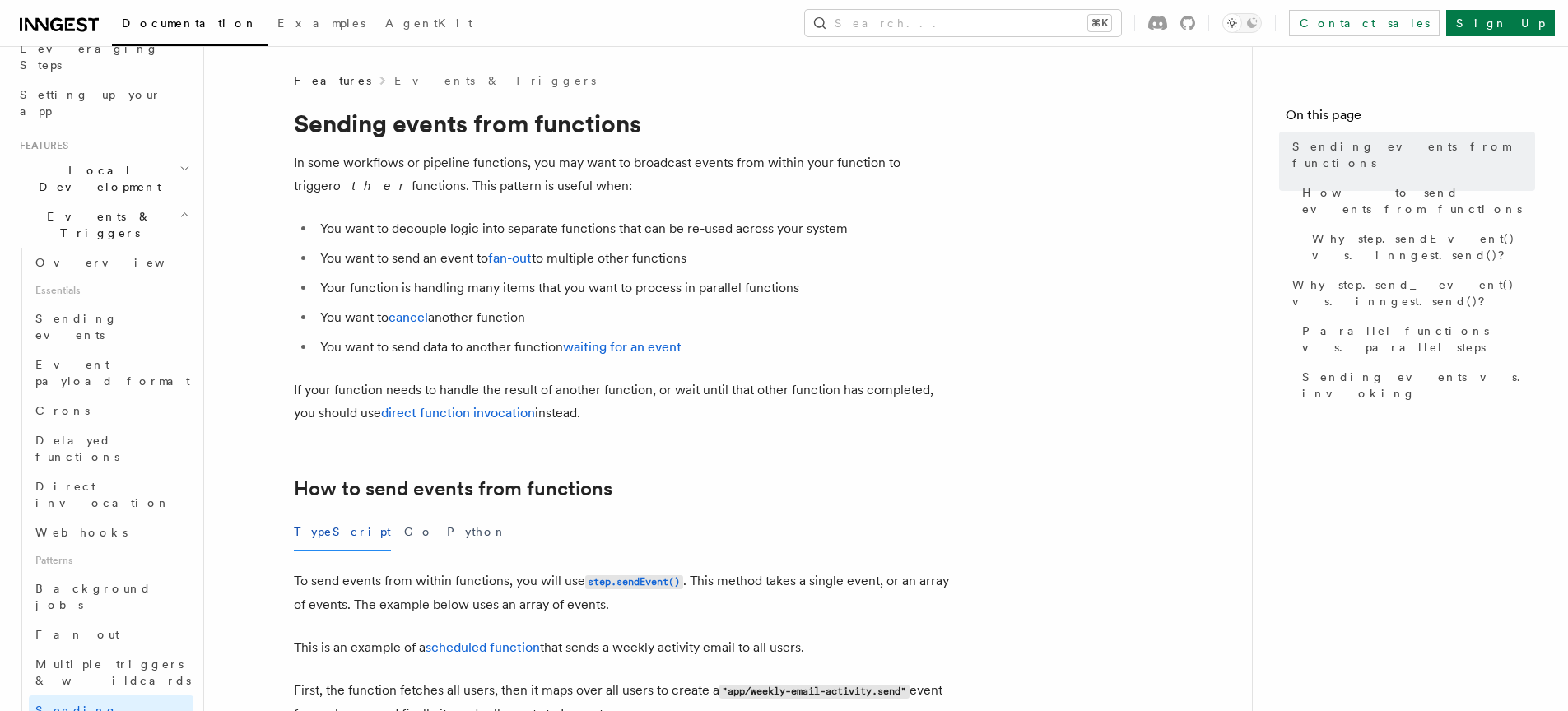
drag, startPoint x: 767, startPoint y: 194, endPoint x: 837, endPoint y: 282, distance: 112.4
click at [839, 283] on li "Your function is handling many items that you want to process in parallel funct…" at bounding box center [634, 288] width 637 height 23
drag, startPoint x: 857, startPoint y: 275, endPoint x: 859, endPoint y: 326, distance: 51.0
click at [859, 326] on ul "You want to decouple logic into separate functions that can be re-used across y…" at bounding box center [624, 288] width 659 height 142
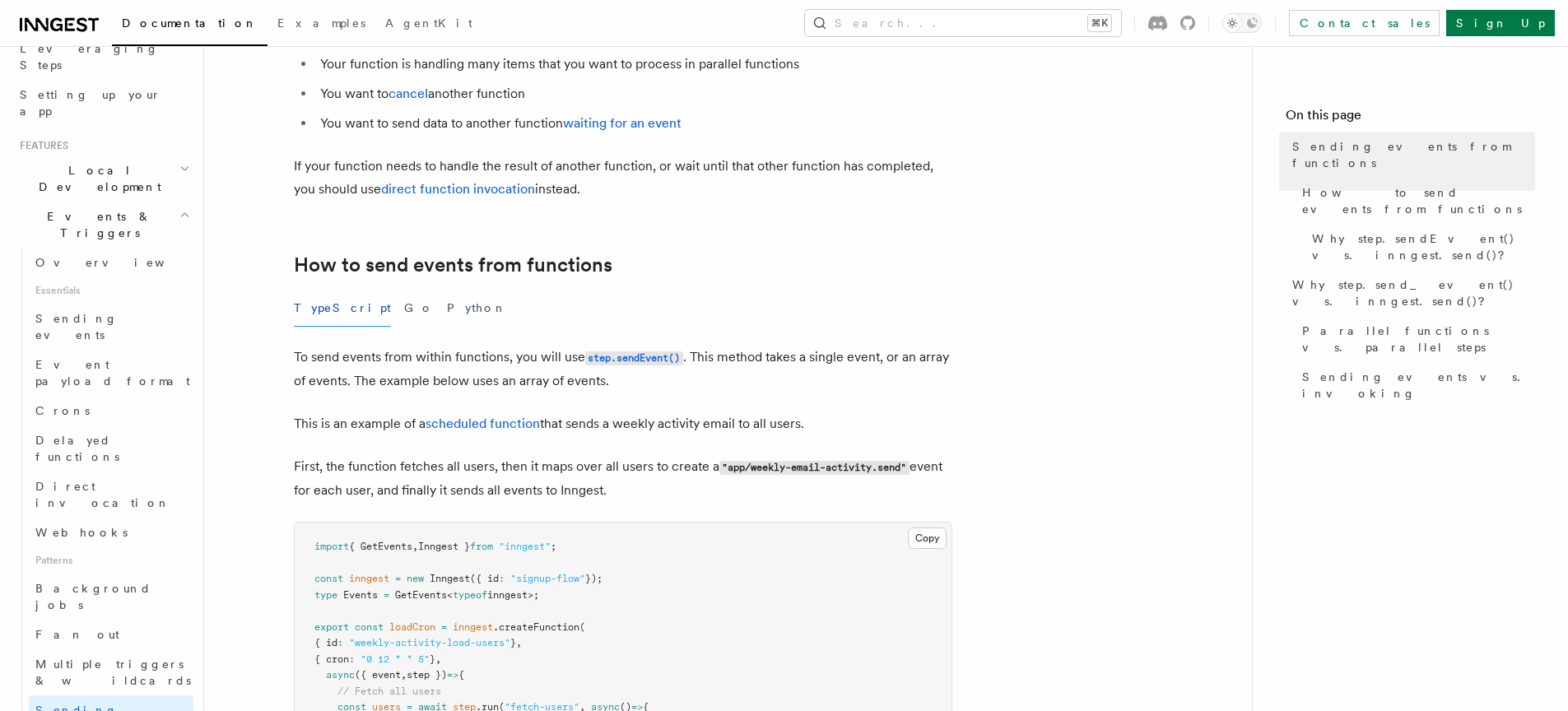
scroll to position [225, 0]
click at [813, 292] on div "TypeScript Go Python" at bounding box center [624, 307] width 659 height 37
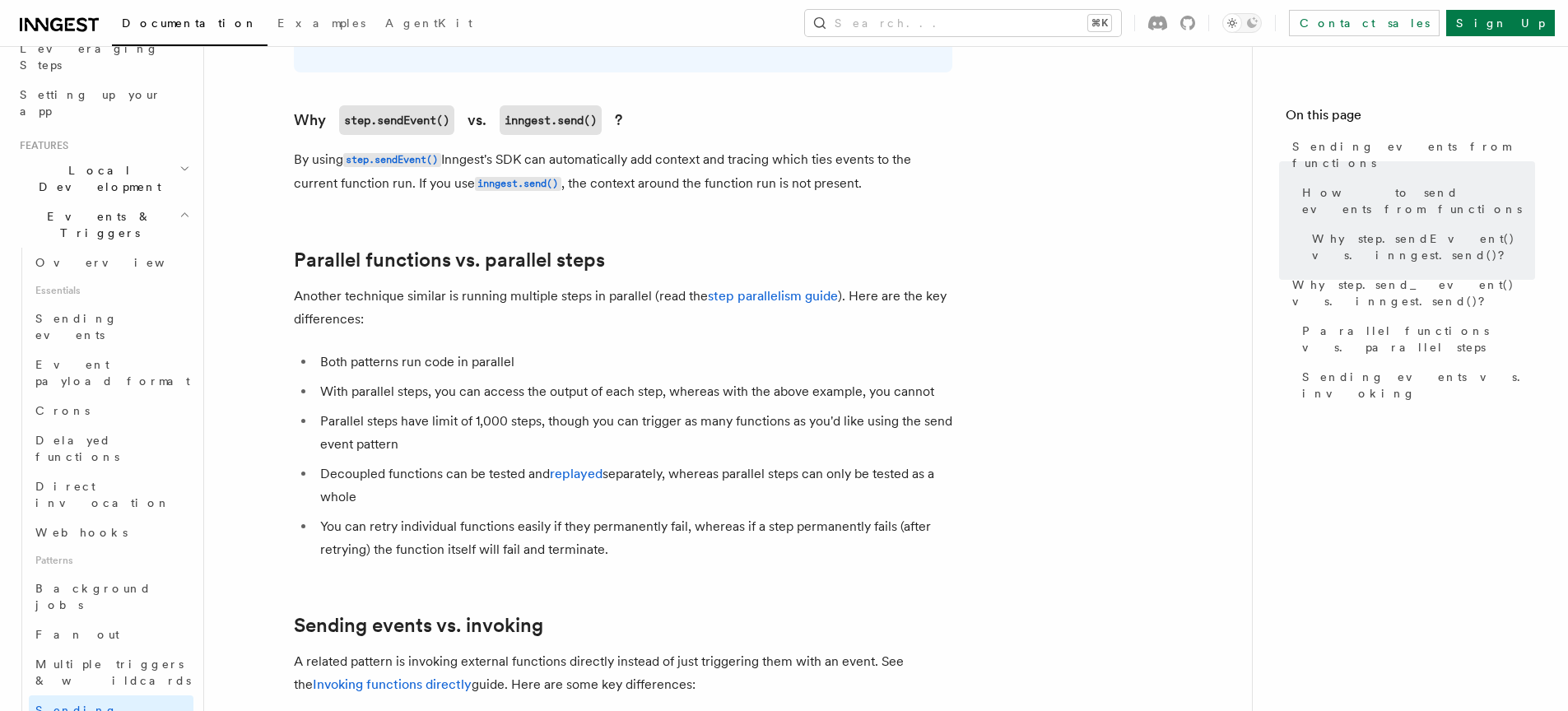
scroll to position [1813, 0]
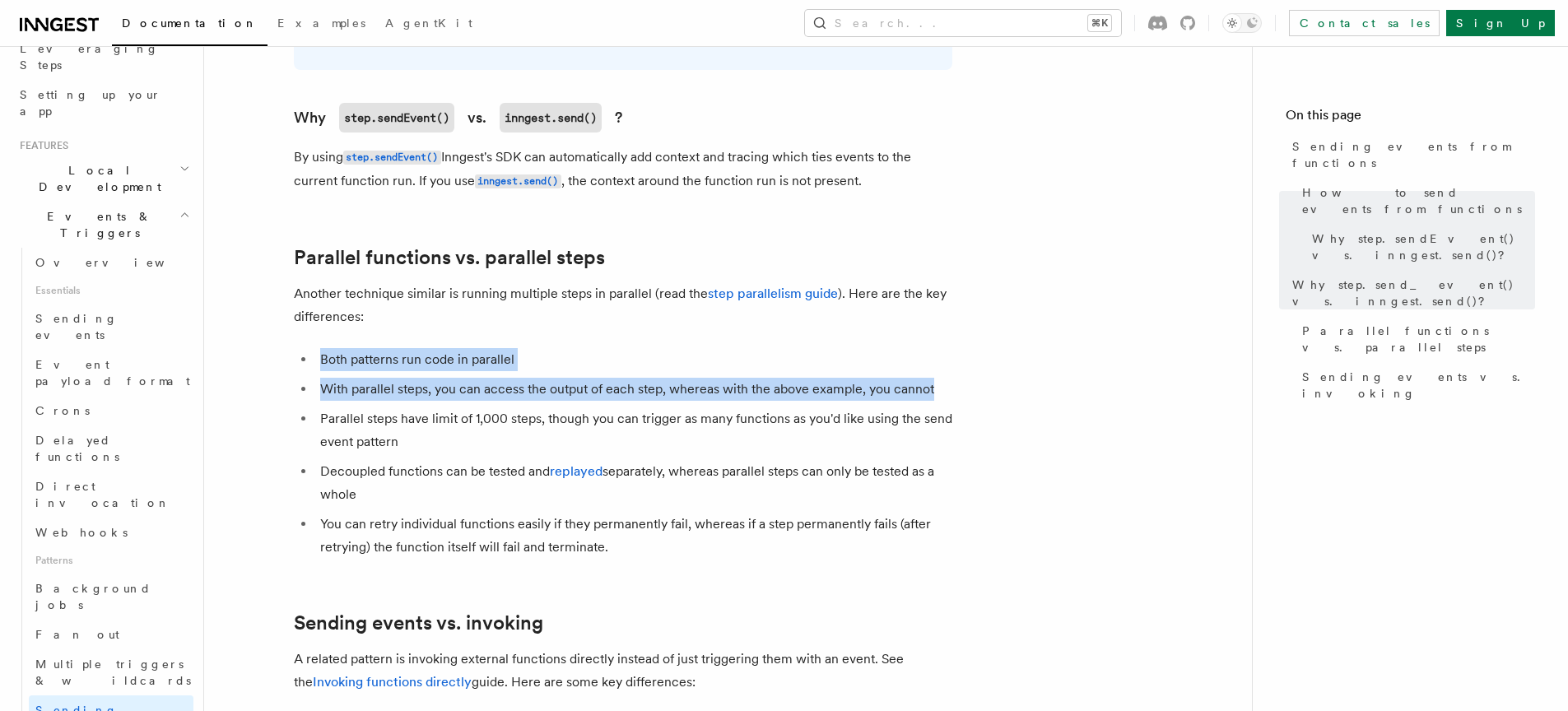
drag, startPoint x: 906, startPoint y: 313, endPoint x: 938, endPoint y: 374, distance: 68.9
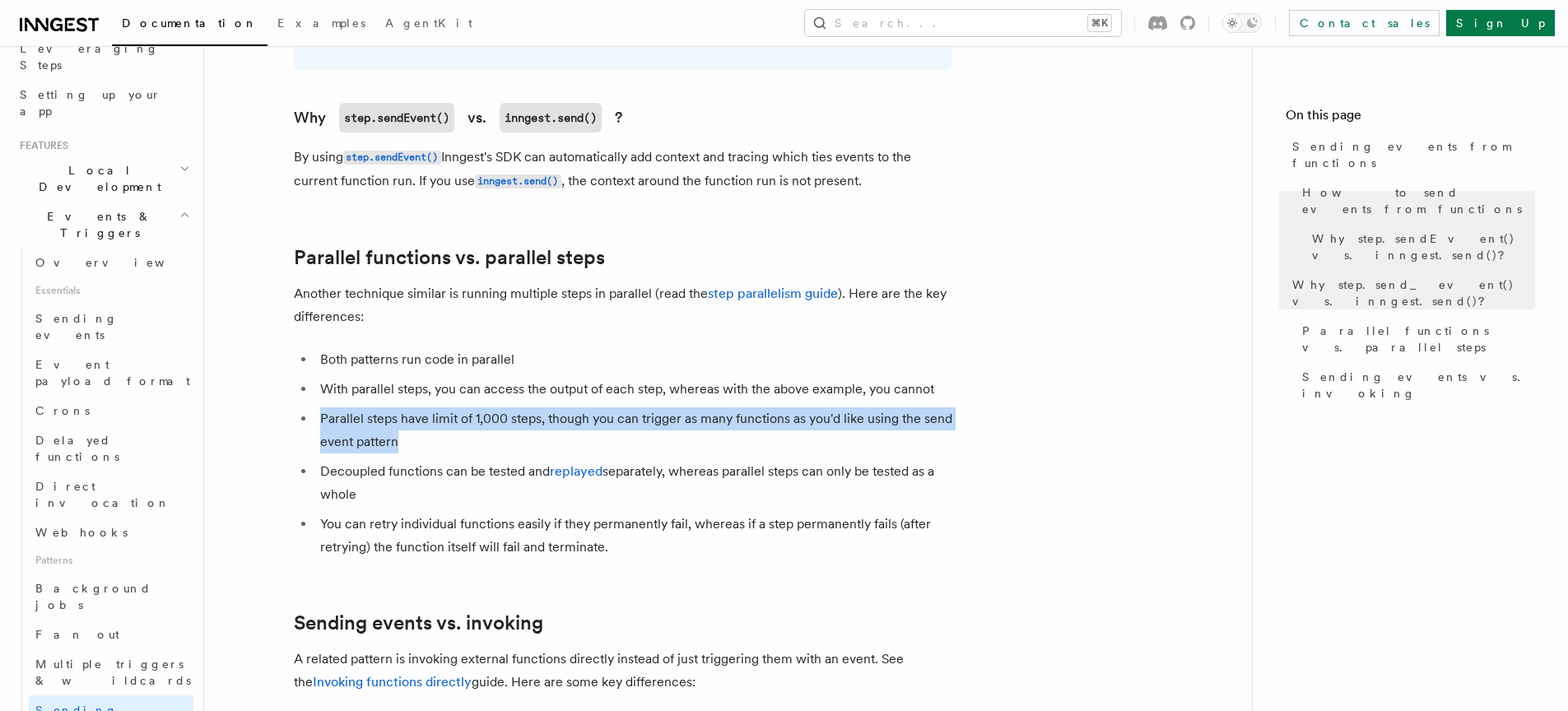
drag, startPoint x: 970, startPoint y: 373, endPoint x: 971, endPoint y: 430, distance: 57.0
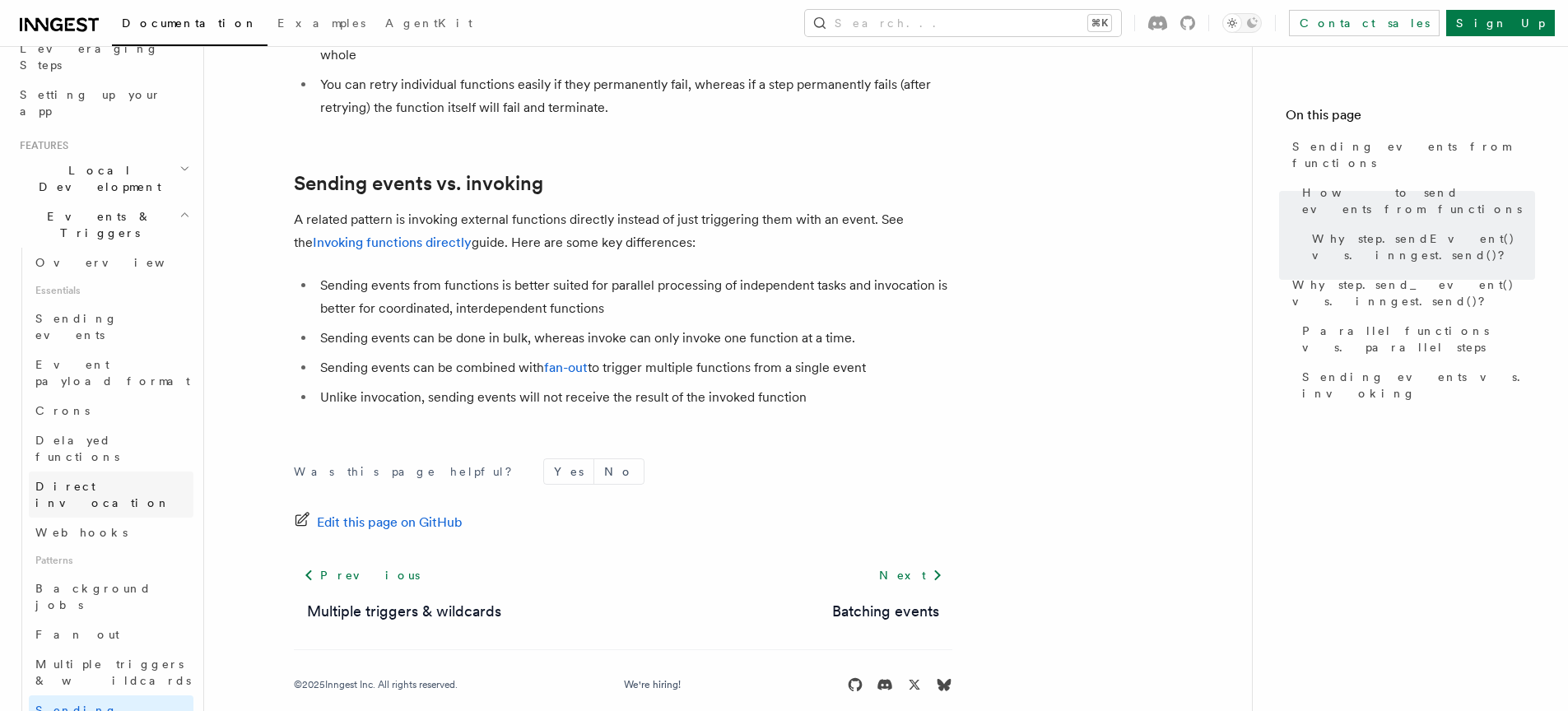
scroll to position [294, 0]
